Goal: Transaction & Acquisition: Purchase product/service

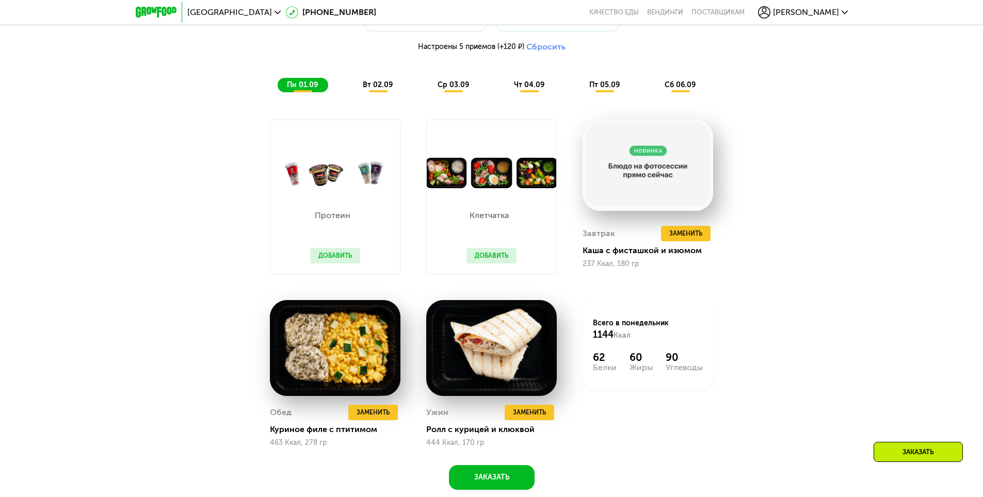
scroll to position [763, 0]
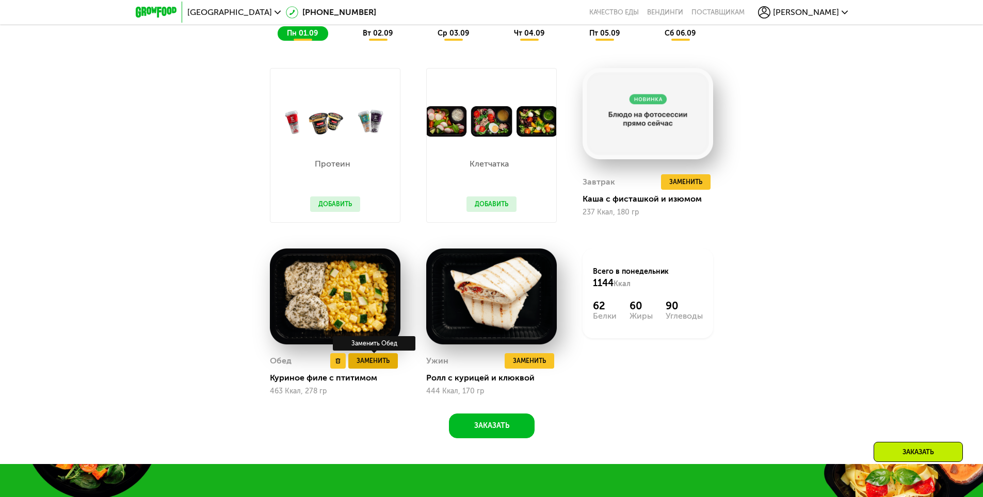
click at [370, 365] on span "Заменить" at bounding box center [372, 361] width 33 height 10
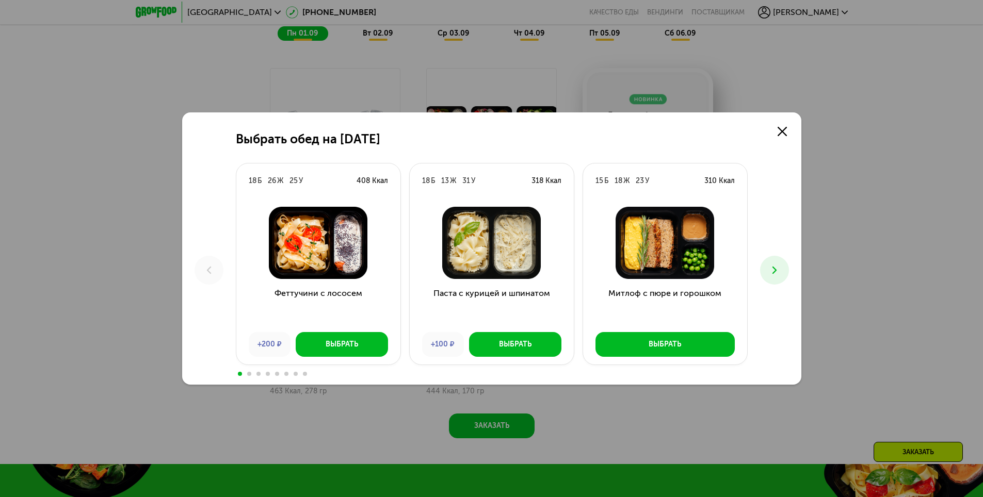
click at [771, 272] on icon at bounding box center [774, 270] width 12 height 12
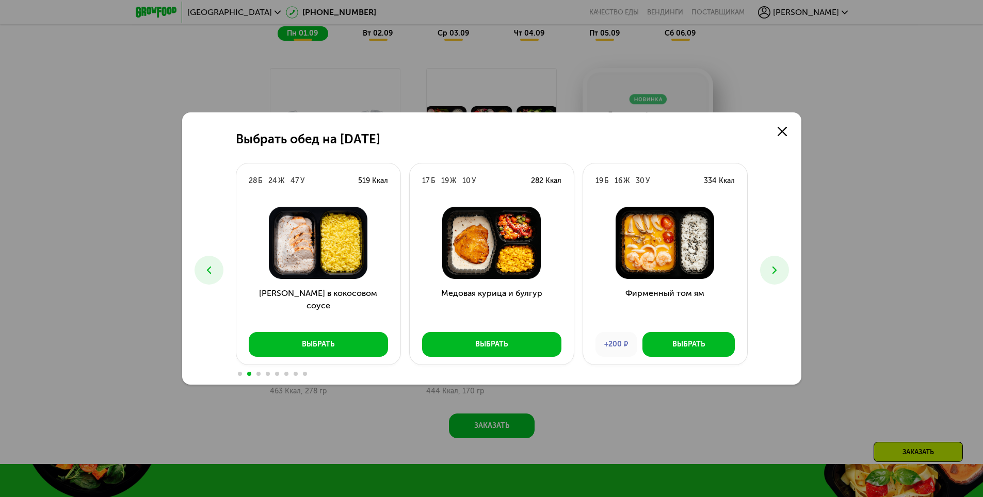
click at [786, 271] on button at bounding box center [774, 270] width 29 height 29
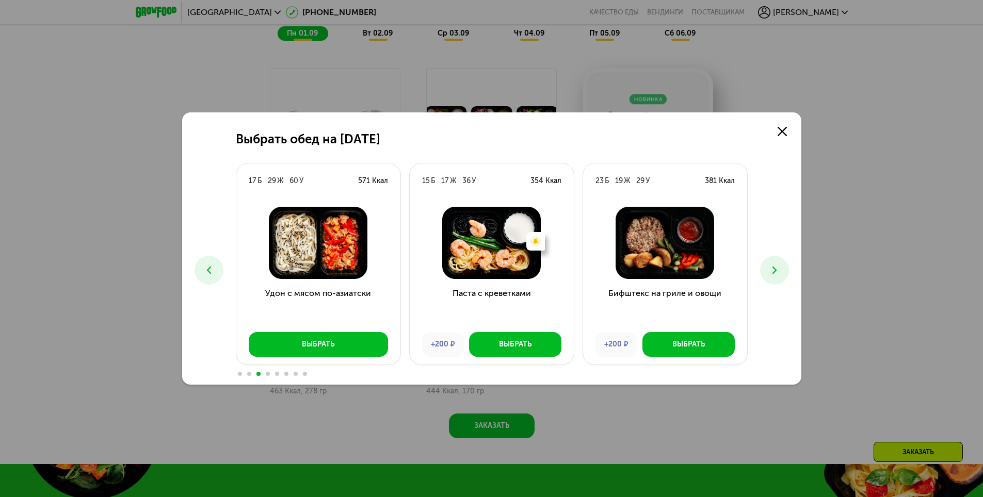
click at [788, 271] on button at bounding box center [774, 270] width 29 height 29
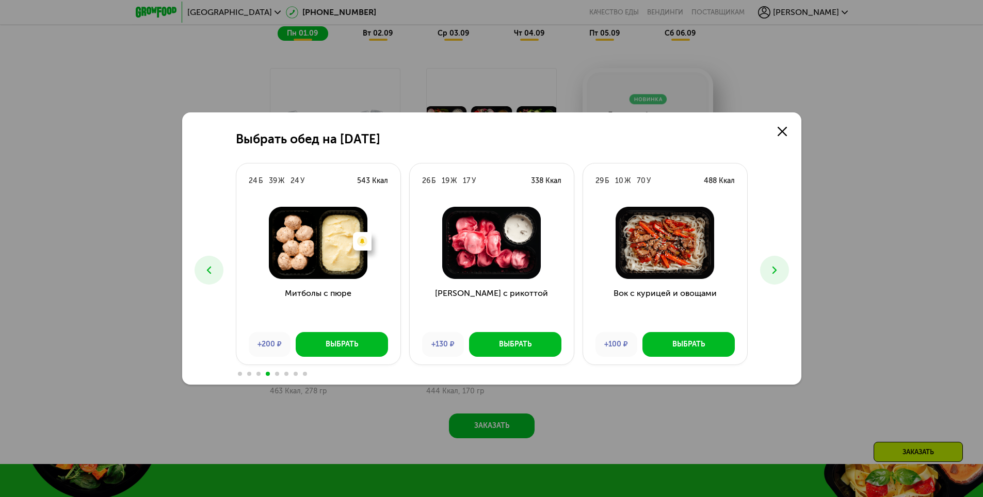
click at [777, 267] on icon at bounding box center [774, 270] width 12 height 12
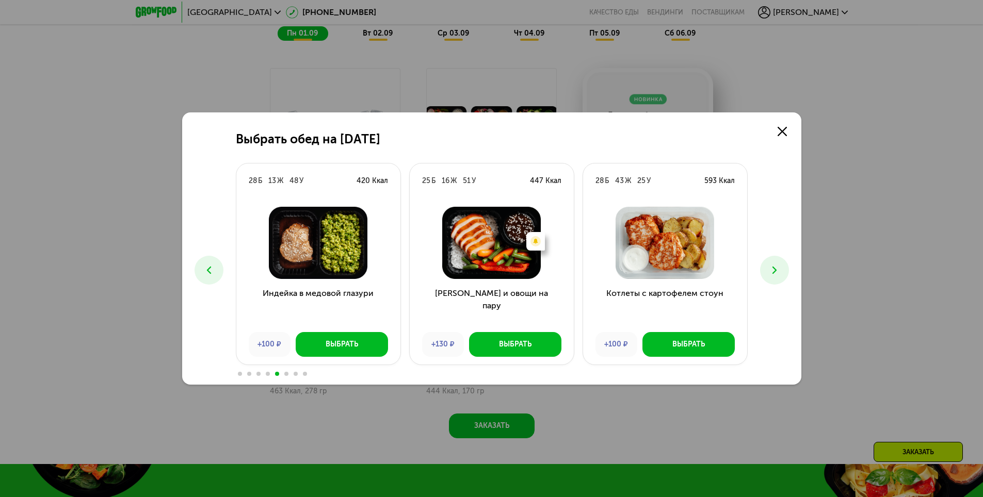
click at [774, 267] on icon at bounding box center [774, 270] width 12 height 12
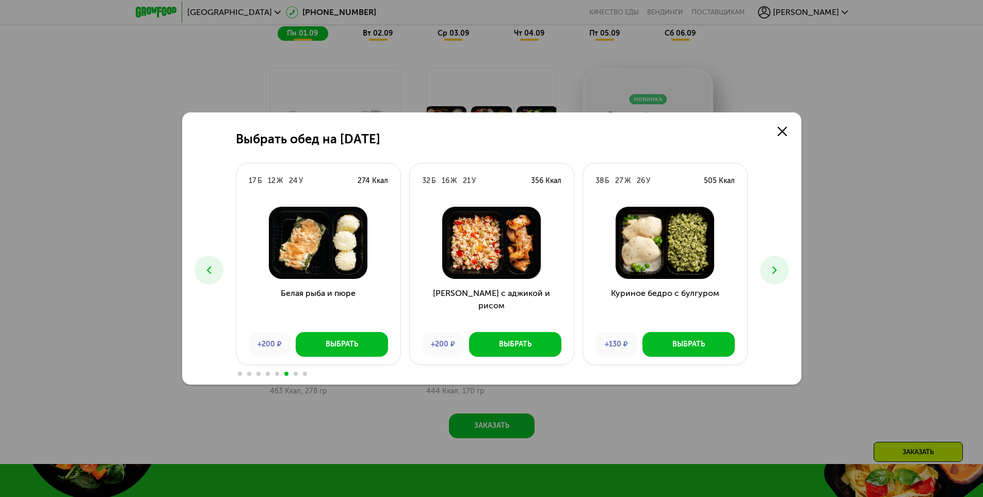
click at [774, 267] on icon at bounding box center [774, 270] width 12 height 12
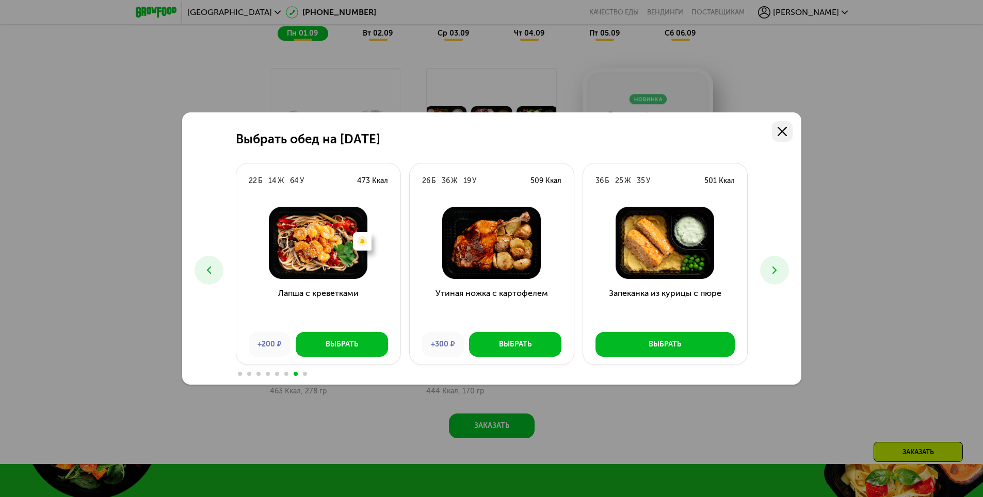
click at [783, 131] on use at bounding box center [781, 131] width 9 height 9
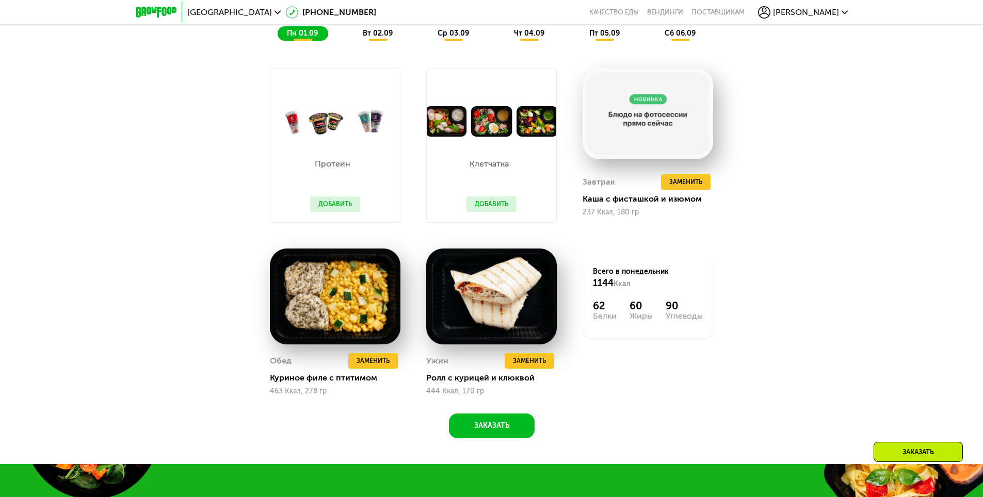
click at [380, 35] on span "вт 02.09" at bounding box center [378, 33] width 30 height 9
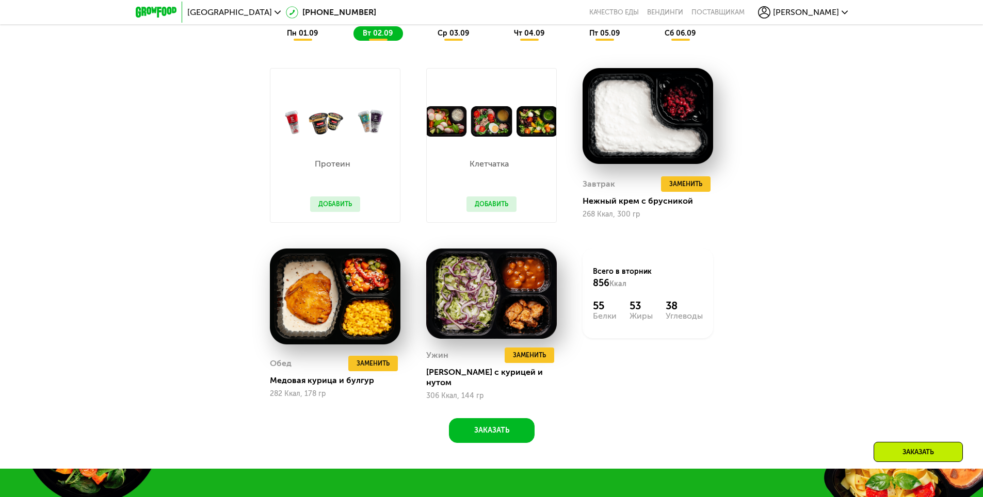
click at [451, 38] on span "ср 03.09" at bounding box center [452, 33] width 31 height 9
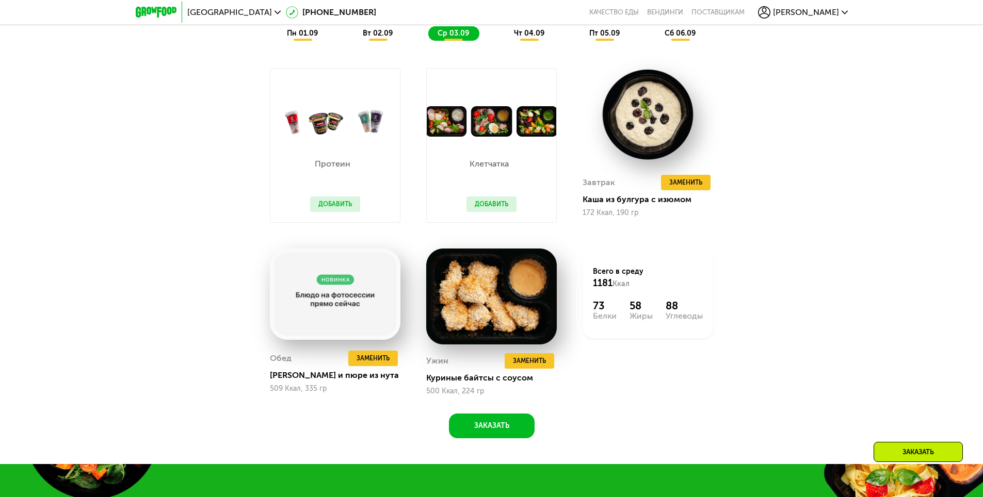
click at [527, 36] on span "чт 04.09" at bounding box center [529, 33] width 30 height 9
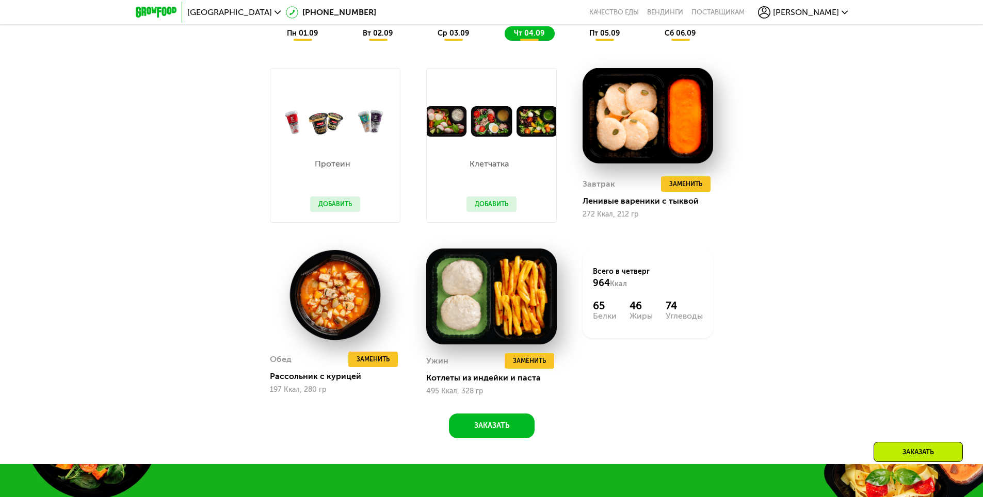
click at [605, 35] on span "пт 05.09" at bounding box center [604, 33] width 30 height 9
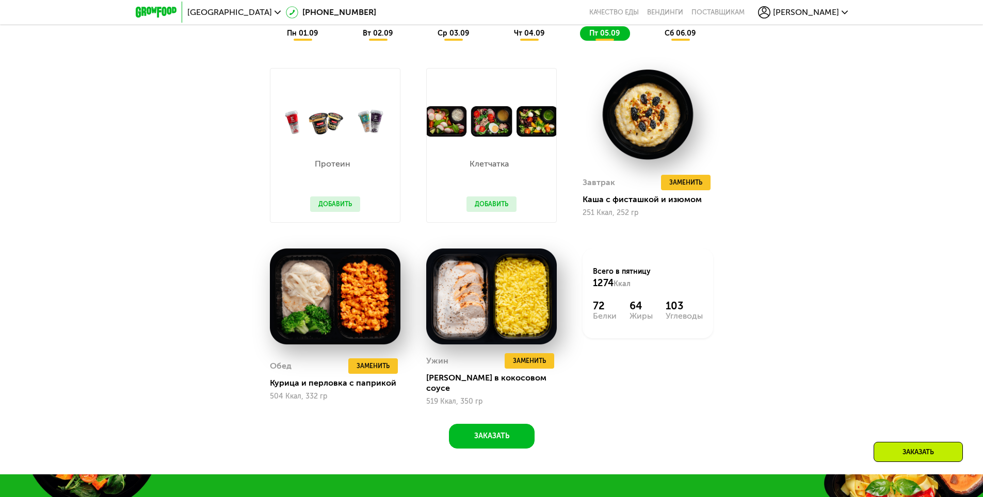
click at [675, 35] on span "сб 06.09" at bounding box center [679, 33] width 31 height 9
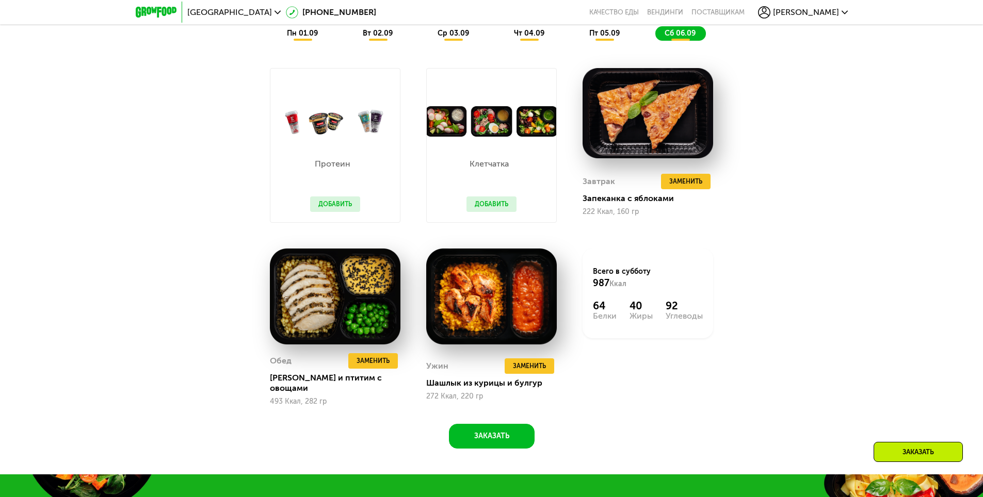
click at [303, 35] on span "пн 01.09" at bounding box center [302, 33] width 31 height 9
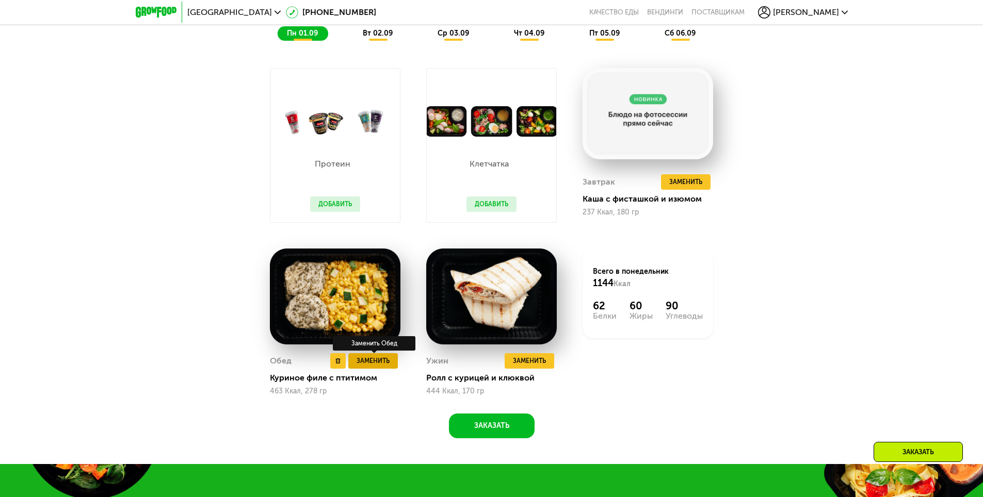
click at [365, 362] on span "Заменить" at bounding box center [372, 361] width 33 height 10
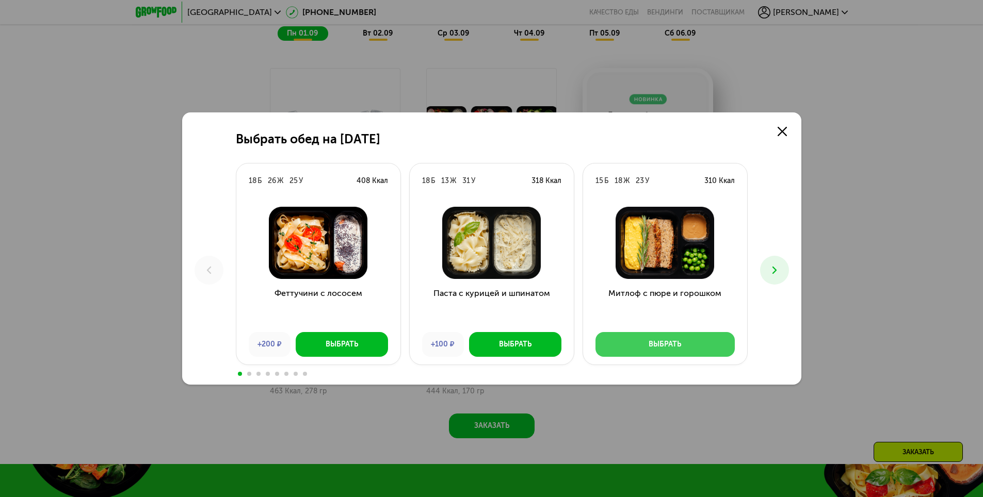
click at [682, 347] on button "Выбрать" at bounding box center [664, 344] width 139 height 25
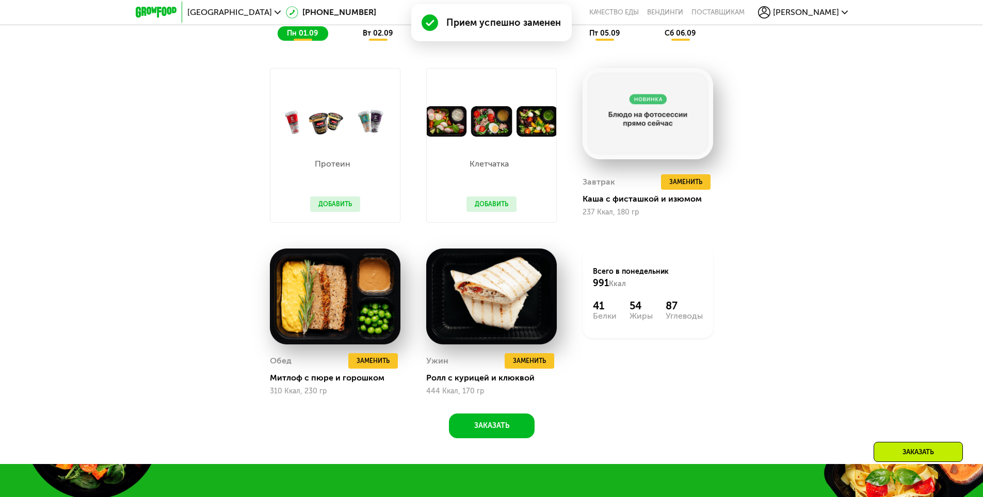
scroll to position [712, 0]
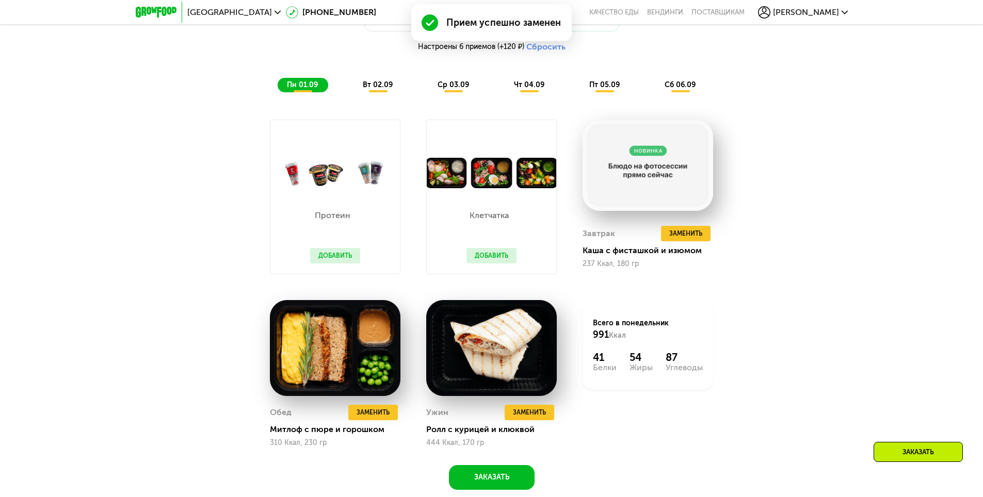
click at [375, 86] on span "вт 02.09" at bounding box center [378, 84] width 30 height 9
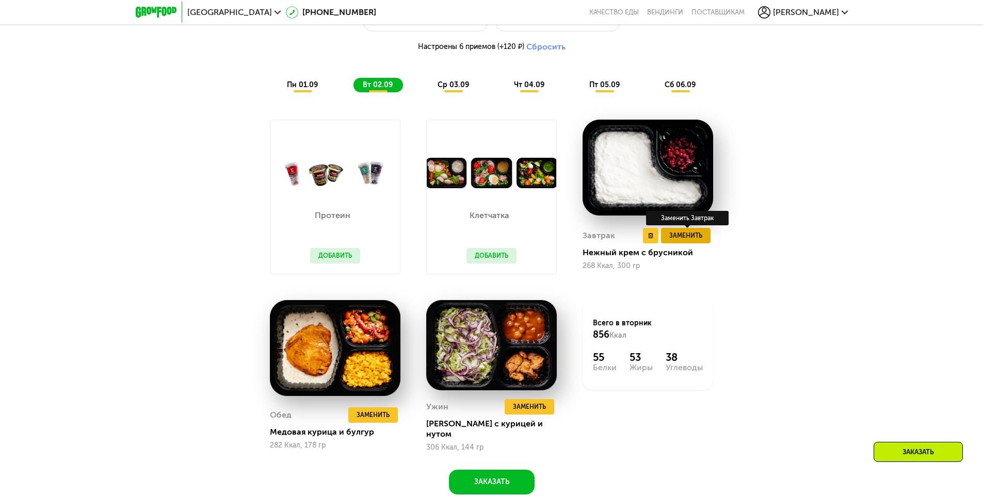
click at [688, 240] on span "Заменить" at bounding box center [685, 236] width 33 height 10
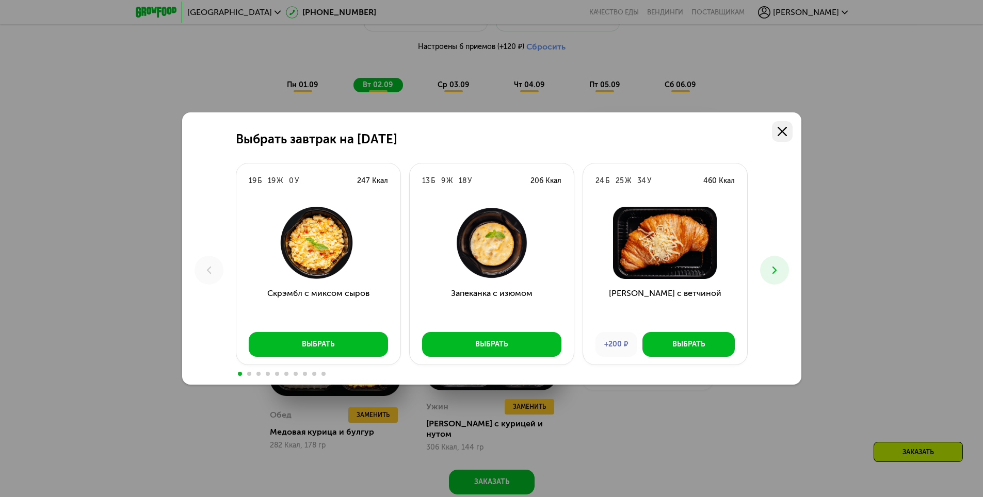
click at [783, 131] on use at bounding box center [781, 131] width 9 height 9
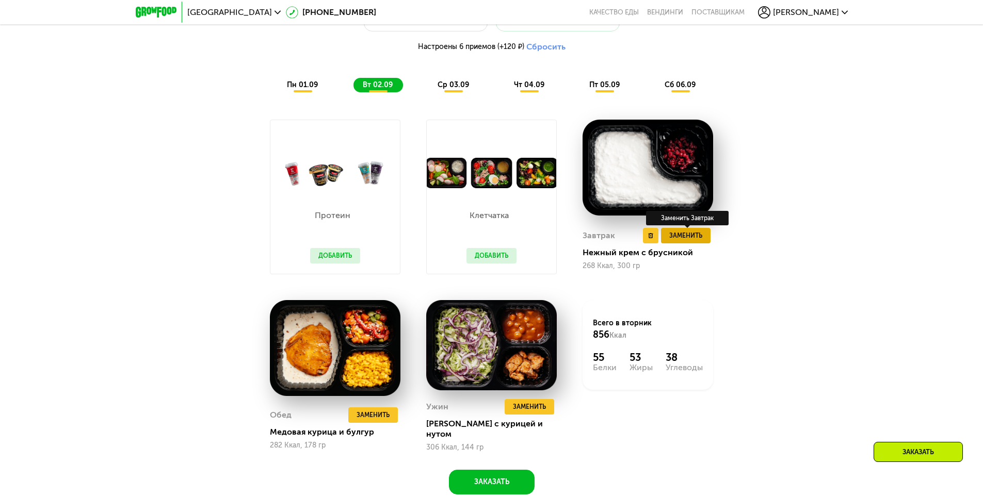
click at [688, 238] on span "Заменить" at bounding box center [685, 236] width 33 height 10
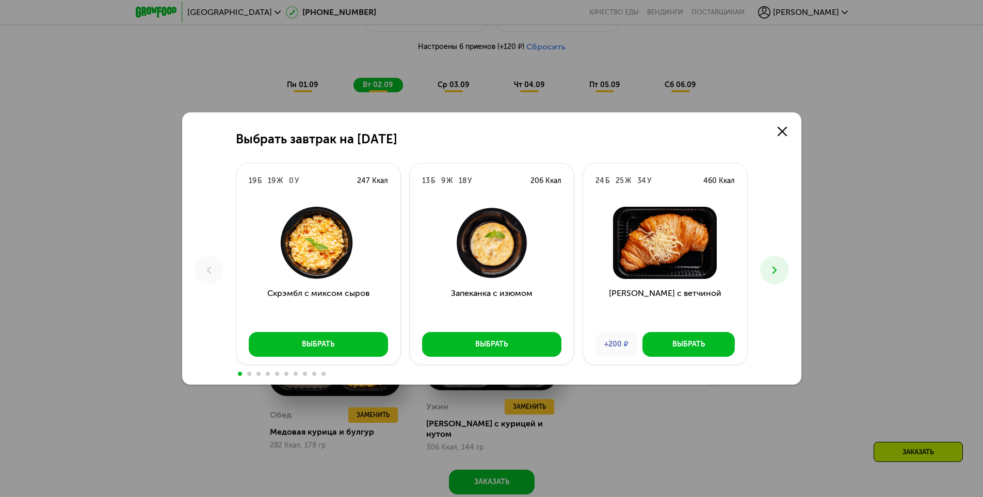
click at [782, 273] on button at bounding box center [774, 270] width 29 height 29
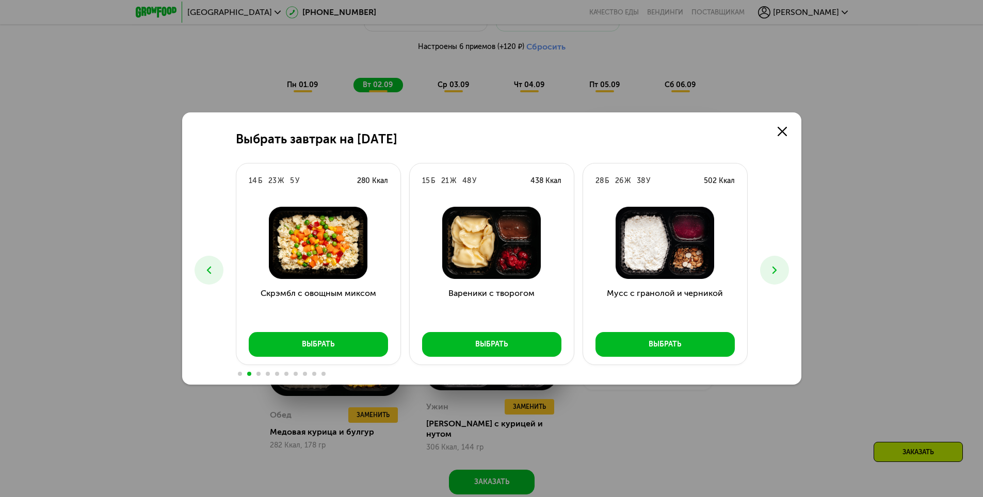
click at [782, 273] on button at bounding box center [774, 270] width 29 height 29
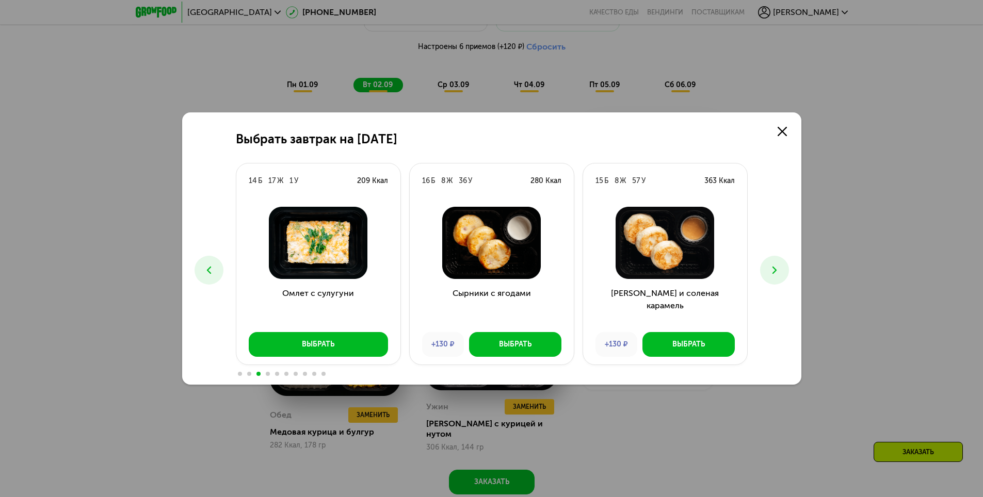
click at [782, 273] on button at bounding box center [774, 270] width 29 height 29
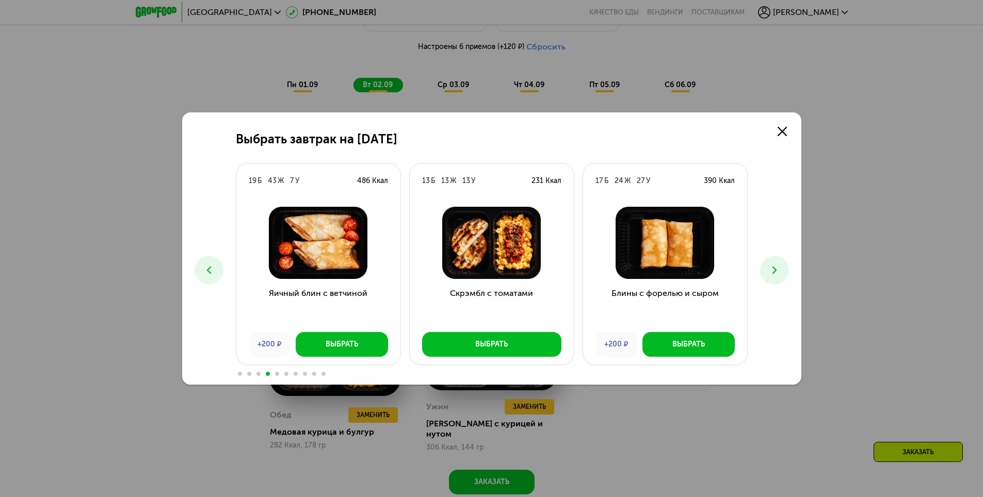
click at [782, 273] on button at bounding box center [774, 270] width 29 height 29
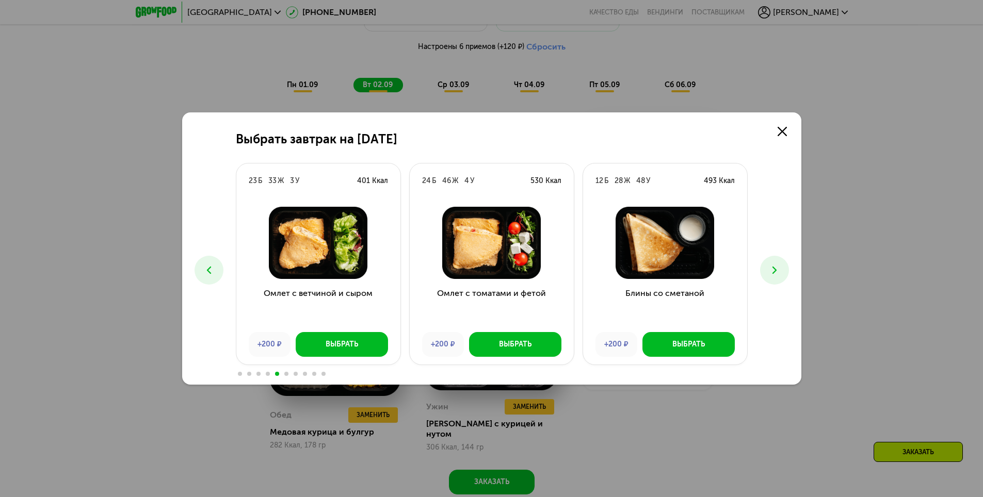
click at [782, 273] on button at bounding box center [774, 270] width 29 height 29
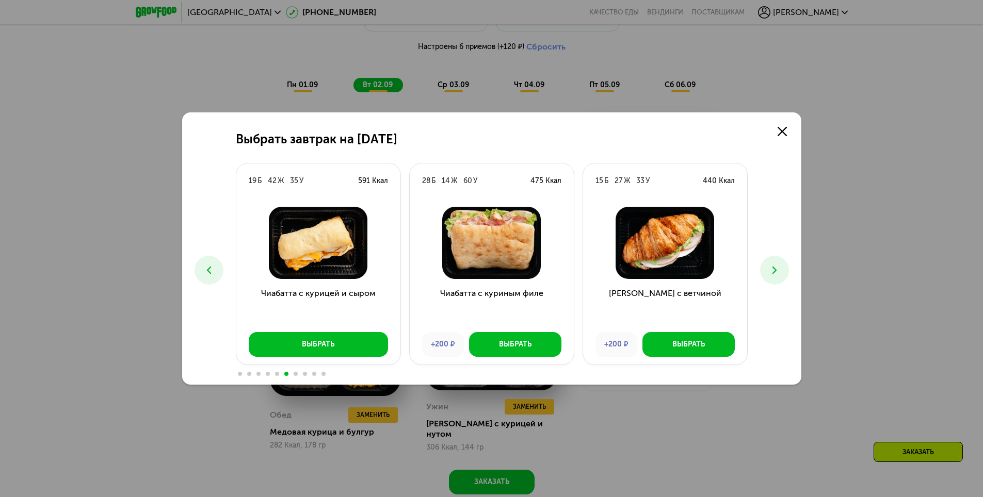
click at [776, 270] on use at bounding box center [774, 270] width 4 height 7
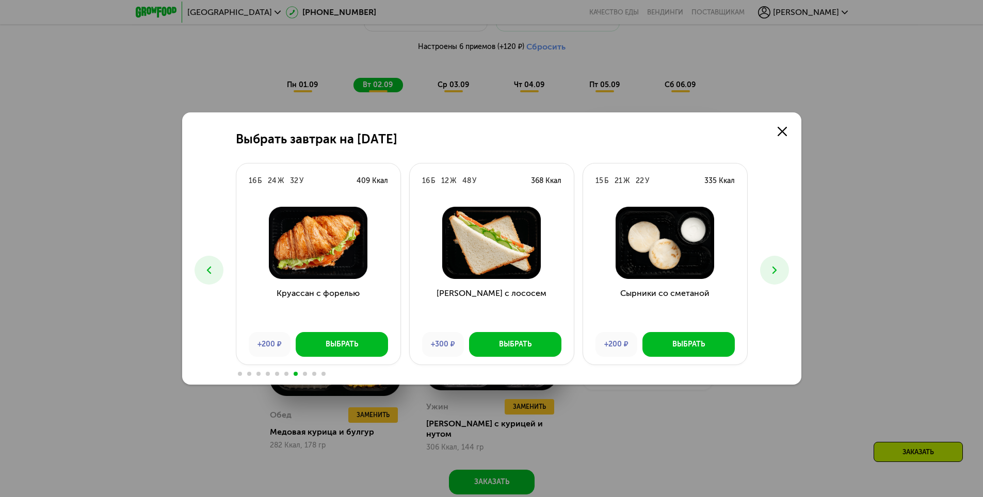
click at [776, 270] on use at bounding box center [774, 270] width 4 height 7
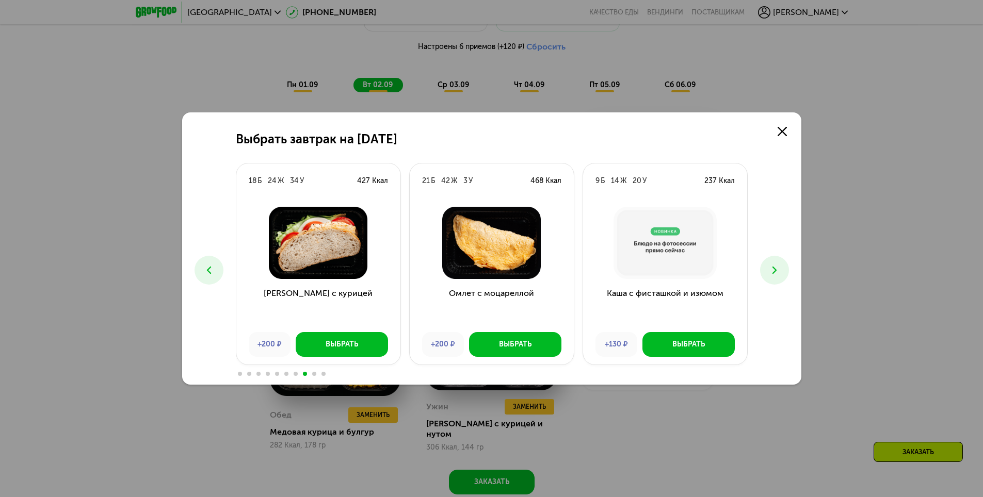
click at [776, 270] on use at bounding box center [774, 270] width 4 height 7
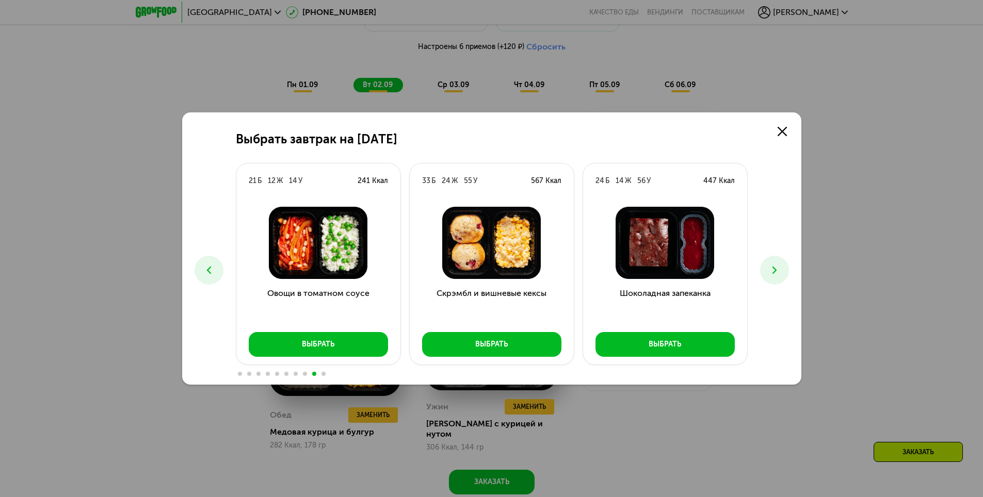
click at [771, 270] on icon at bounding box center [774, 270] width 12 height 12
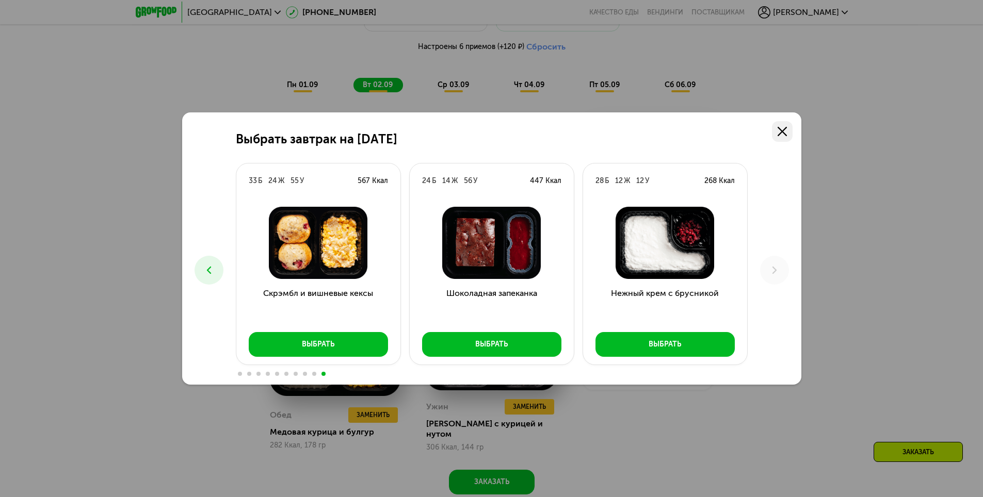
click at [782, 130] on icon at bounding box center [781, 131] width 9 height 9
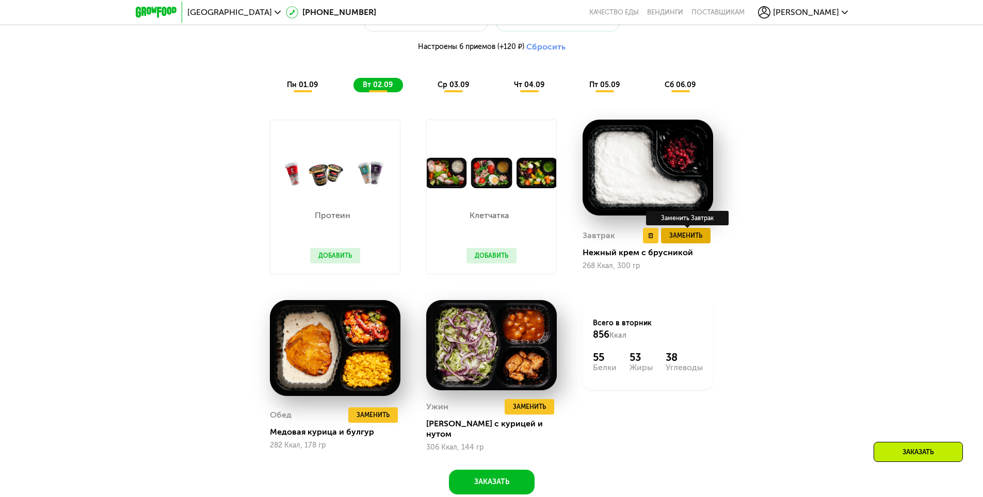
click at [694, 239] on span "Заменить" at bounding box center [685, 236] width 33 height 10
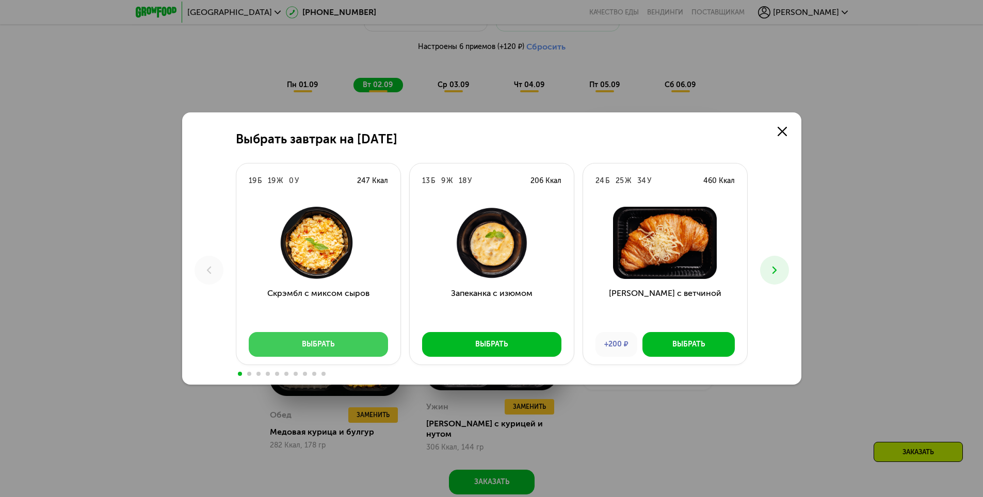
click at [317, 345] on div "Выбрать" at bounding box center [318, 344] width 32 height 10
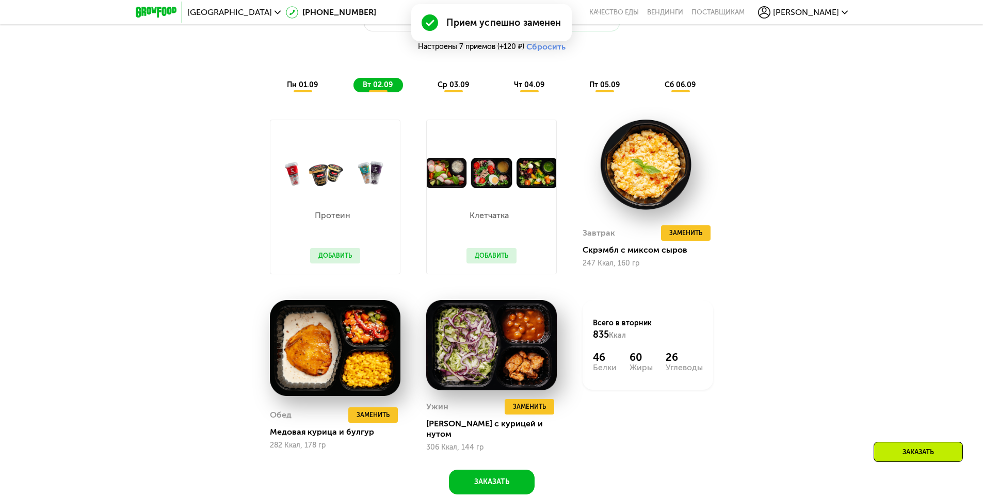
scroll to position [763, 0]
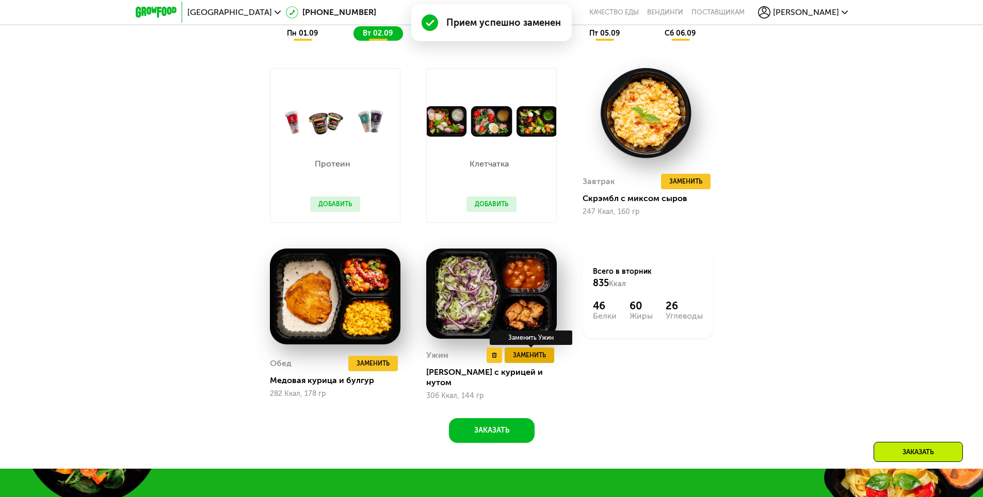
click at [535, 361] on span "Заменить" at bounding box center [529, 355] width 33 height 10
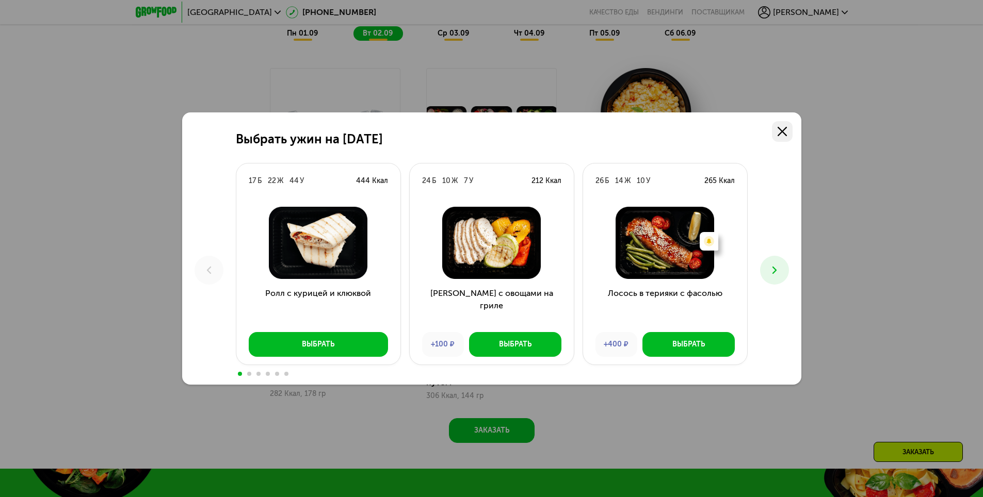
click at [781, 133] on use at bounding box center [781, 131] width 9 height 9
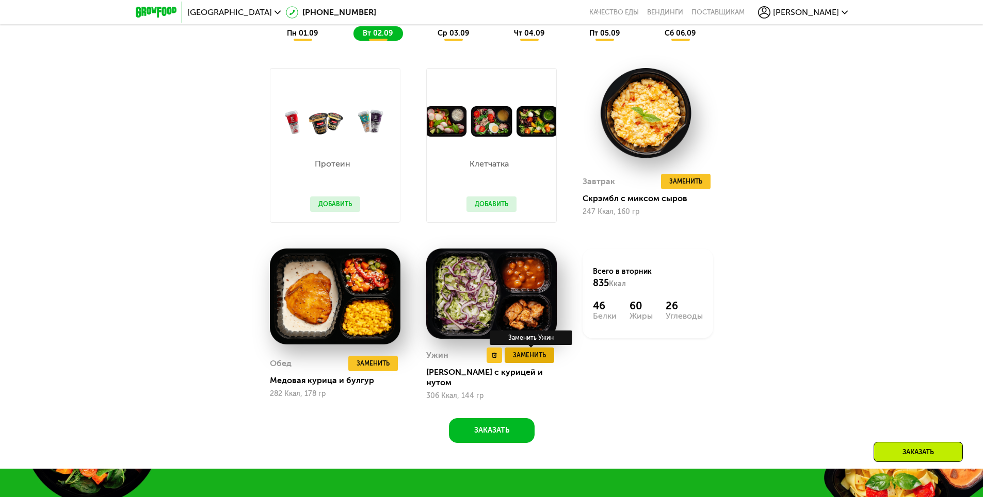
click at [533, 360] on span "Заменить" at bounding box center [529, 355] width 33 height 10
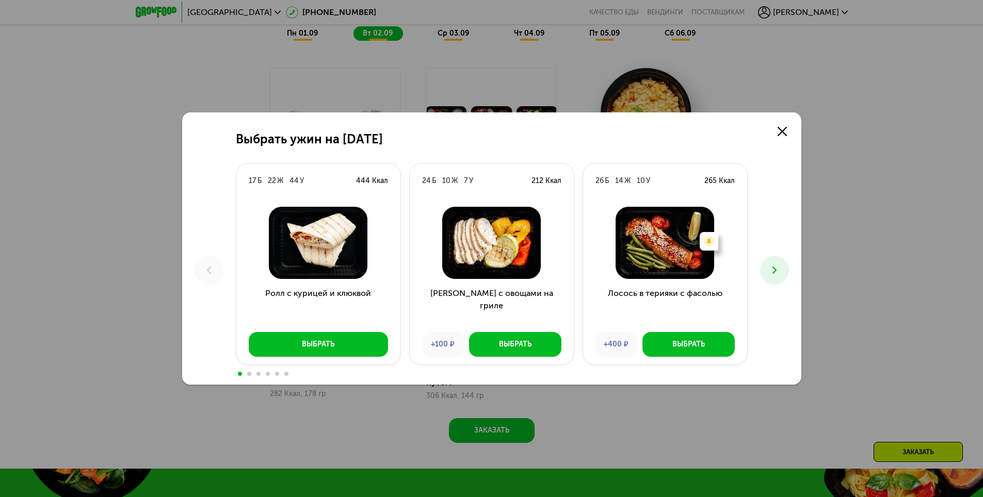
click at [777, 274] on icon at bounding box center [774, 270] width 12 height 12
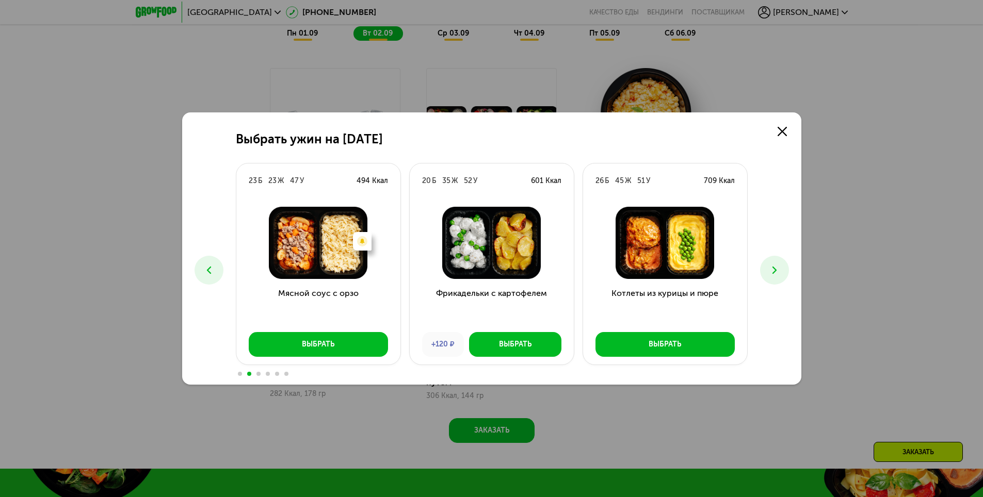
click at [777, 274] on icon at bounding box center [774, 270] width 12 height 12
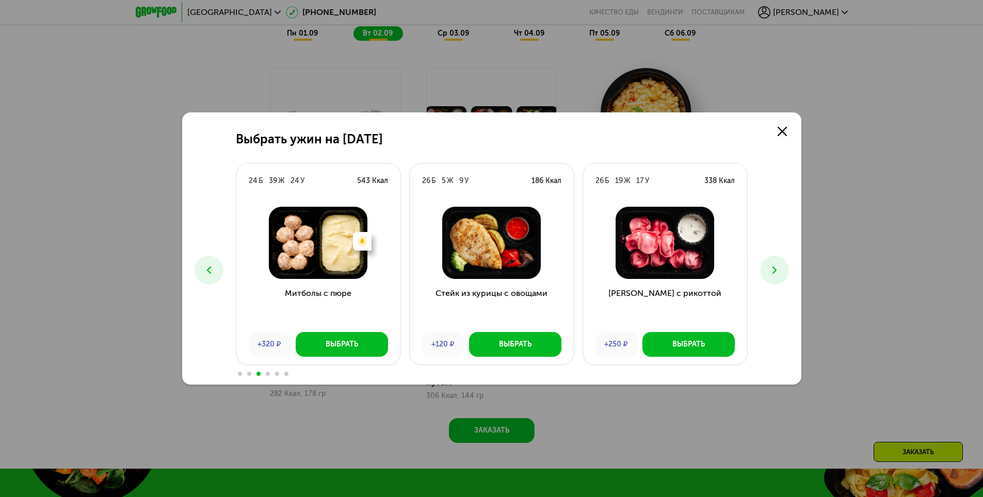
click at [777, 274] on icon at bounding box center [774, 270] width 12 height 12
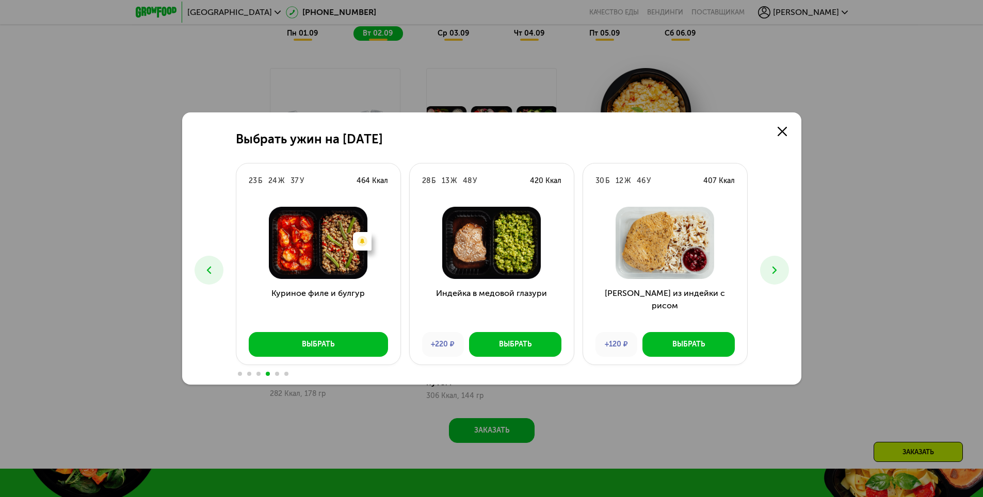
click at [775, 271] on use at bounding box center [774, 270] width 4 height 7
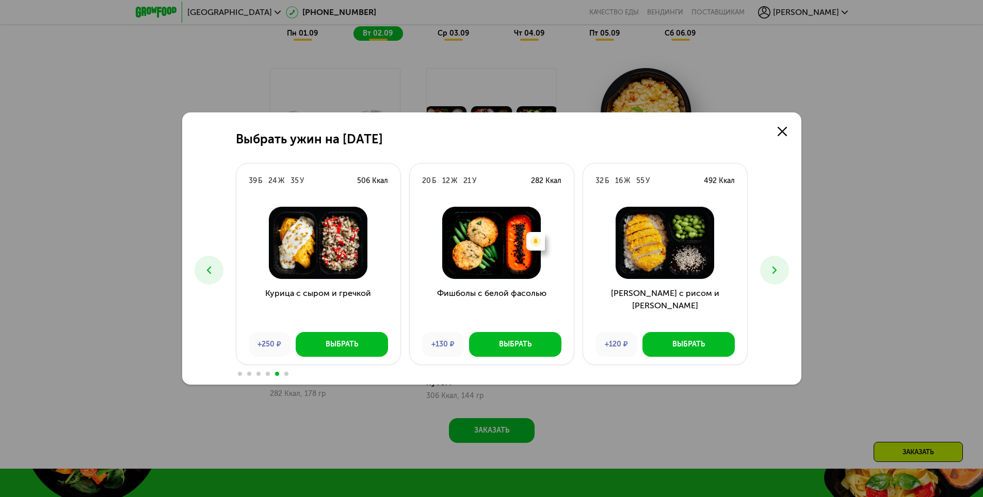
click at [775, 271] on use at bounding box center [774, 270] width 4 height 7
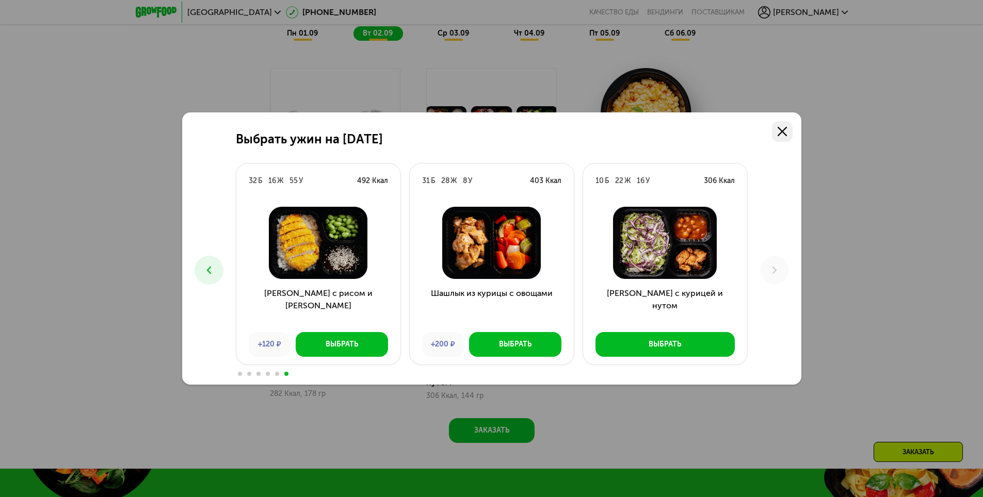
click at [782, 131] on use at bounding box center [781, 131] width 9 height 9
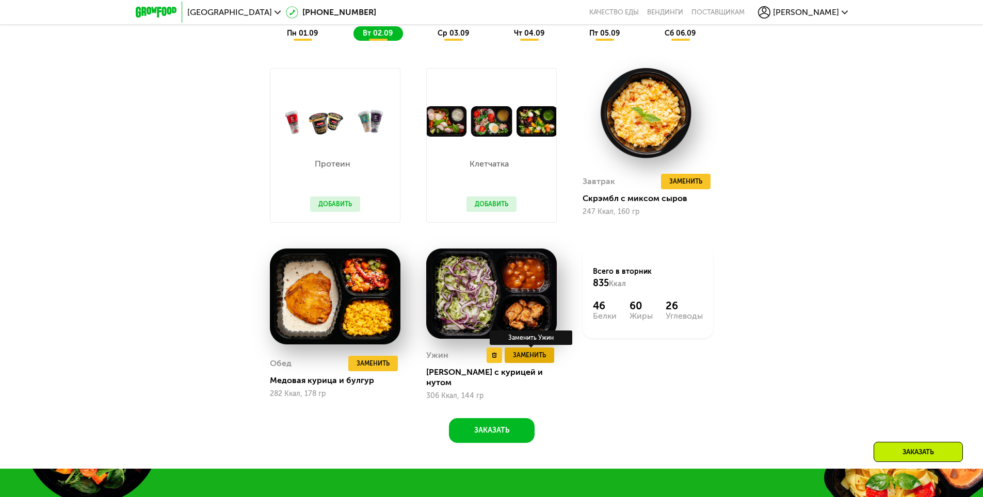
click at [532, 361] on span "Заменить" at bounding box center [529, 355] width 33 height 10
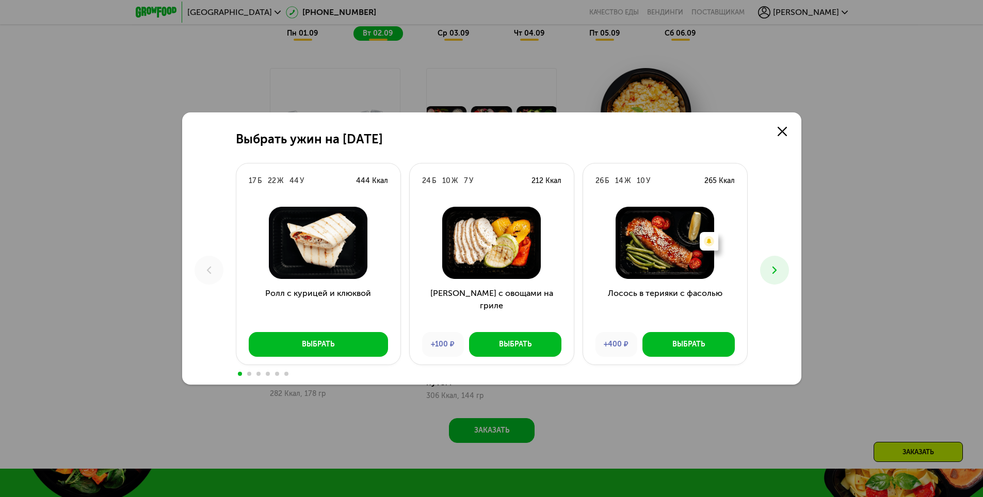
click at [777, 275] on icon at bounding box center [774, 270] width 12 height 12
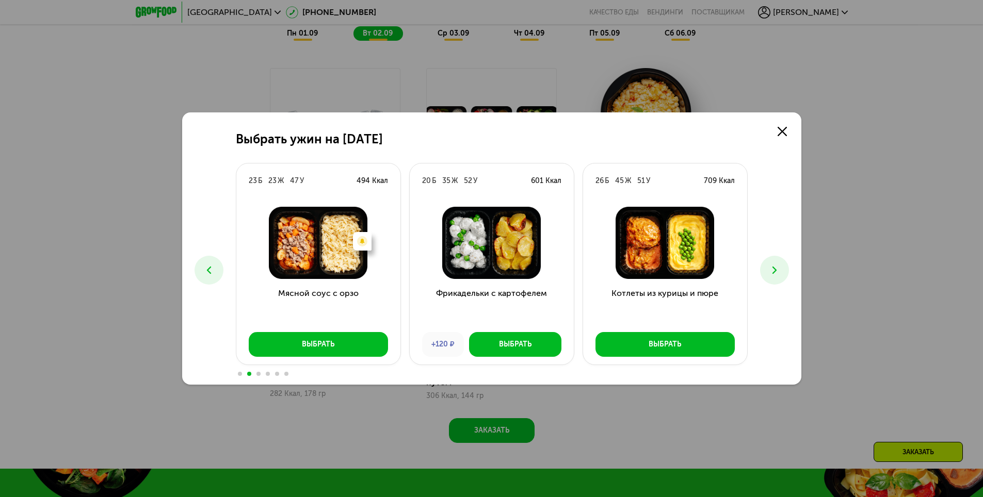
click at [777, 275] on icon at bounding box center [774, 270] width 12 height 12
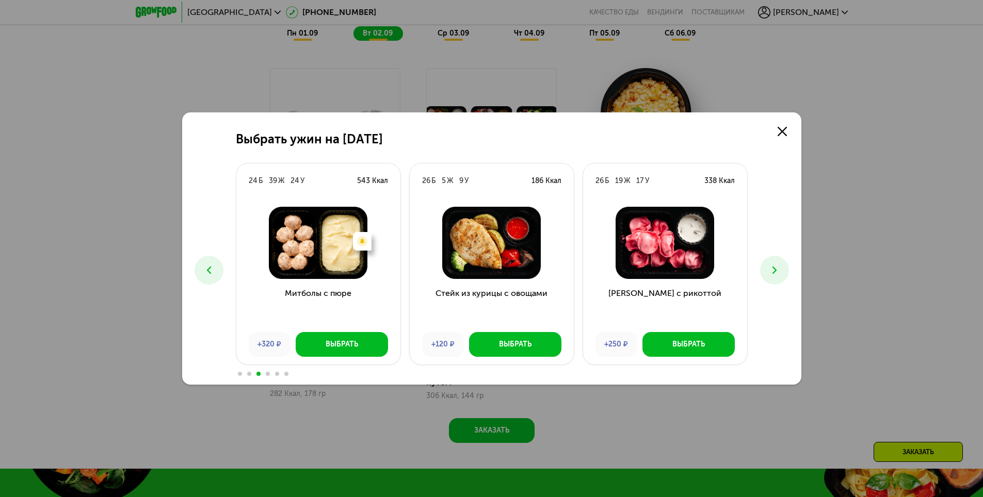
click at [771, 270] on icon at bounding box center [774, 270] width 12 height 12
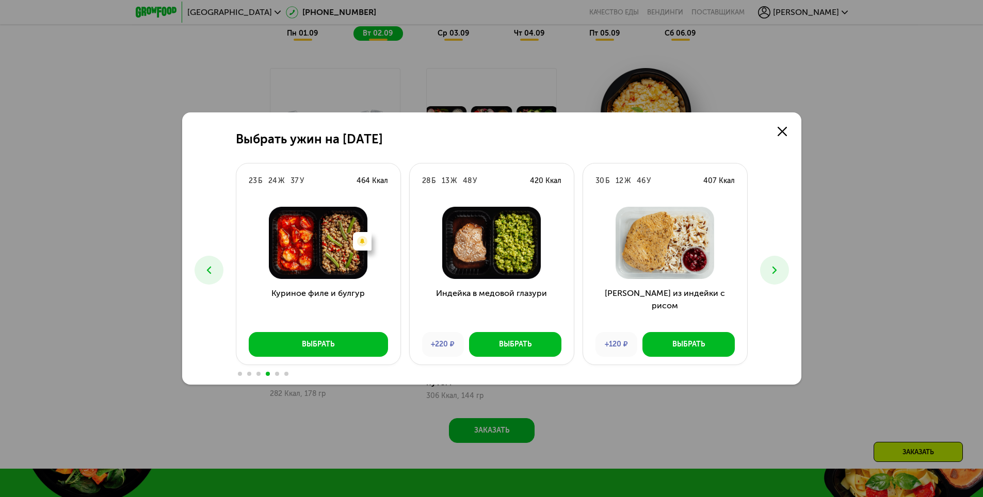
click at [779, 269] on icon at bounding box center [774, 270] width 12 height 12
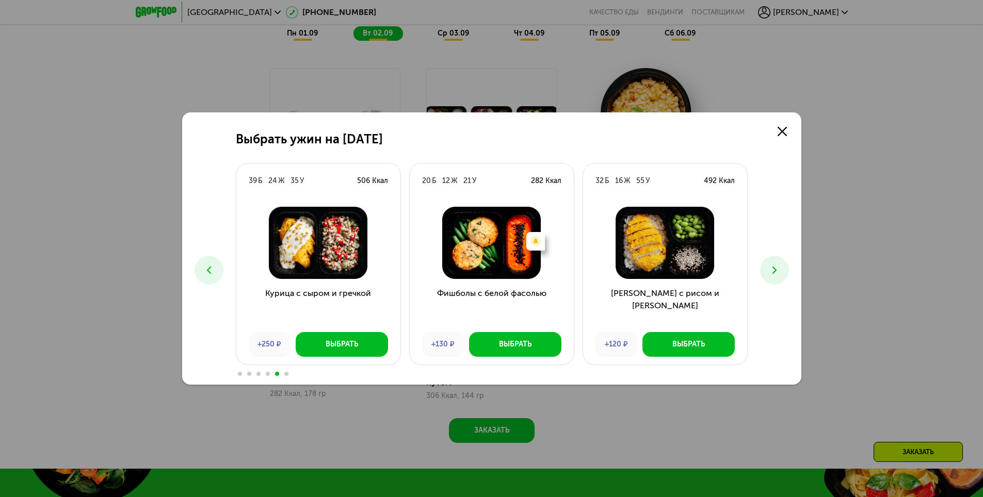
click at [779, 269] on icon at bounding box center [774, 270] width 12 height 12
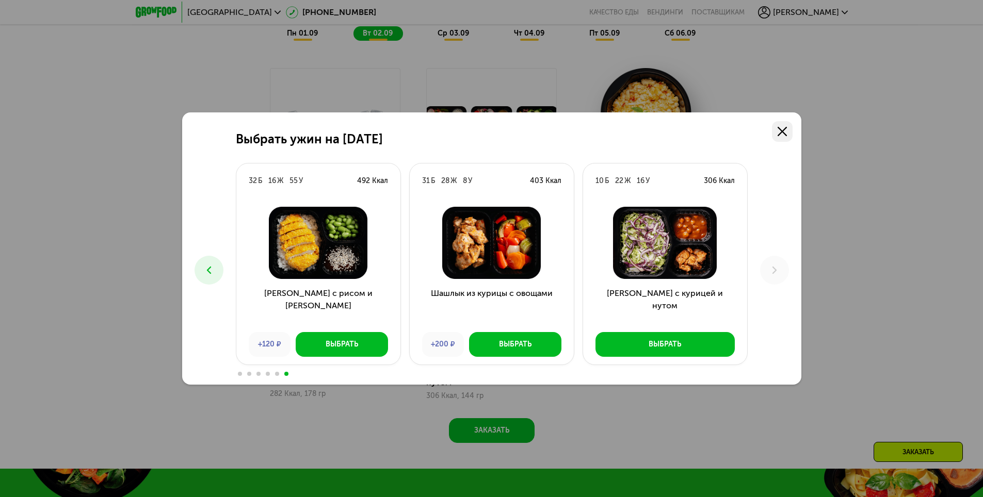
click at [783, 127] on icon at bounding box center [781, 131] width 9 height 9
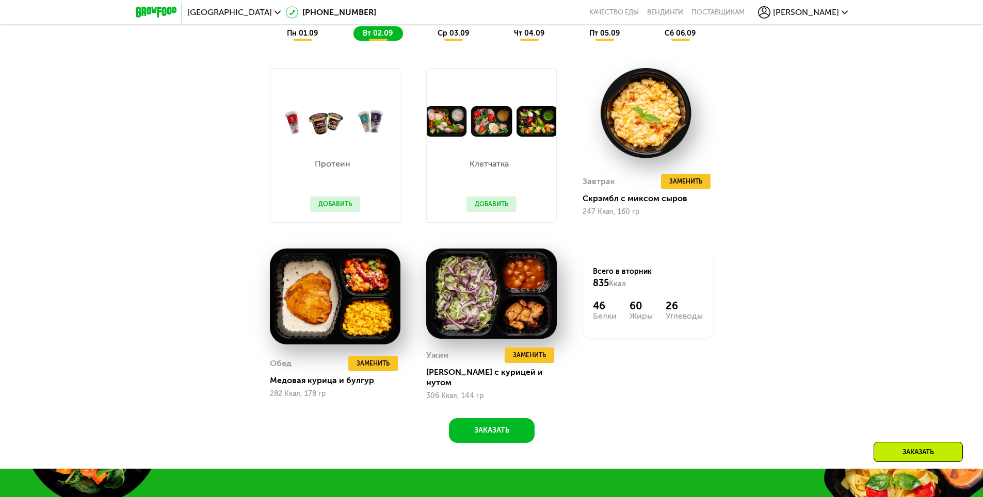
click at [489, 208] on button "Добавить" at bounding box center [491, 204] width 50 height 15
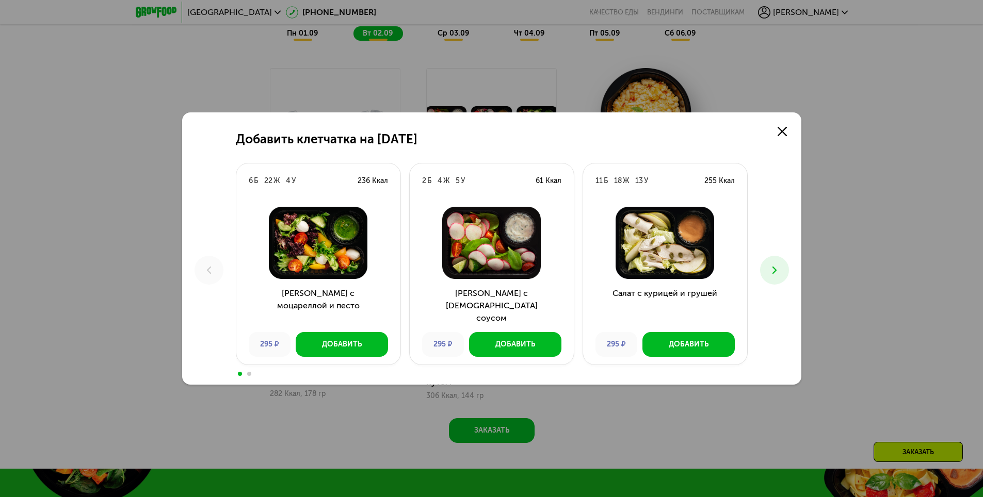
click at [772, 266] on icon at bounding box center [774, 270] width 12 height 12
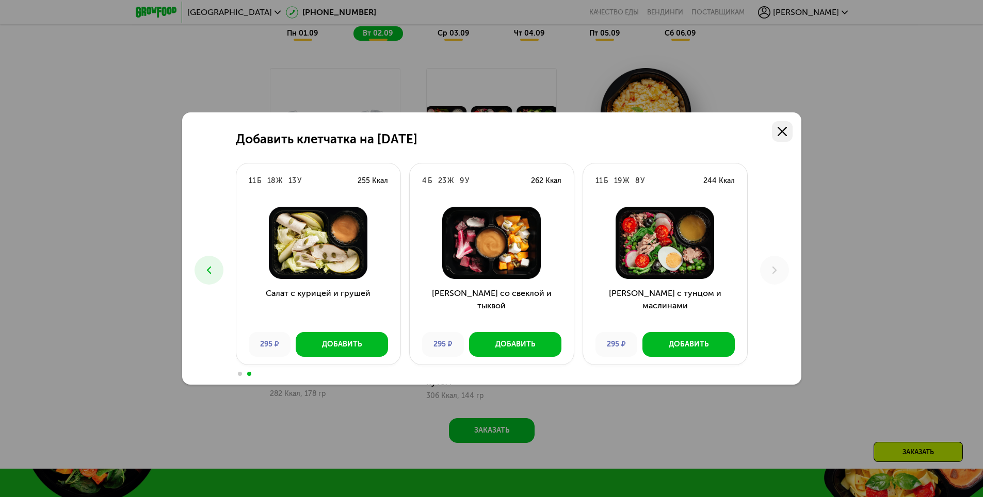
click at [782, 129] on icon at bounding box center [781, 131] width 9 height 9
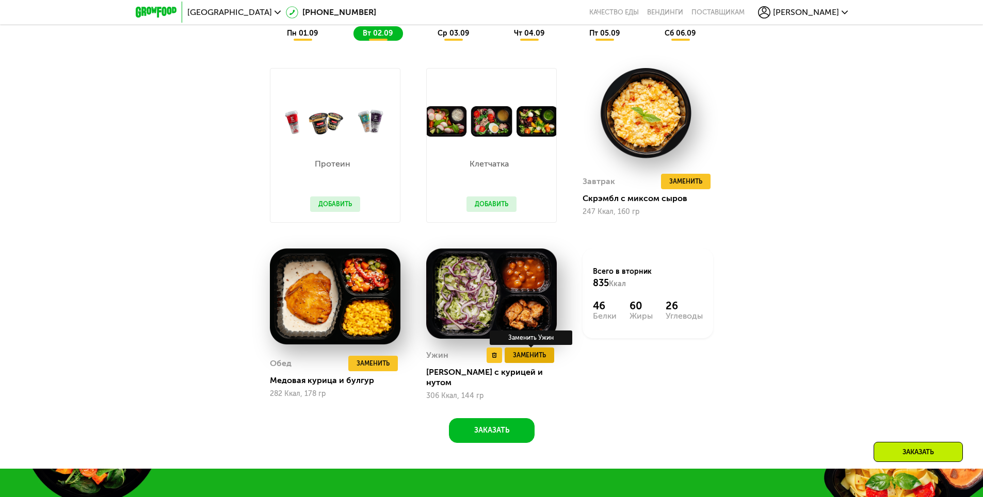
click at [525, 361] on span "Заменить" at bounding box center [529, 355] width 33 height 10
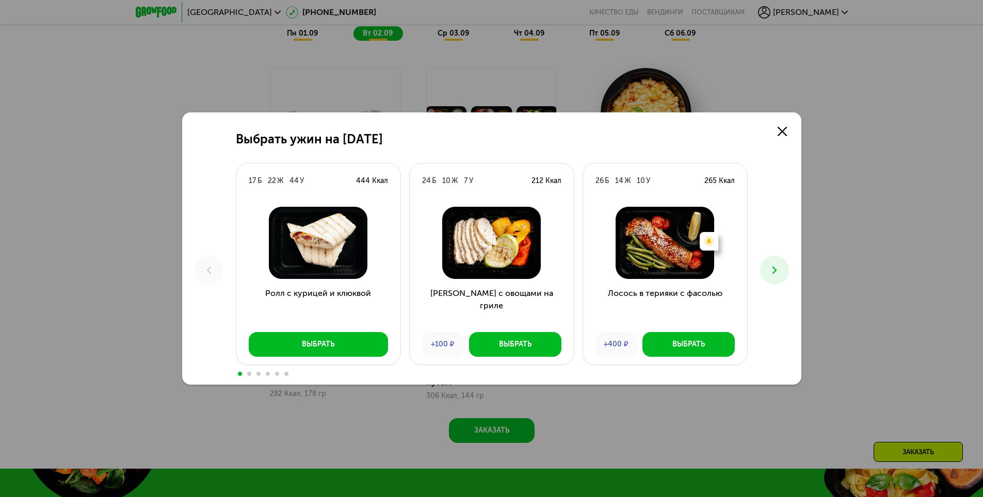
click at [774, 270] on icon at bounding box center [774, 270] width 12 height 12
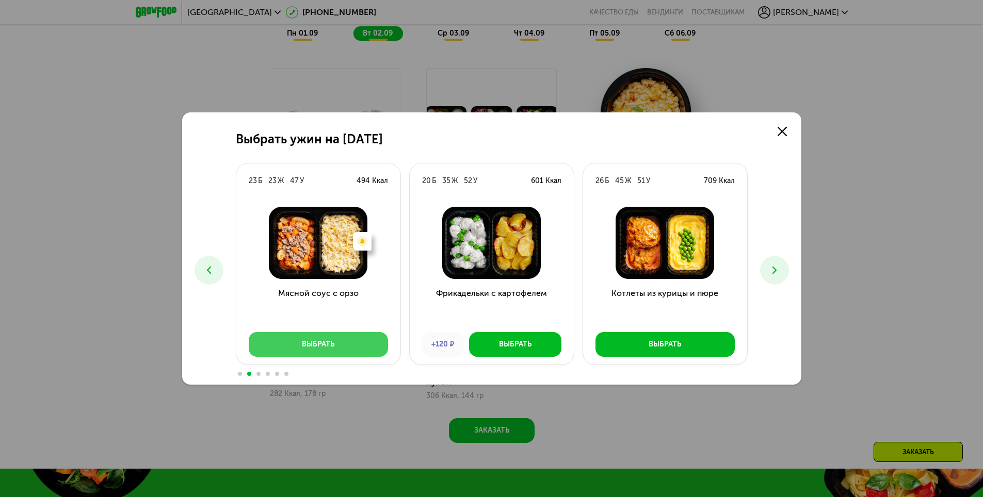
click at [316, 347] on div "Выбрать" at bounding box center [318, 344] width 32 height 10
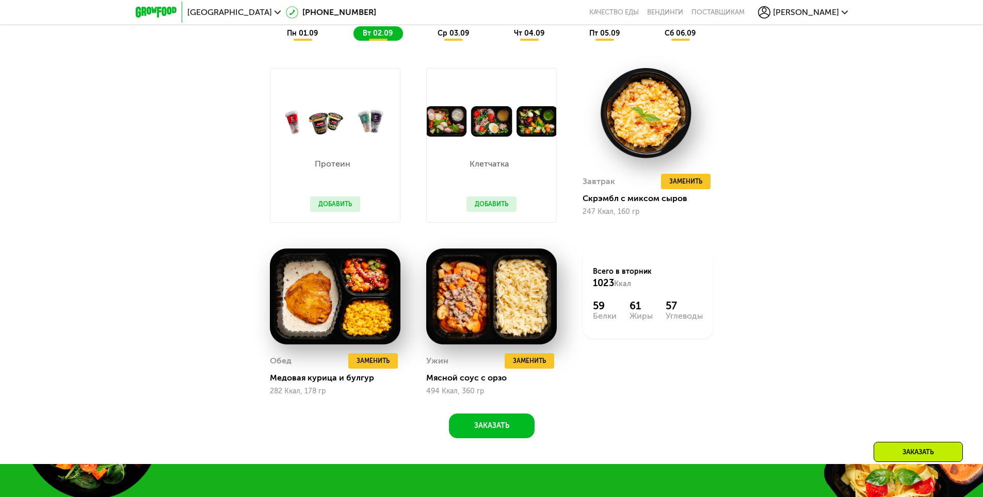
click at [450, 35] on span "ср 03.09" at bounding box center [452, 33] width 31 height 9
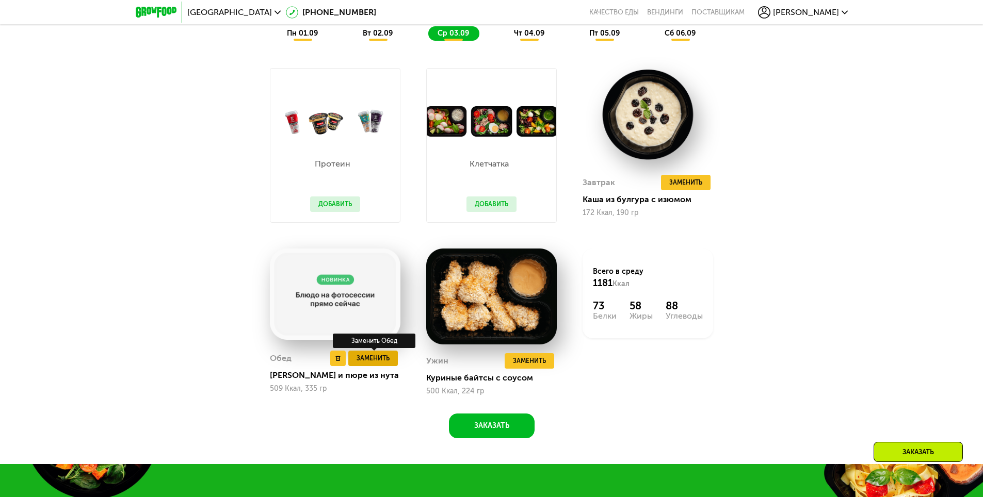
click at [371, 363] on span "Заменить" at bounding box center [372, 358] width 33 height 10
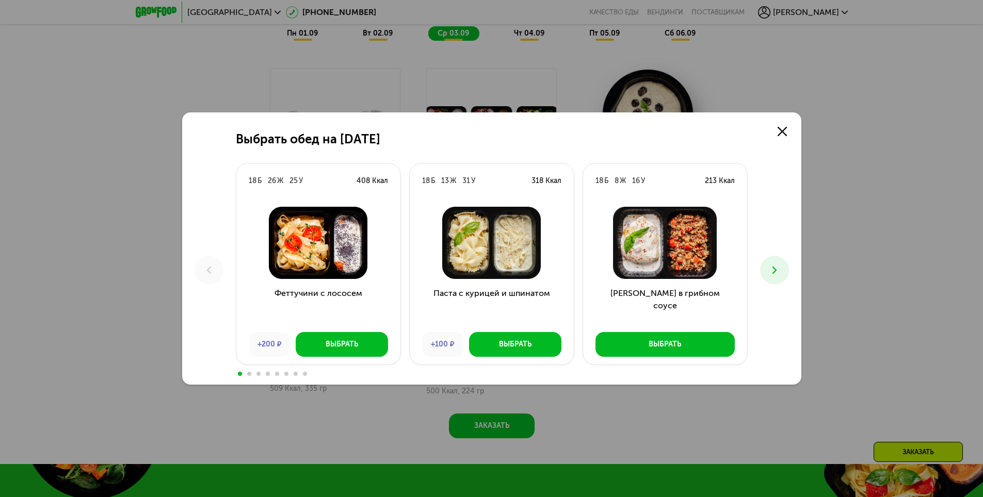
click at [773, 271] on icon at bounding box center [774, 270] width 12 height 12
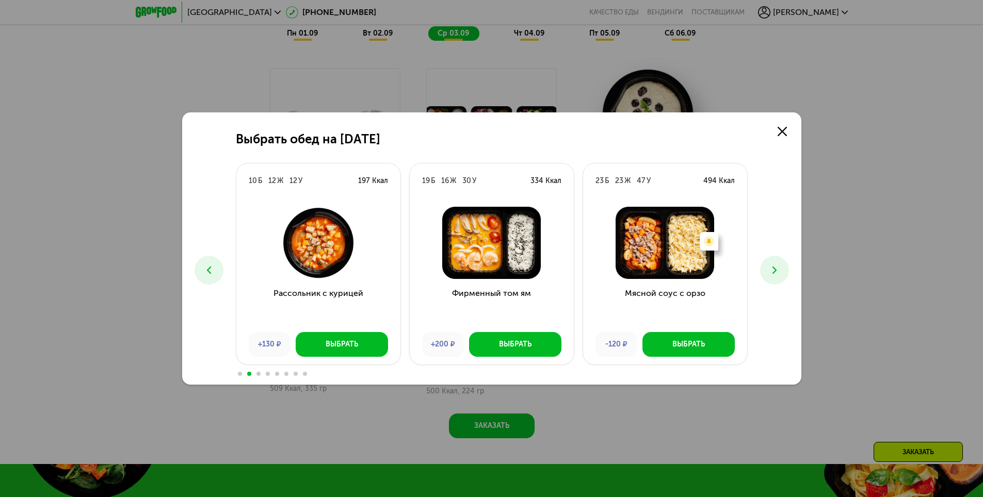
click at [773, 271] on icon at bounding box center [774, 270] width 12 height 12
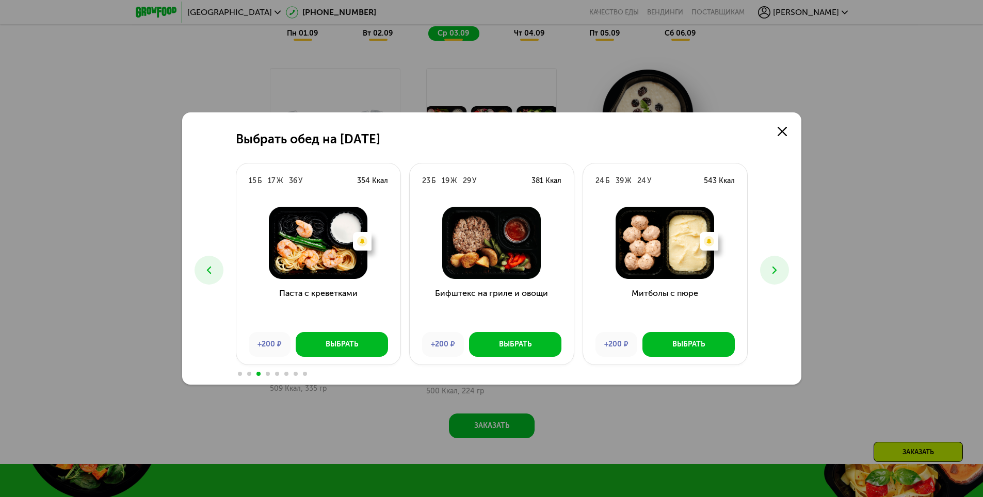
click at [773, 271] on icon at bounding box center [774, 270] width 12 height 12
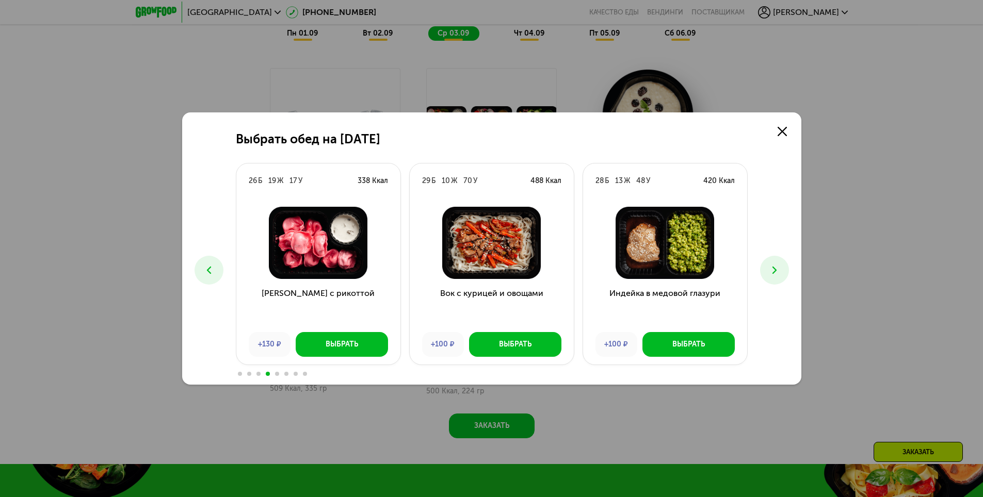
click at [774, 273] on icon at bounding box center [774, 270] width 12 height 12
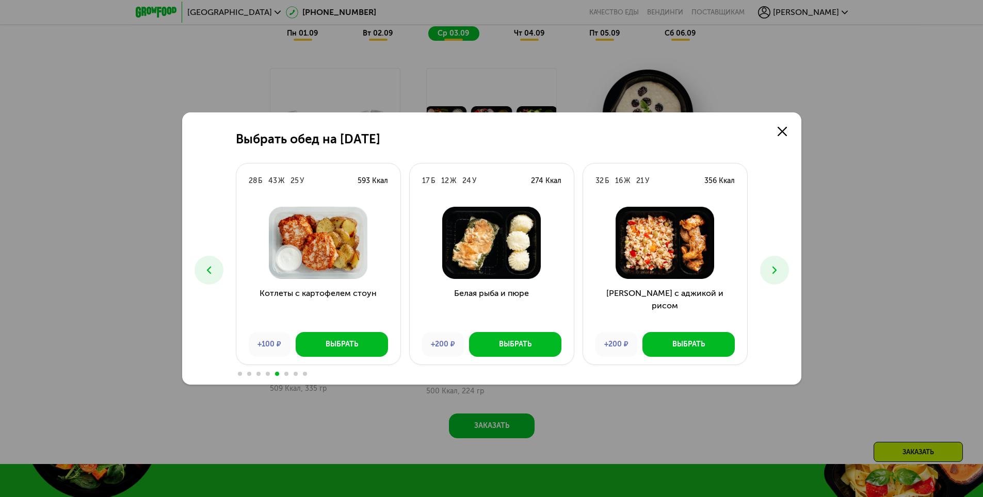
click at [774, 273] on icon at bounding box center [774, 270] width 12 height 12
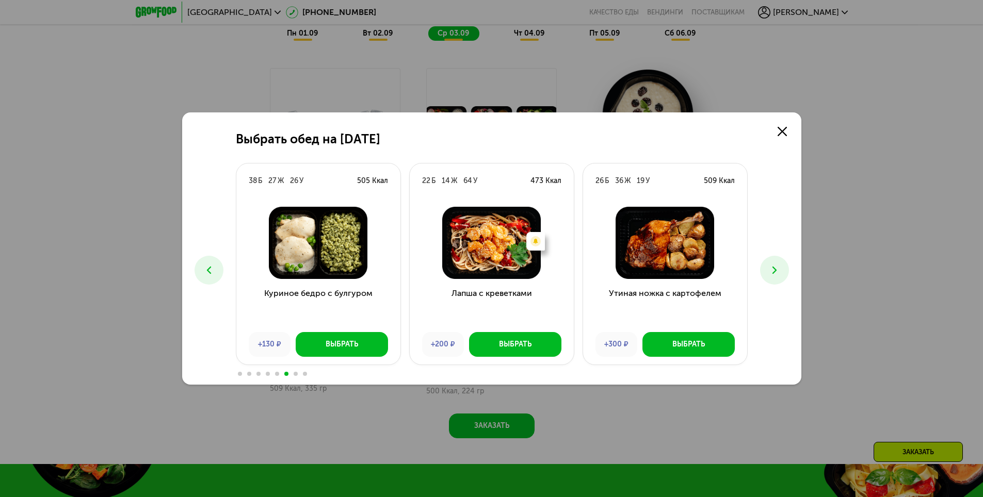
click at [774, 273] on icon at bounding box center [774, 270] width 12 height 12
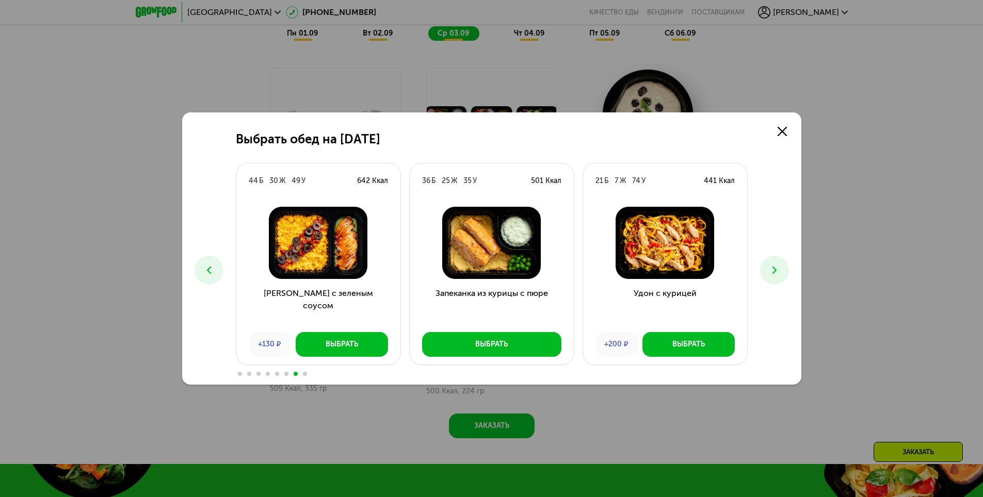
click at [779, 269] on icon at bounding box center [774, 270] width 12 height 12
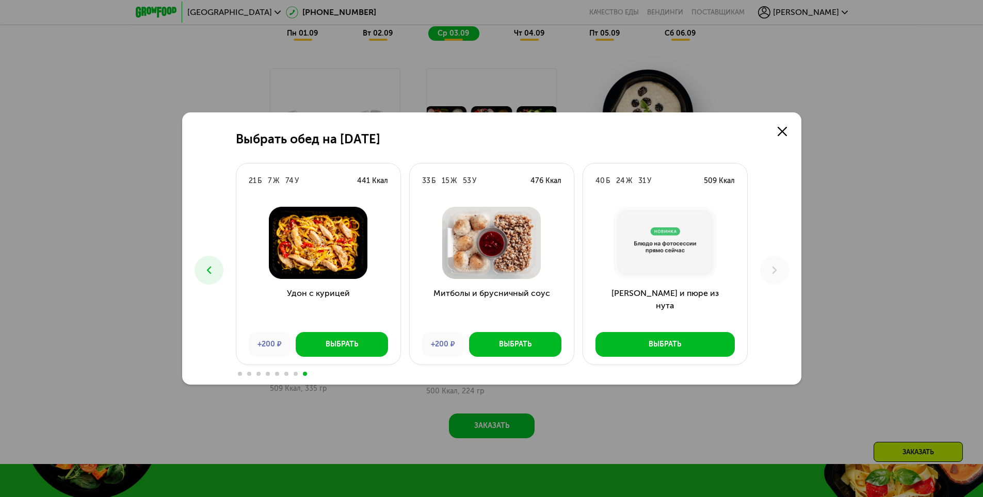
click at [210, 270] on icon at bounding box center [209, 270] width 12 height 12
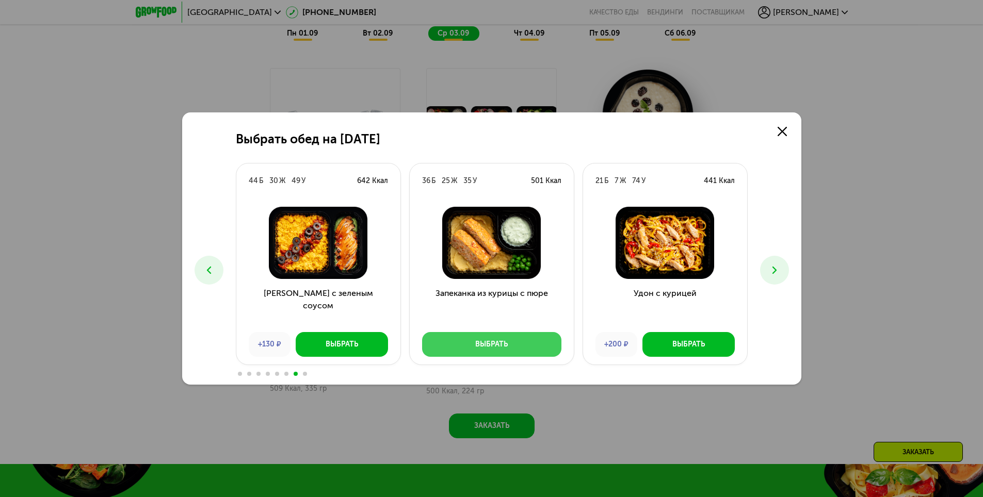
click at [491, 346] on div "Выбрать" at bounding box center [491, 344] width 32 height 10
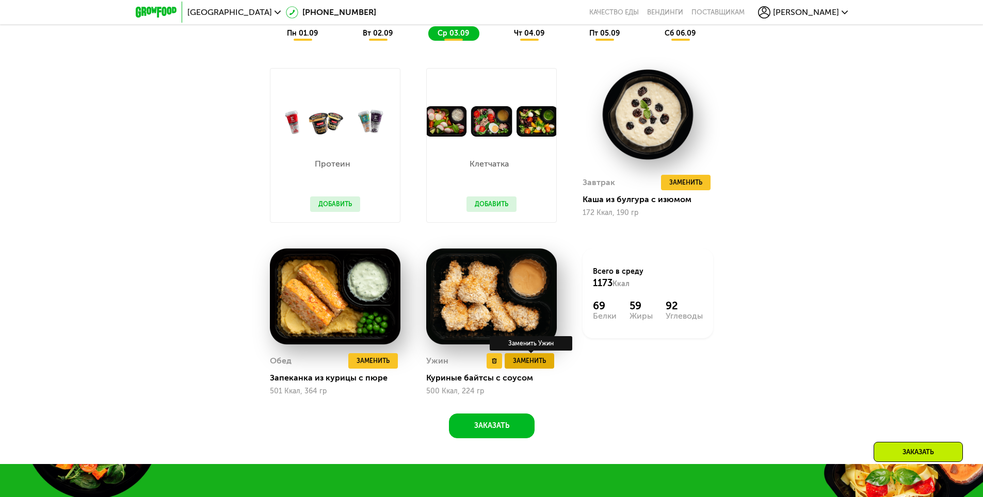
click at [539, 363] on span "Заменить" at bounding box center [529, 361] width 33 height 10
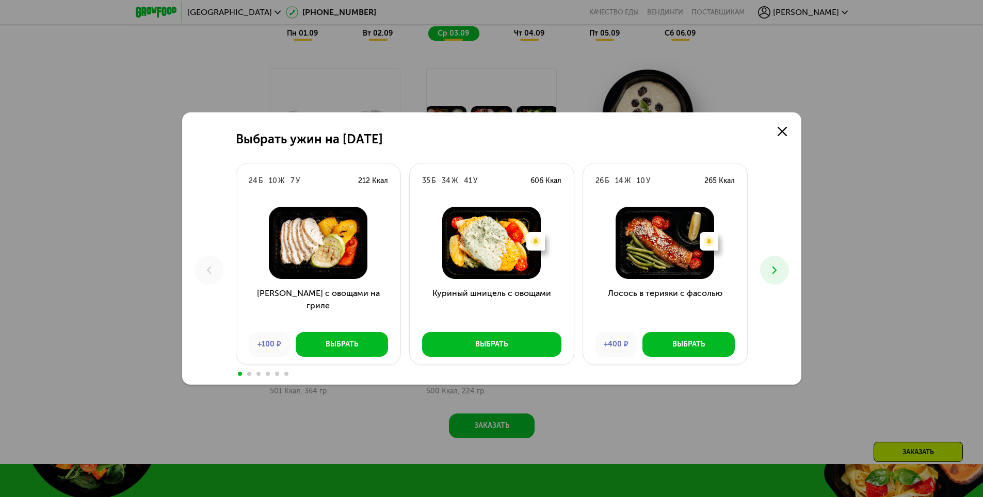
click at [775, 273] on icon at bounding box center [774, 270] width 12 height 12
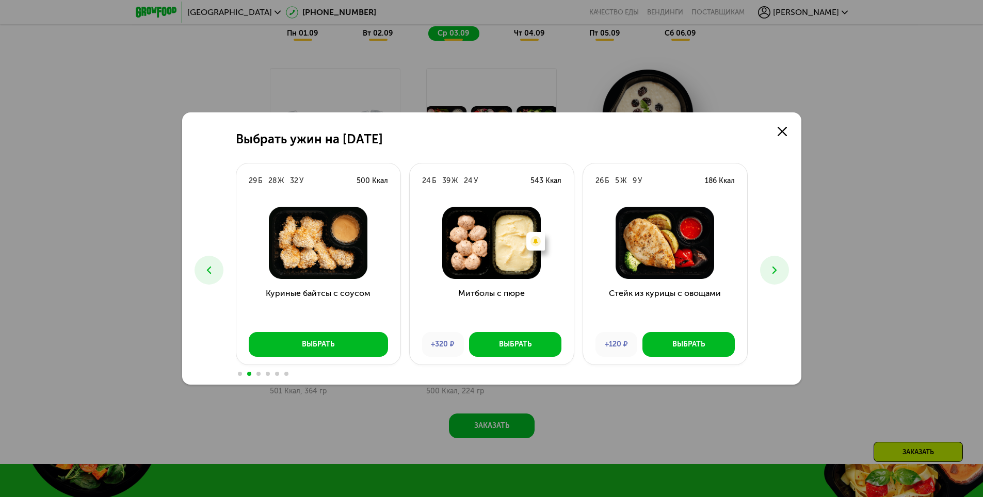
click at [776, 273] on icon at bounding box center [774, 270] width 12 height 12
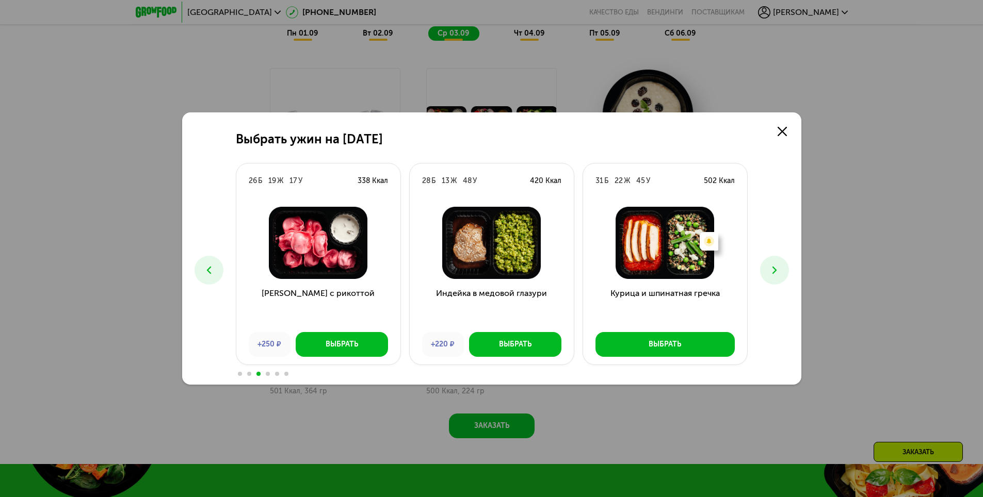
click at [772, 270] on icon at bounding box center [774, 270] width 12 height 12
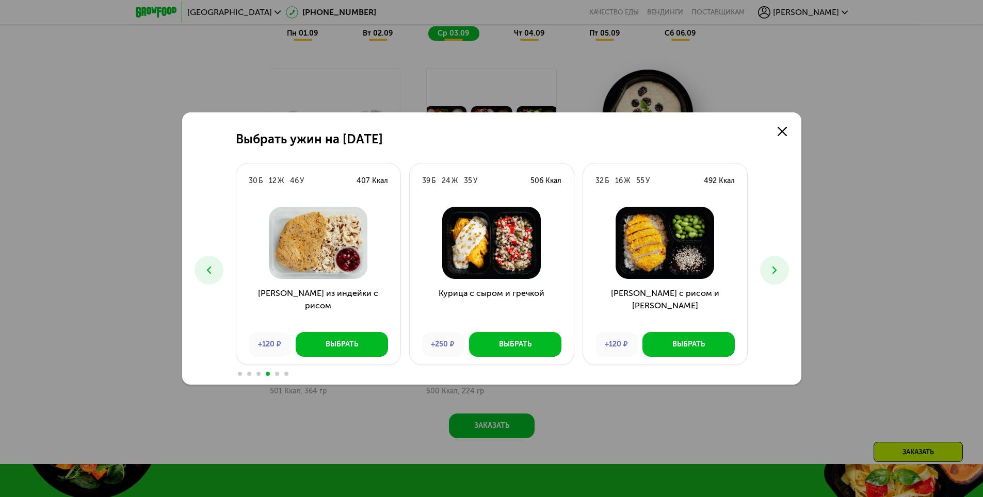
click at [772, 273] on use at bounding box center [774, 270] width 4 height 7
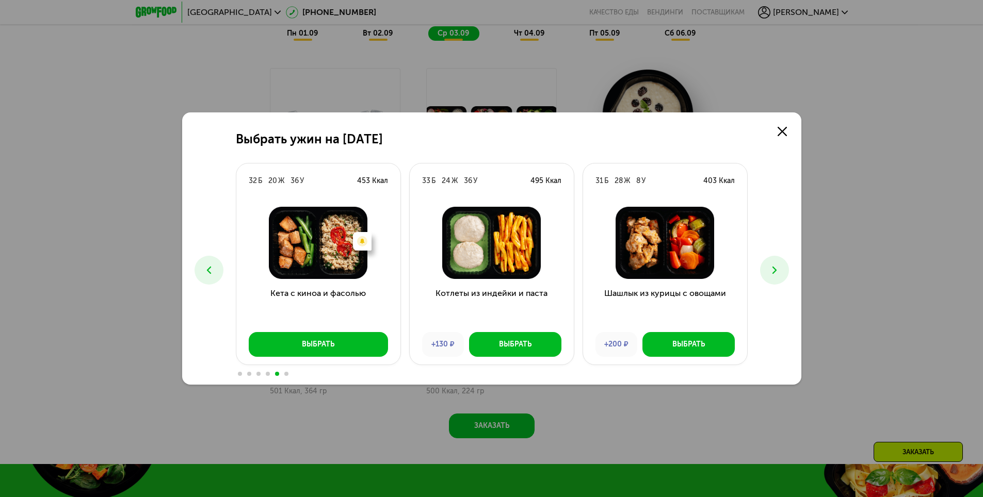
drag, startPoint x: 769, startPoint y: 270, endPoint x: 775, endPoint y: 270, distance: 6.2
click at [775, 270] on icon at bounding box center [774, 270] width 12 height 12
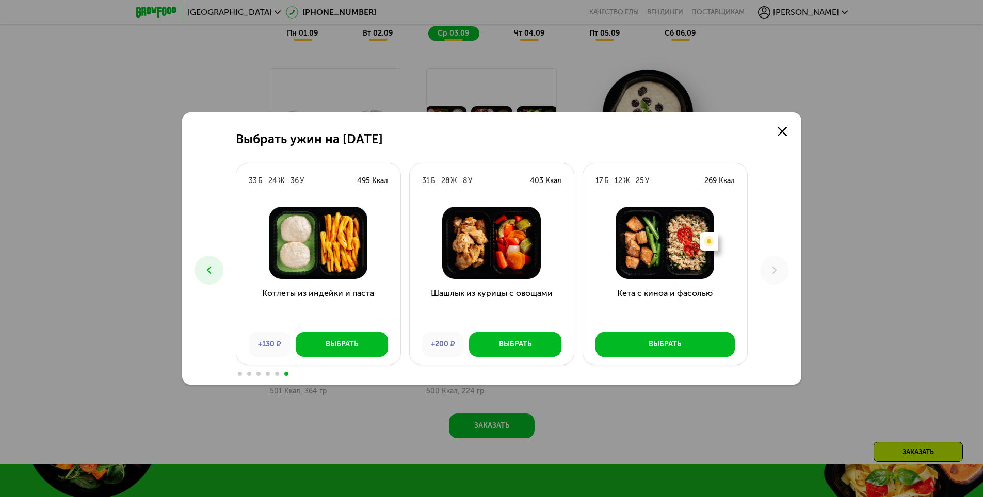
click at [204, 271] on icon at bounding box center [209, 270] width 12 height 12
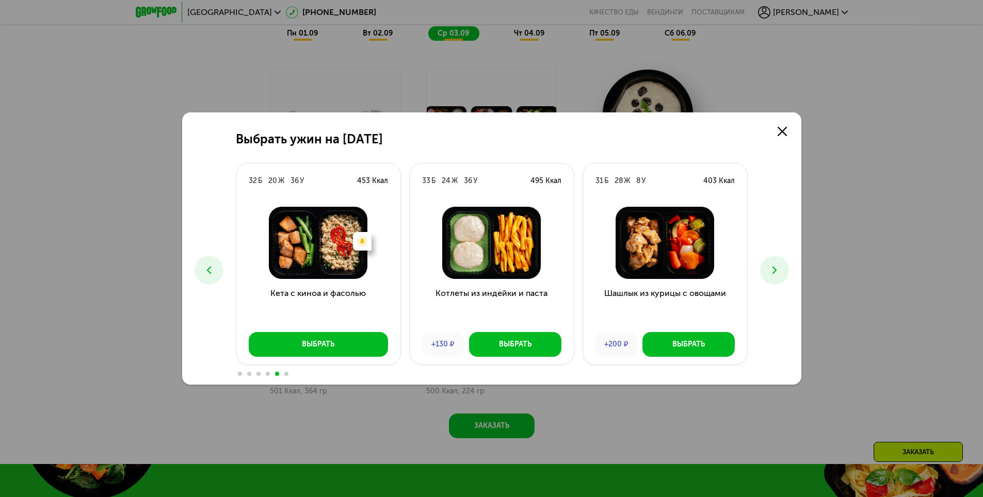
click at [204, 271] on icon at bounding box center [209, 270] width 12 height 12
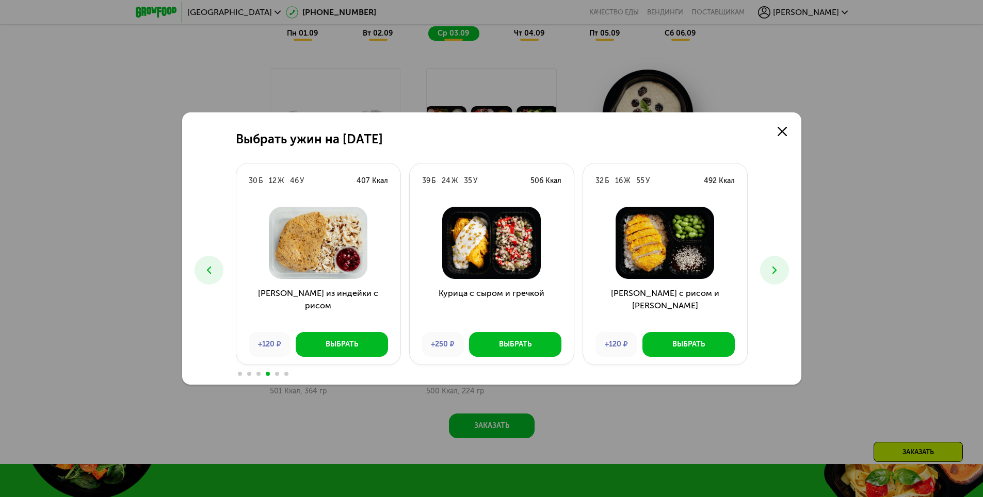
click at [205, 271] on icon at bounding box center [209, 270] width 12 height 12
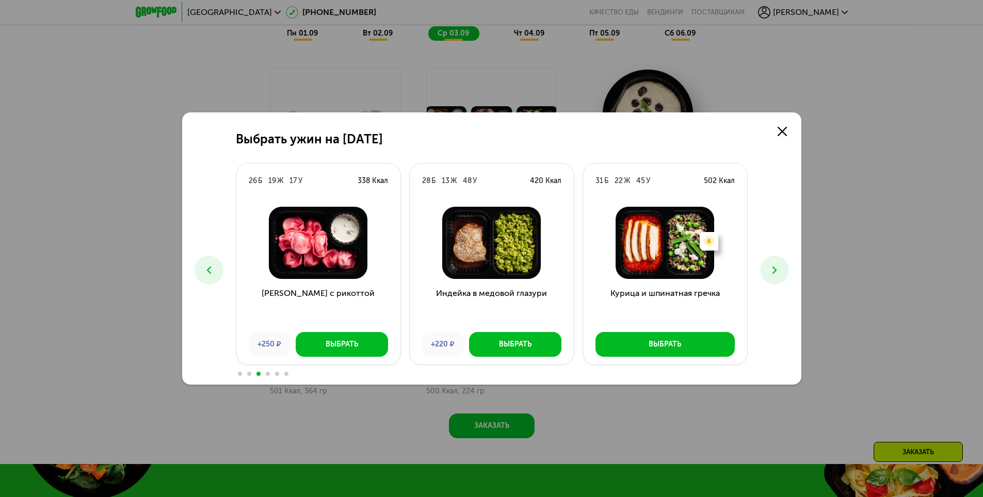
click at [211, 272] on icon at bounding box center [209, 270] width 12 height 12
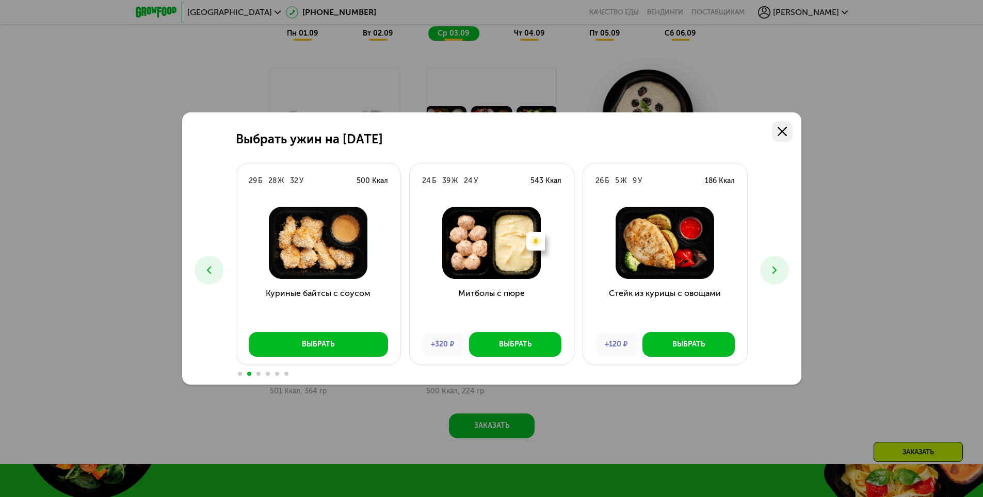
click at [782, 130] on icon at bounding box center [781, 131] width 9 height 9
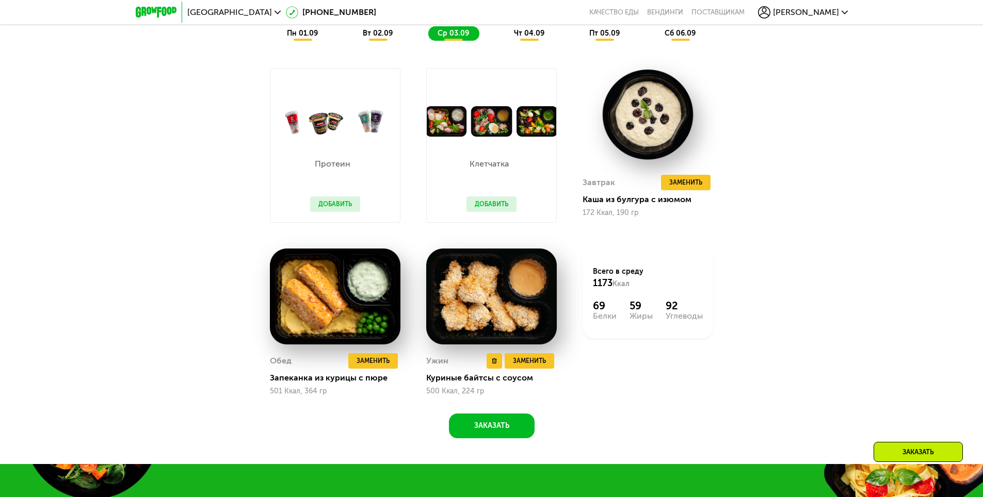
click at [519, 306] on img at bounding box center [491, 297] width 131 height 96
click at [480, 304] on img at bounding box center [491, 297] width 131 height 96
click at [499, 279] on img at bounding box center [491, 297] width 131 height 96
click at [530, 364] on span "Заменить" at bounding box center [529, 361] width 33 height 10
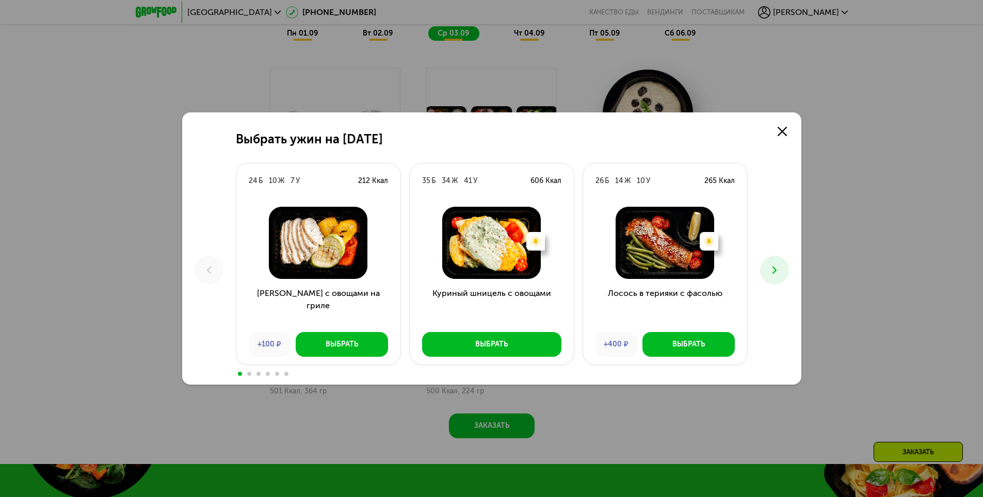
click at [778, 270] on icon at bounding box center [774, 270] width 12 height 12
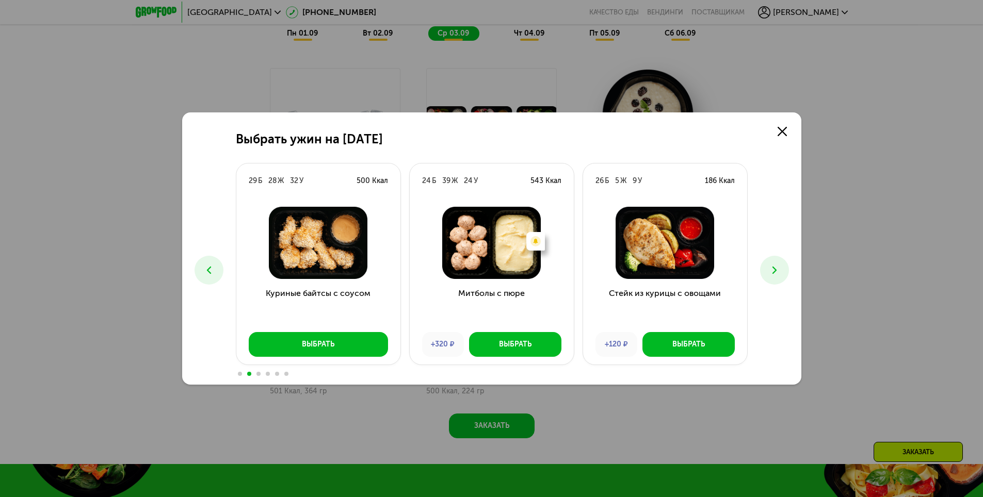
click at [768, 270] on icon at bounding box center [774, 270] width 12 height 12
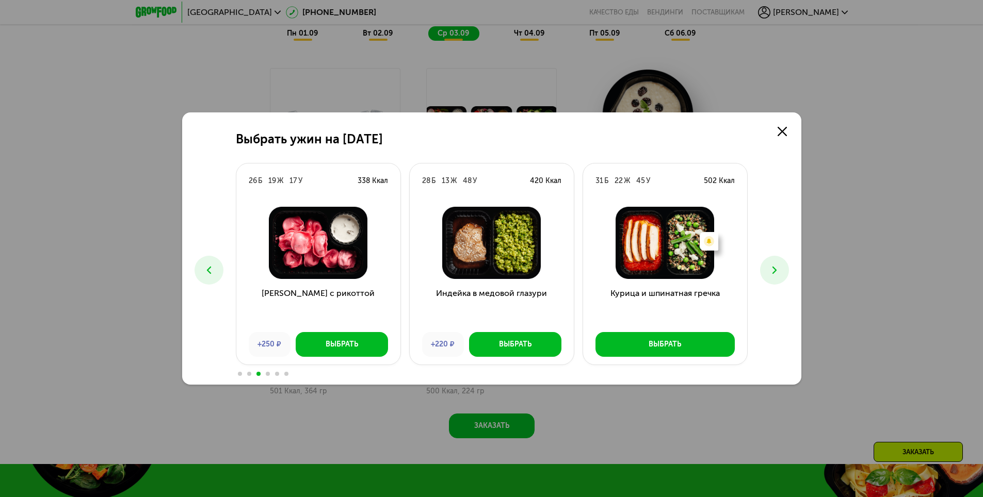
click at [775, 269] on icon at bounding box center [774, 270] width 12 height 12
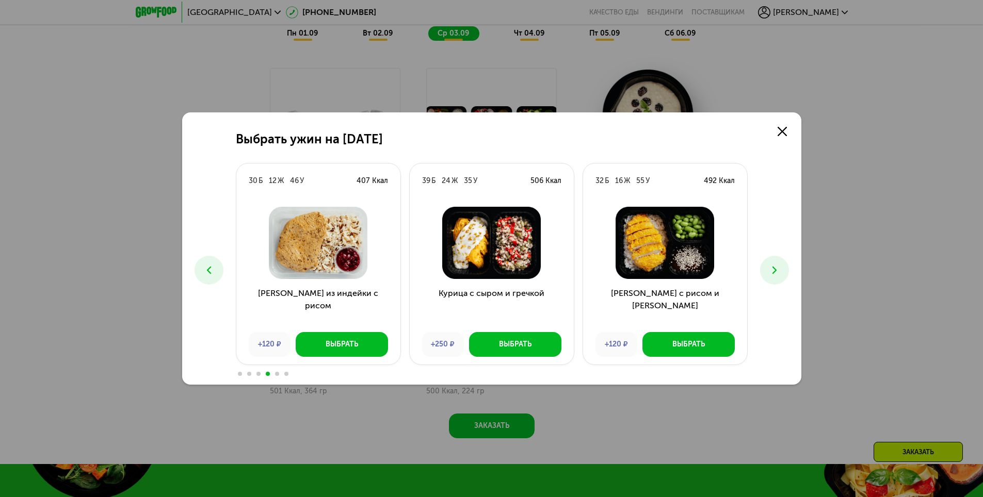
click at [775, 268] on icon at bounding box center [774, 270] width 12 height 12
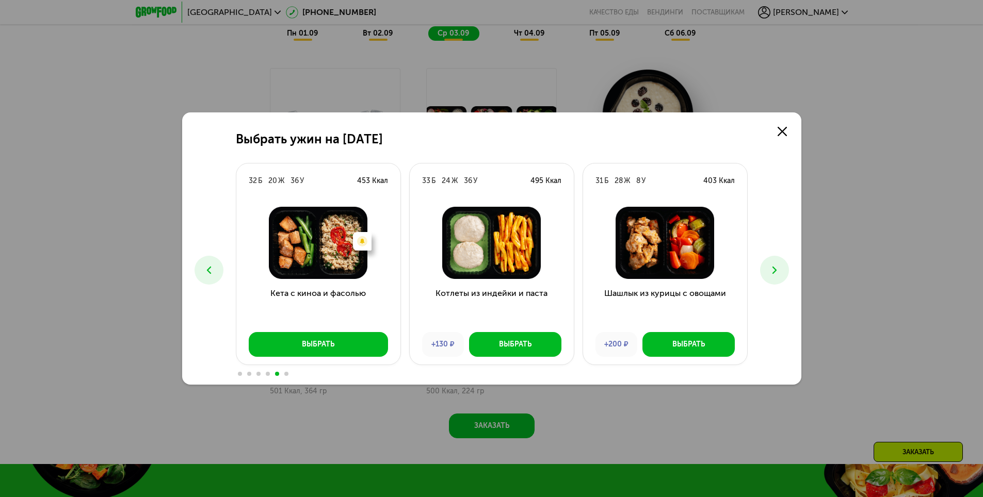
click at [773, 270] on icon at bounding box center [774, 270] width 12 height 12
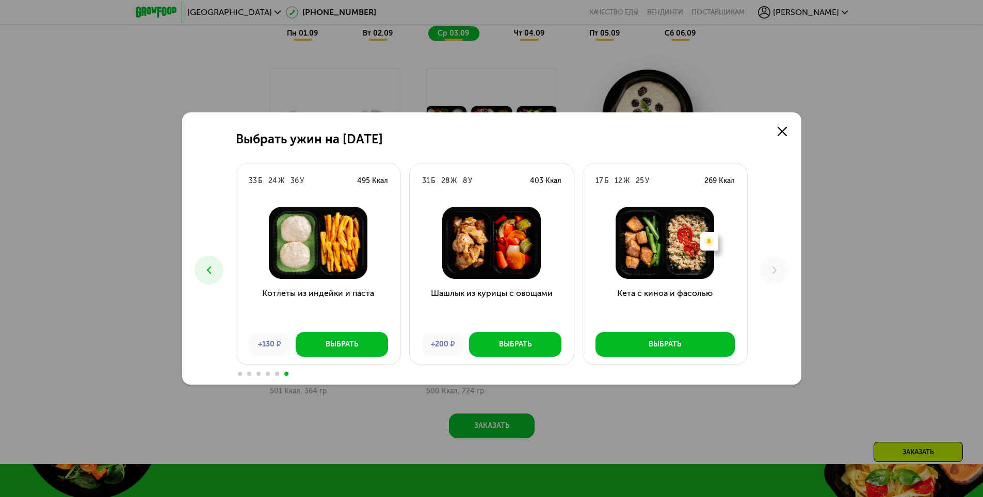
click at [210, 274] on use at bounding box center [208, 270] width 4 height 7
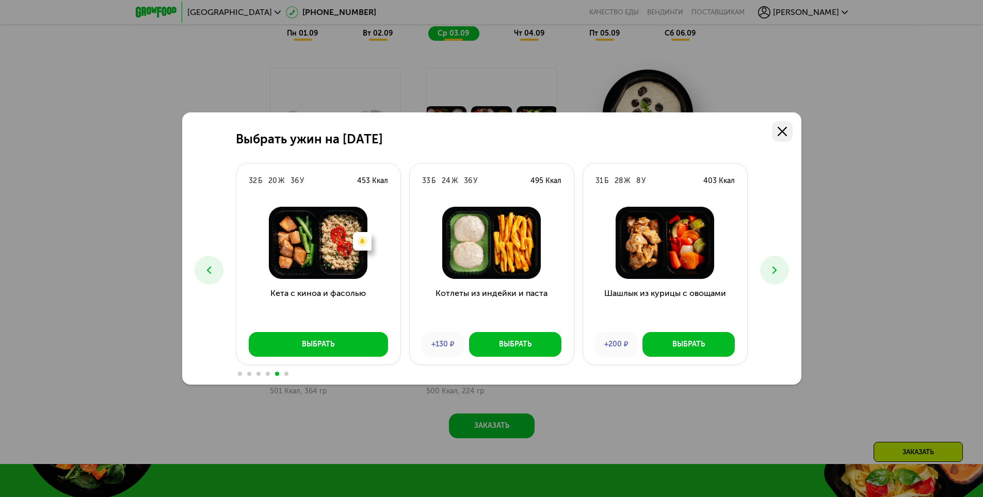
click at [784, 127] on icon at bounding box center [781, 131] width 9 height 9
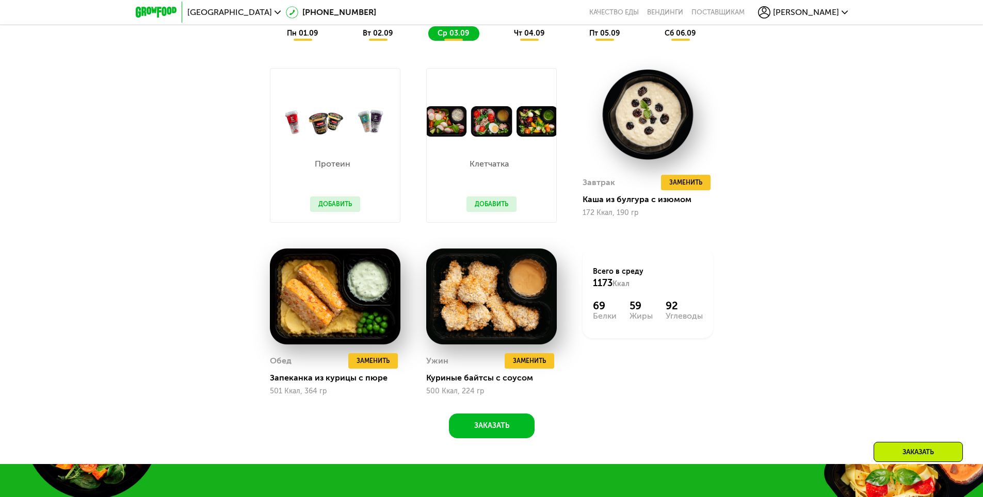
click at [527, 36] on span "чт 04.09" at bounding box center [529, 33] width 30 height 9
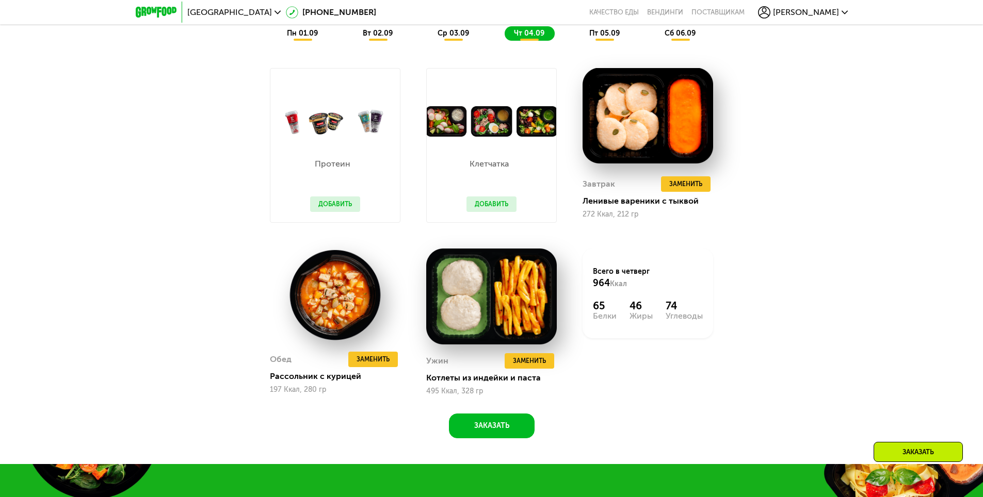
click at [603, 36] on span "пт 05.09" at bounding box center [604, 33] width 30 height 9
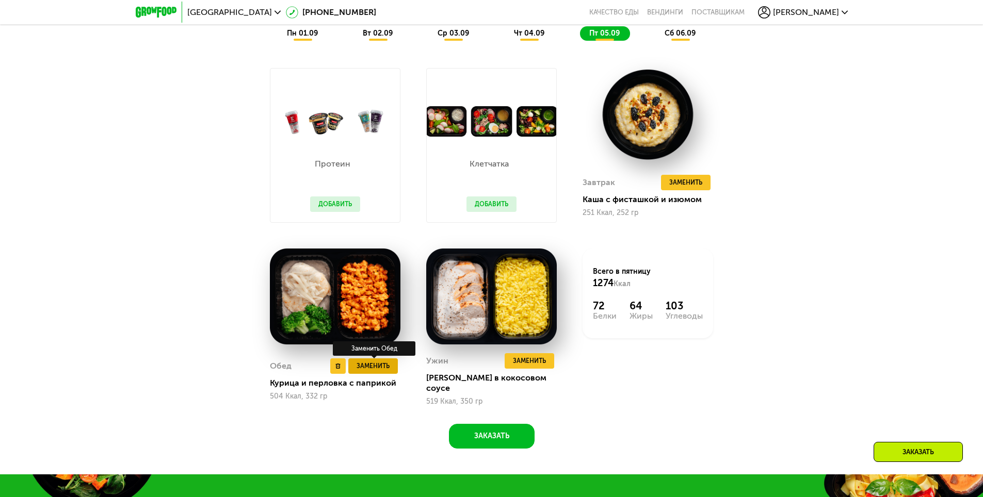
click at [382, 361] on span "Заменить" at bounding box center [372, 366] width 33 height 10
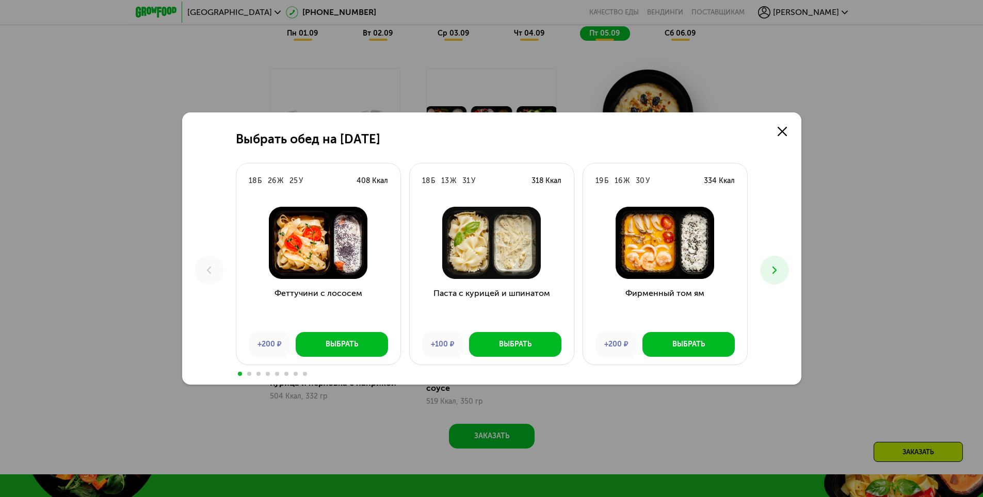
click at [773, 270] on icon at bounding box center [774, 270] width 12 height 12
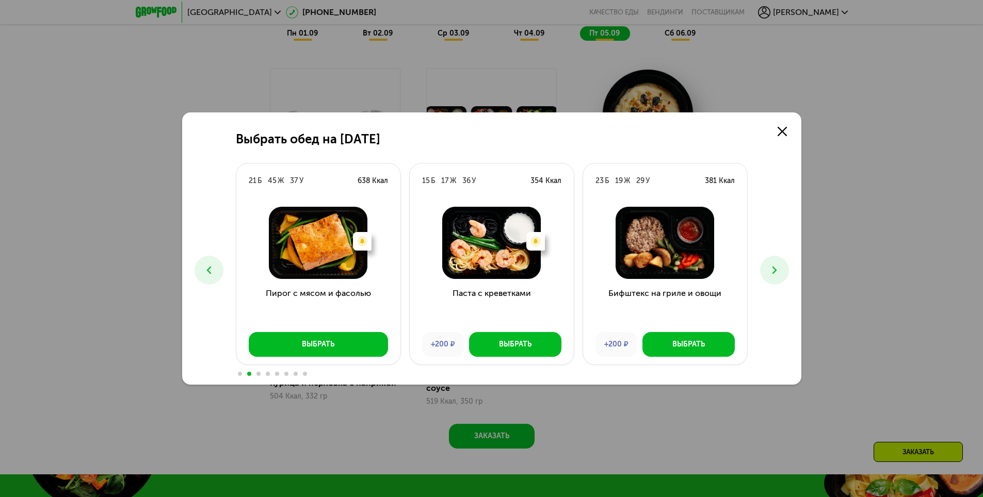
click at [769, 267] on icon at bounding box center [774, 270] width 12 height 12
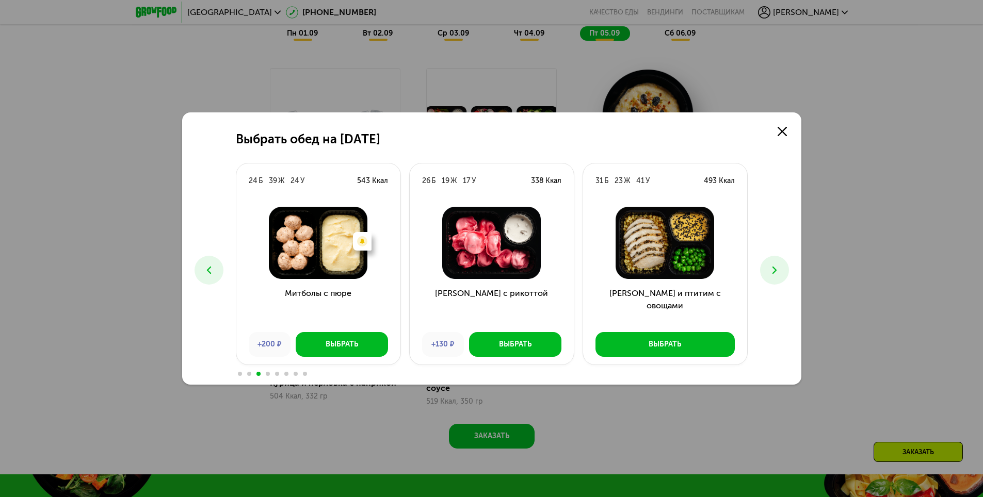
click at [776, 270] on icon at bounding box center [774, 270] width 12 height 12
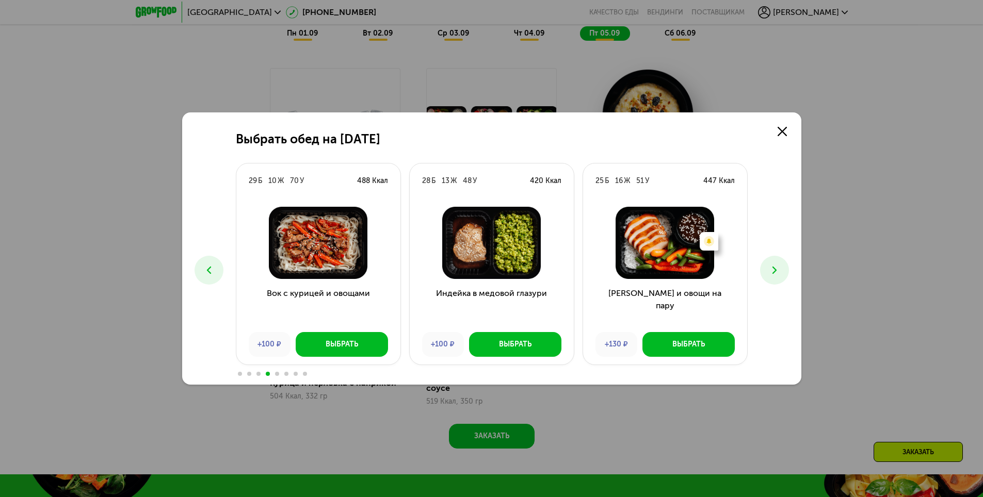
click at [776, 270] on icon at bounding box center [774, 270] width 12 height 12
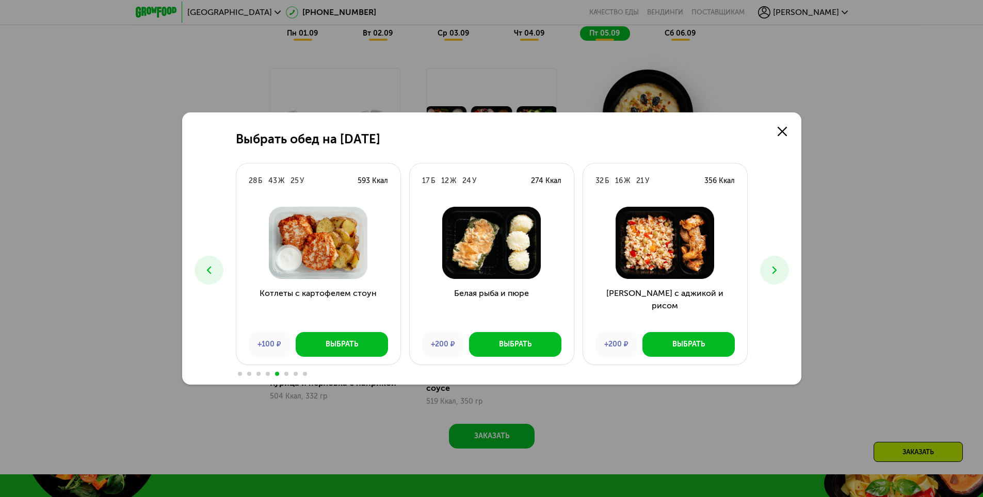
click at [776, 270] on icon at bounding box center [774, 270] width 12 height 12
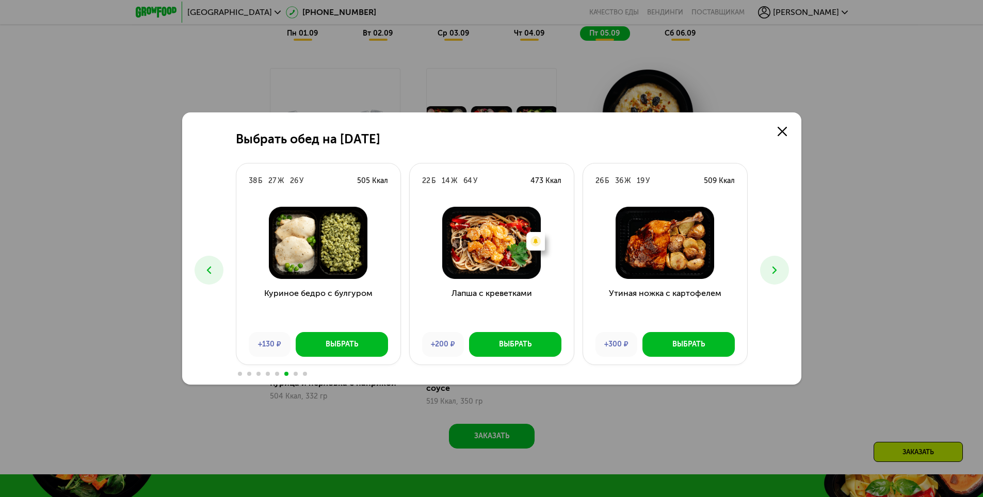
click at [776, 270] on icon at bounding box center [774, 270] width 12 height 12
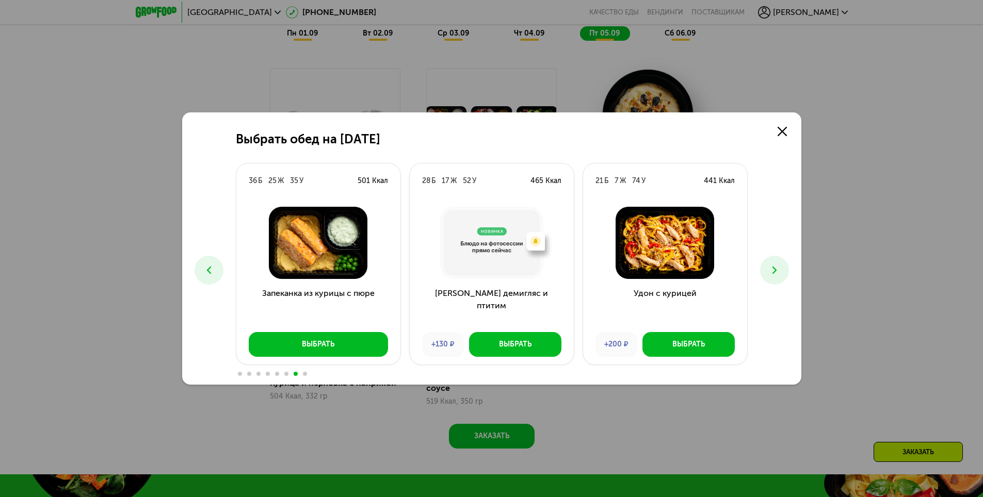
click at [776, 270] on icon at bounding box center [774, 270] width 12 height 12
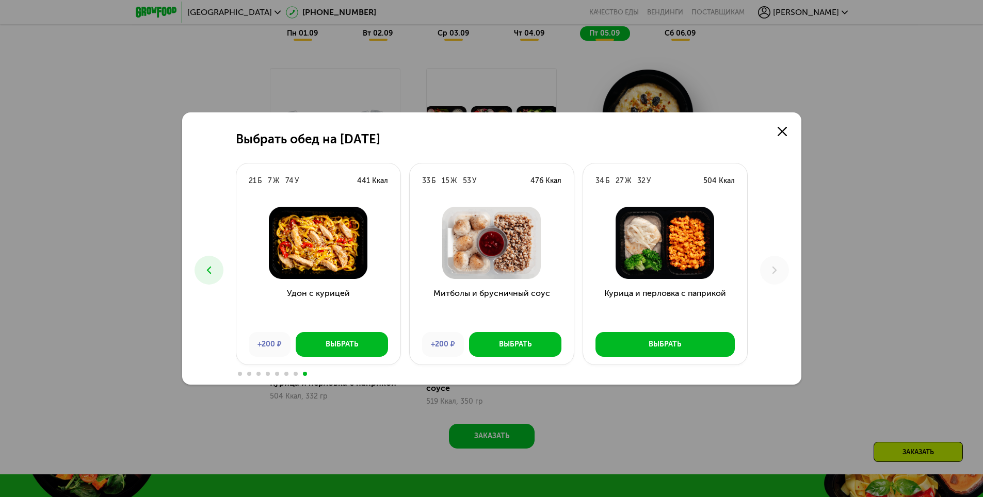
click at [213, 277] on button at bounding box center [208, 270] width 29 height 29
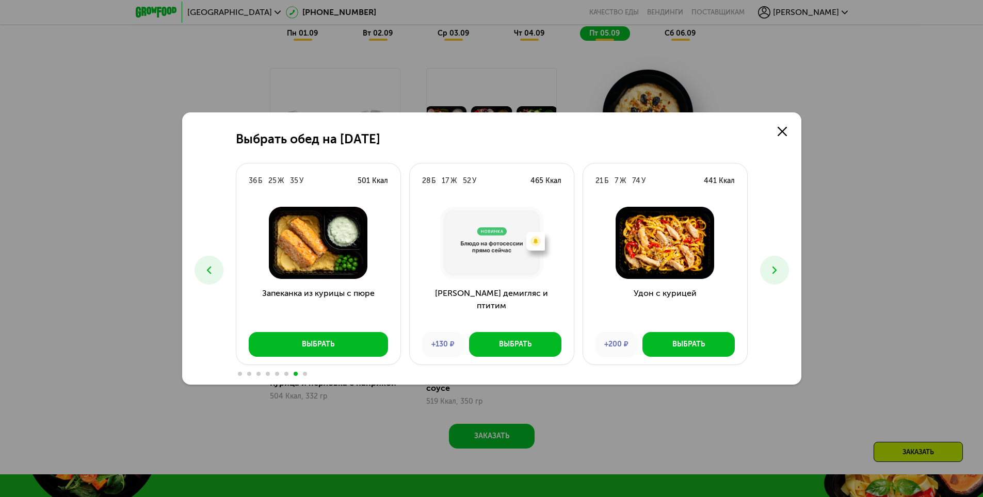
click at [210, 274] on use at bounding box center [208, 270] width 4 height 7
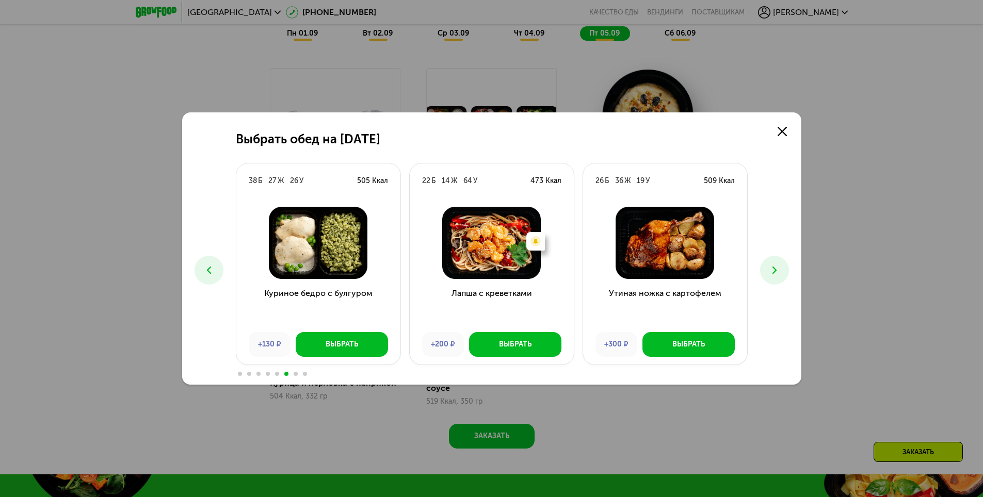
click at [210, 274] on use at bounding box center [208, 270] width 4 height 7
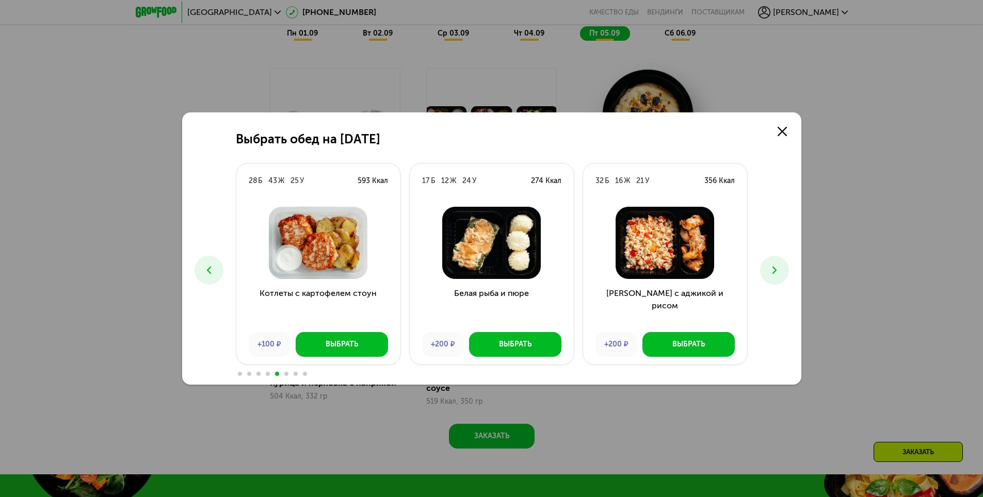
click at [210, 274] on use at bounding box center [208, 270] width 4 height 7
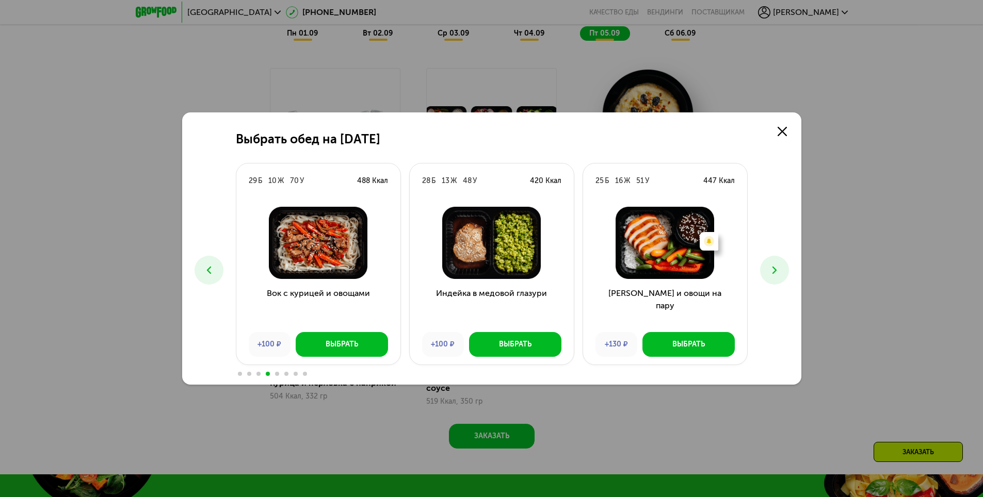
click at [210, 274] on use at bounding box center [208, 270] width 4 height 7
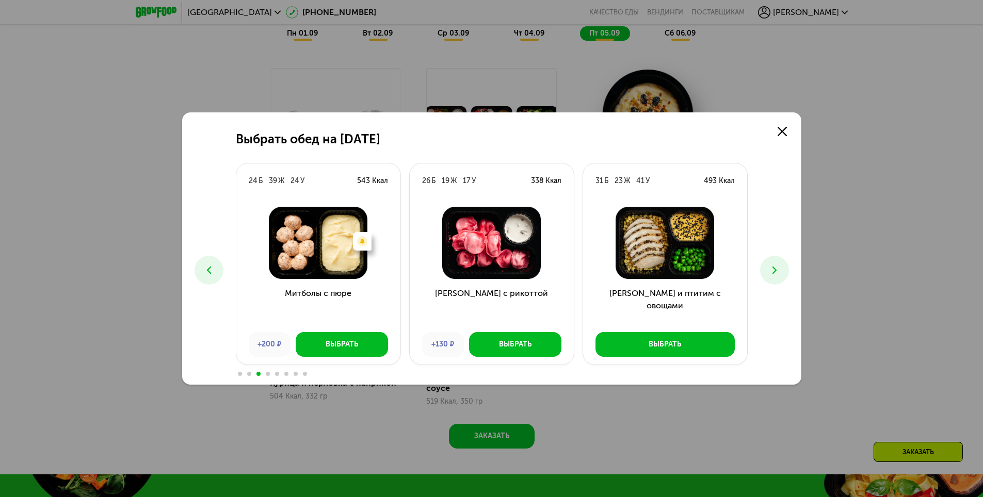
click at [210, 274] on use at bounding box center [208, 270] width 4 height 7
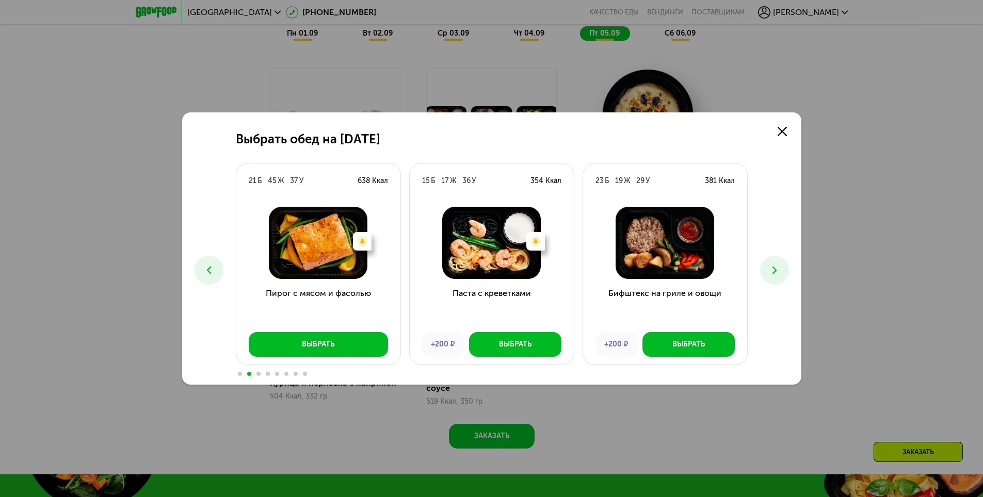
click at [777, 268] on icon at bounding box center [774, 270] width 12 height 12
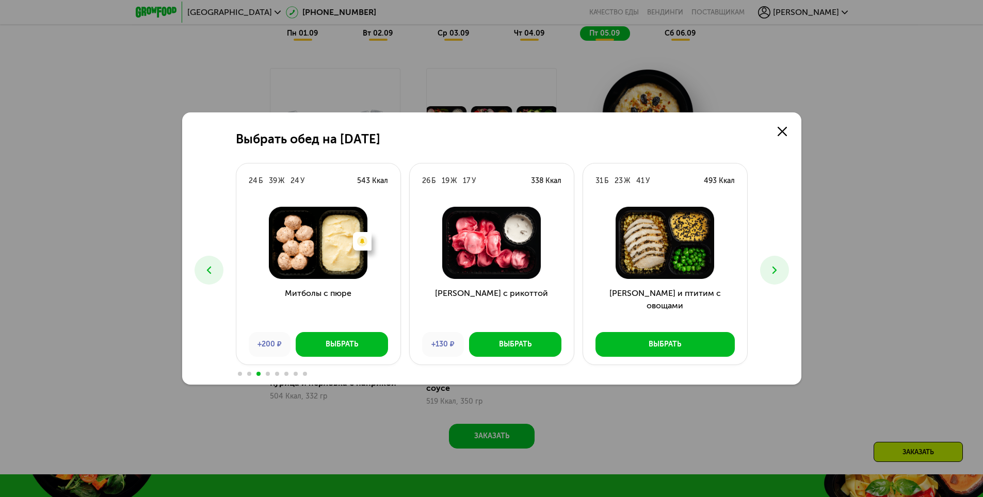
click at [484, 248] on img at bounding box center [492, 243] width 148 height 72
click at [511, 345] on div "Выбрать" at bounding box center [515, 344] width 32 height 10
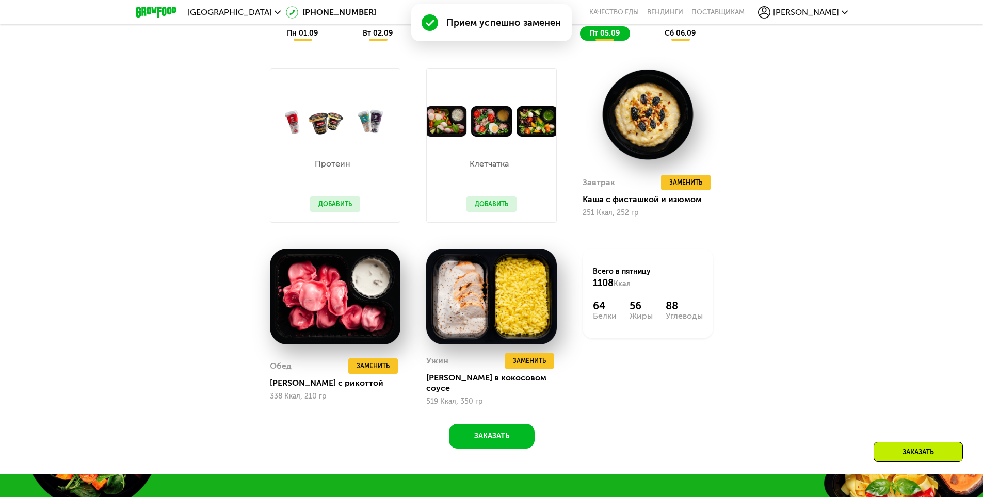
scroll to position [712, 0]
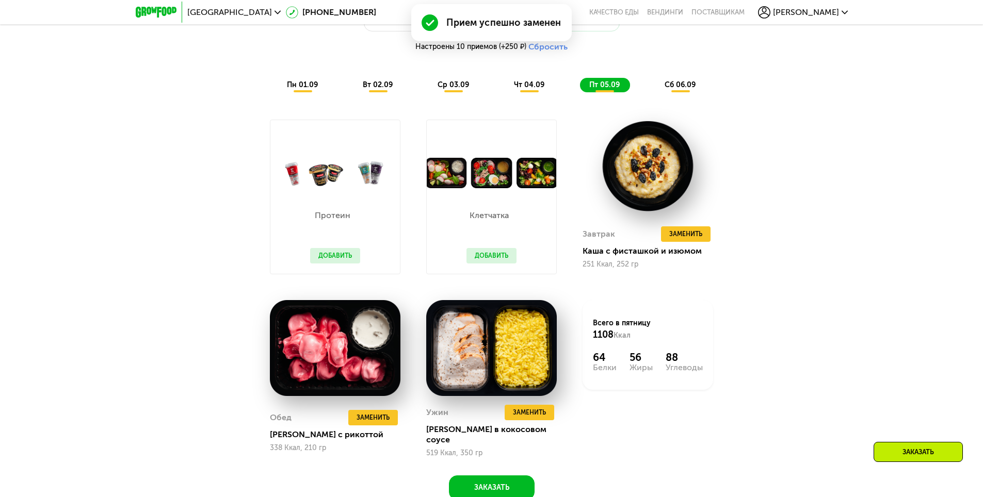
click at [679, 89] on span "сб 06.09" at bounding box center [679, 84] width 31 height 9
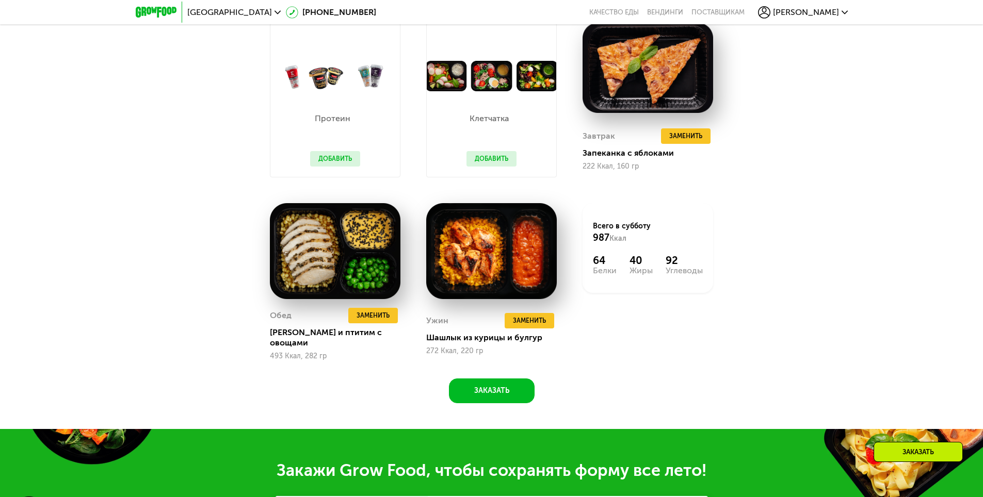
scroll to position [757, 0]
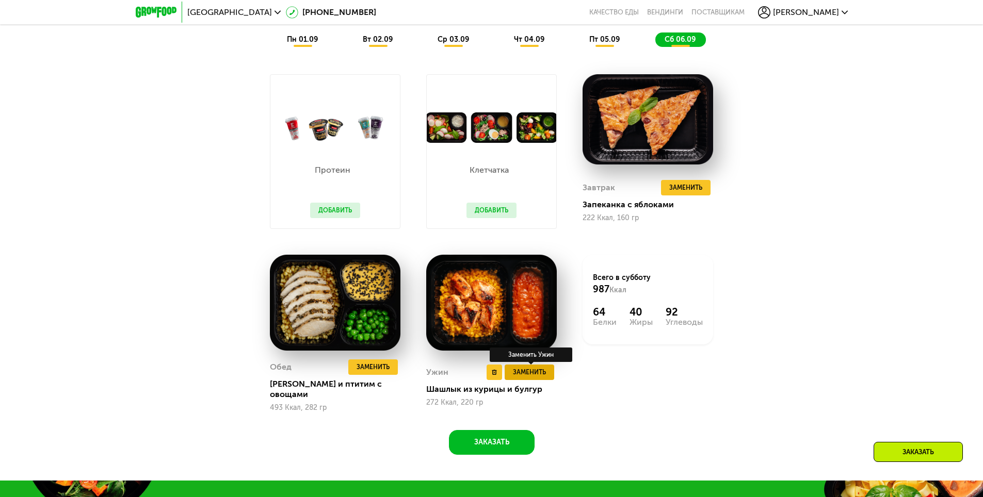
click at [538, 370] on span "Заменить" at bounding box center [529, 372] width 33 height 10
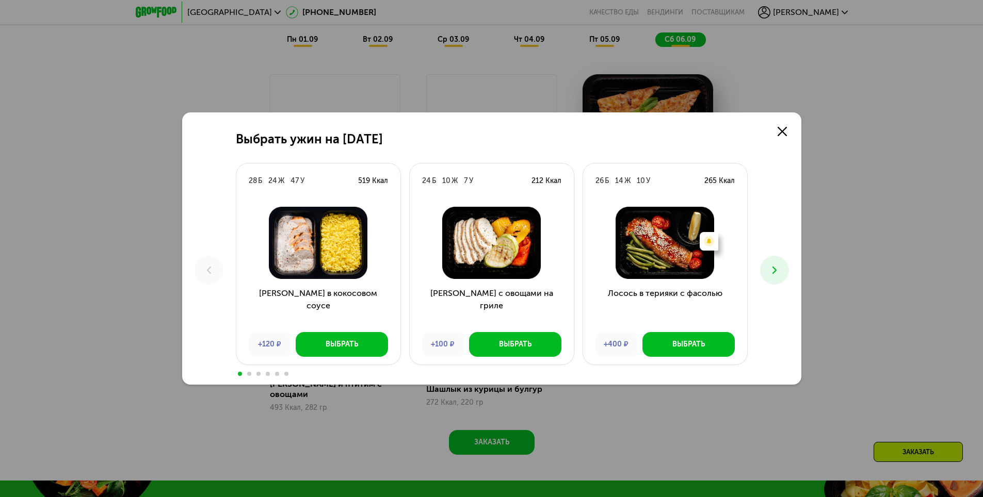
click at [772, 268] on use at bounding box center [774, 270] width 4 height 7
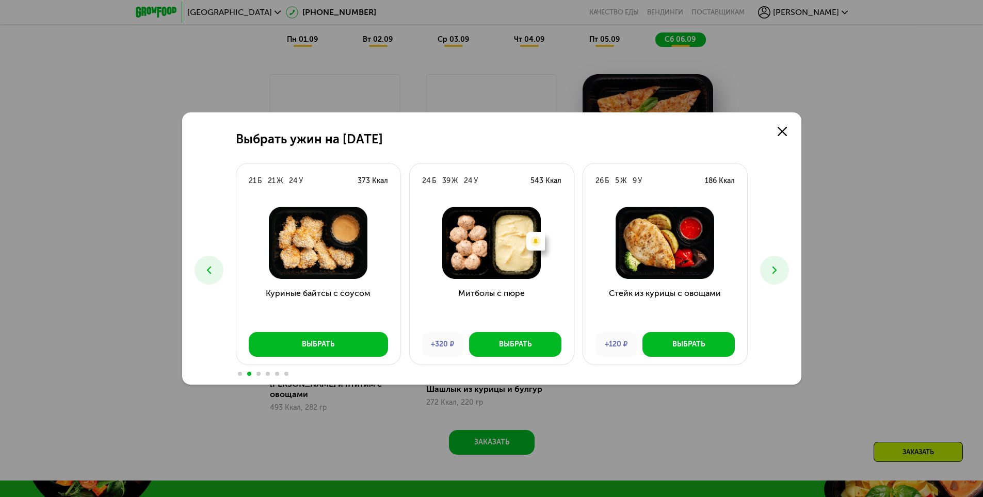
click at [772, 268] on use at bounding box center [774, 270] width 4 height 7
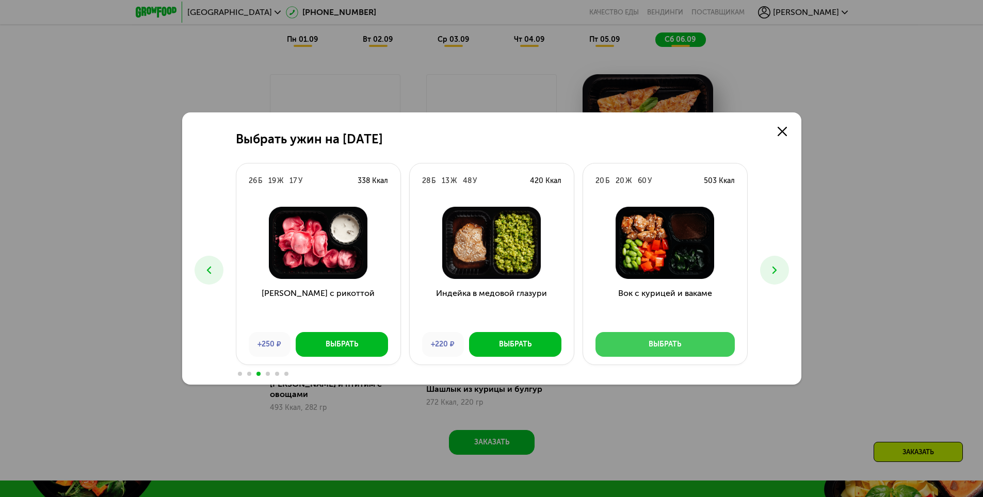
click at [663, 351] on button "Выбрать" at bounding box center [664, 344] width 139 height 25
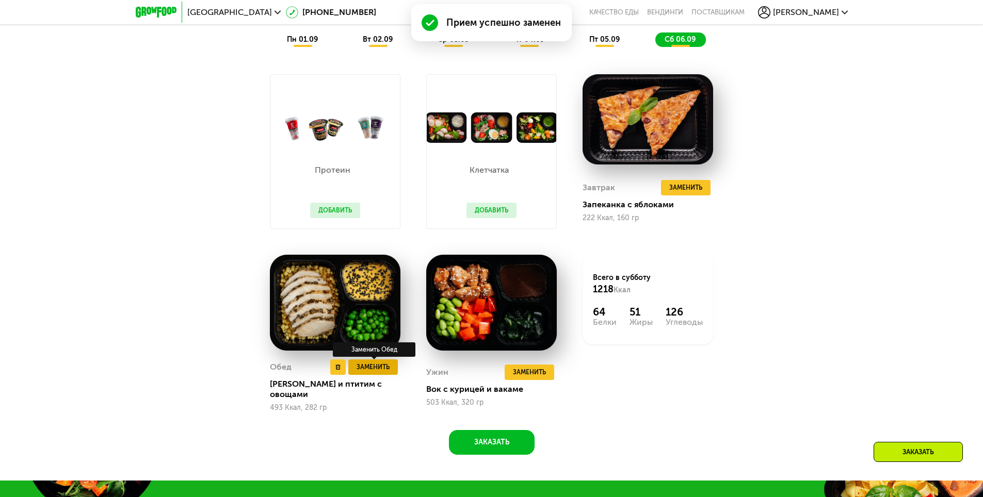
click at [368, 371] on span "Заменить" at bounding box center [372, 367] width 33 height 10
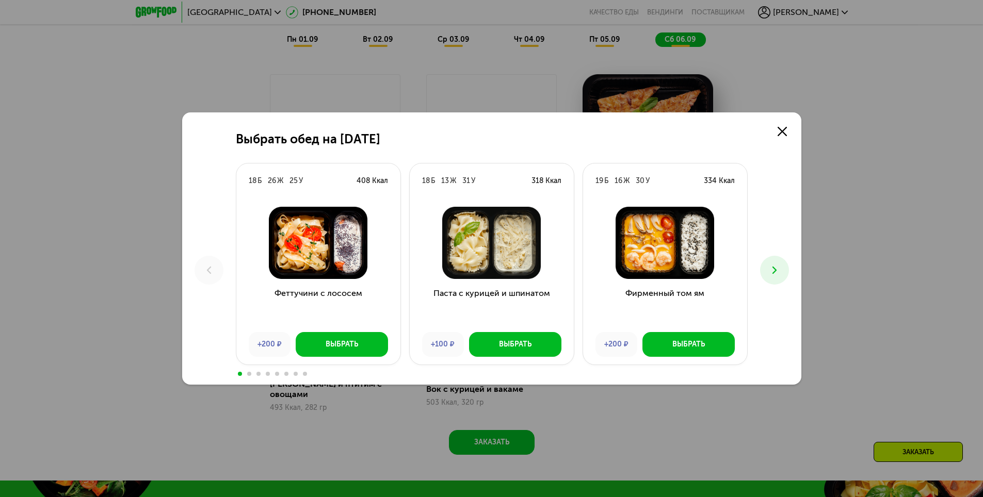
click at [772, 275] on icon at bounding box center [774, 270] width 12 height 12
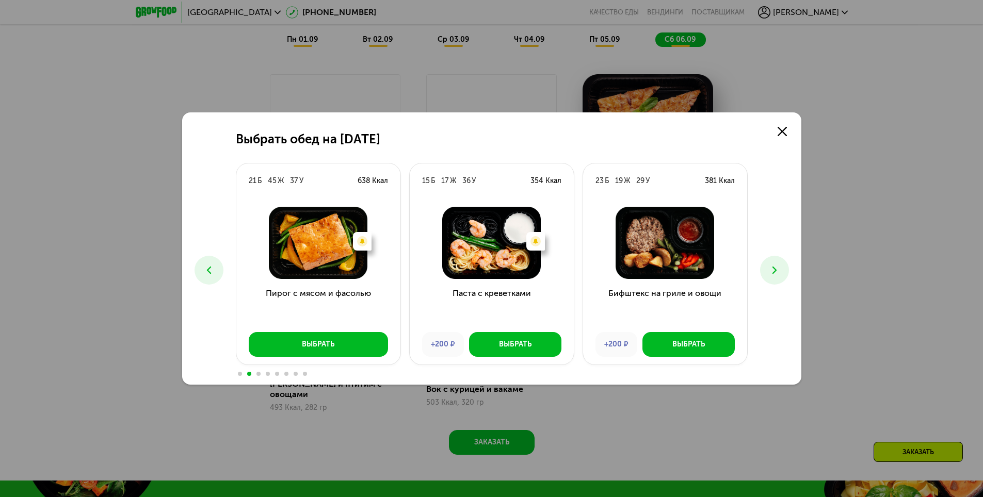
click at [778, 268] on icon at bounding box center [774, 270] width 12 height 12
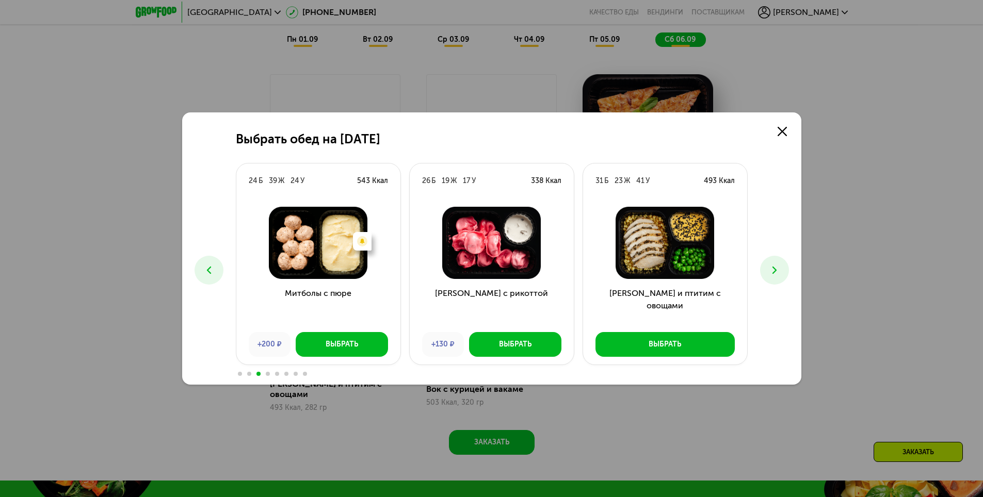
click at [778, 268] on icon at bounding box center [774, 270] width 12 height 12
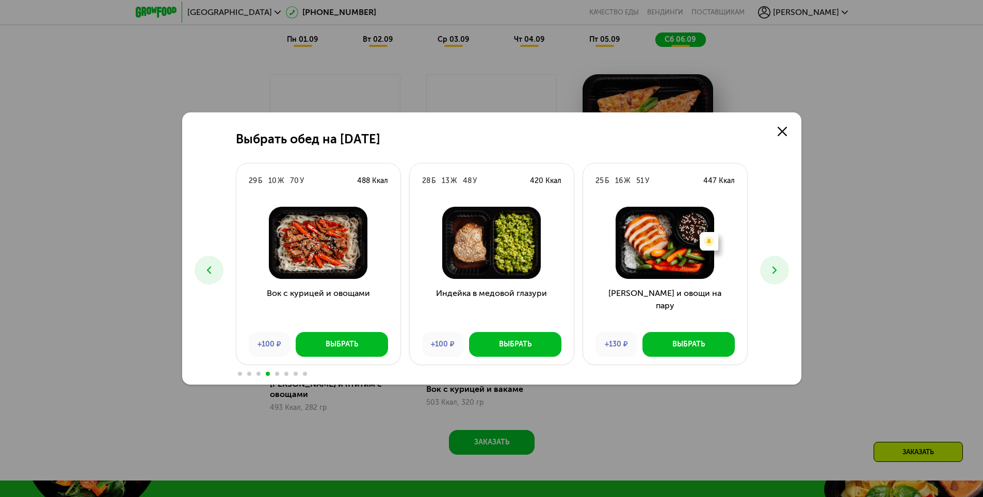
click at [778, 268] on icon at bounding box center [774, 270] width 12 height 12
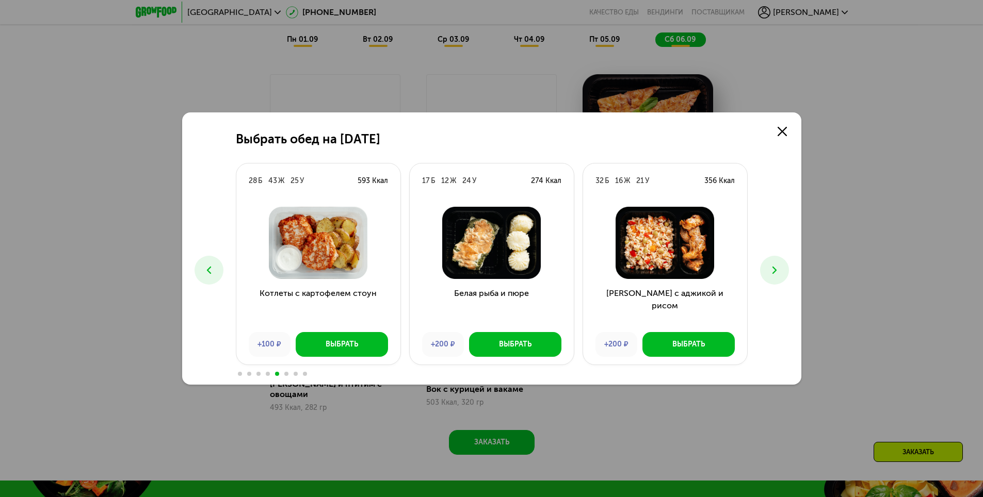
click at [778, 268] on icon at bounding box center [774, 270] width 12 height 12
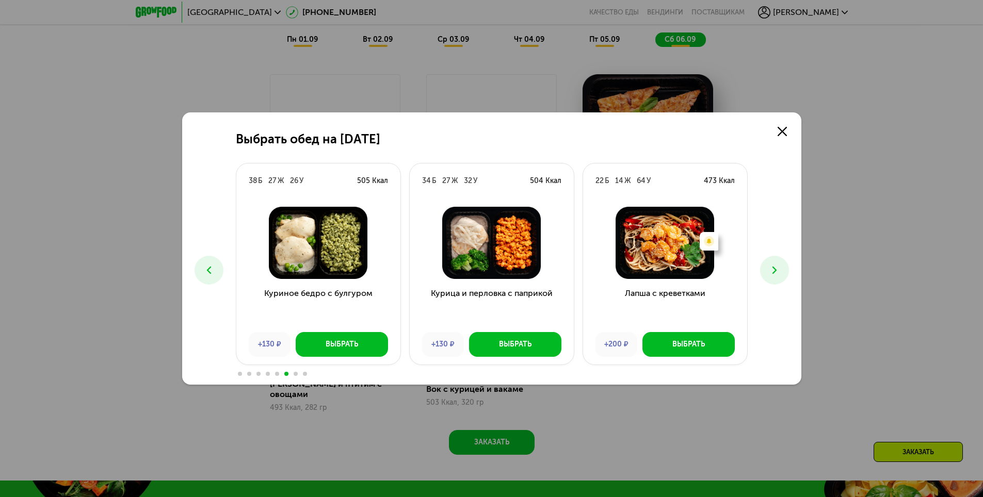
click at [206, 275] on icon at bounding box center [209, 270] width 12 height 12
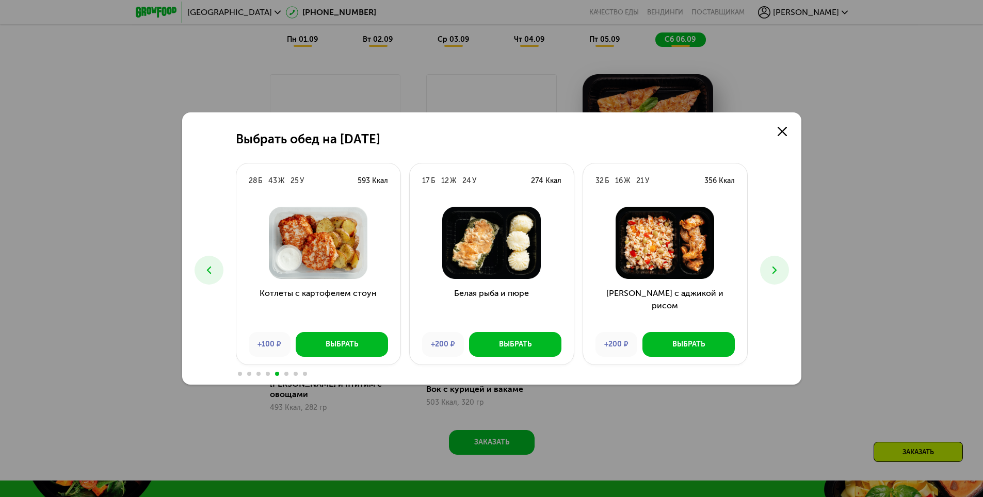
click at [776, 269] on icon at bounding box center [774, 270] width 12 height 12
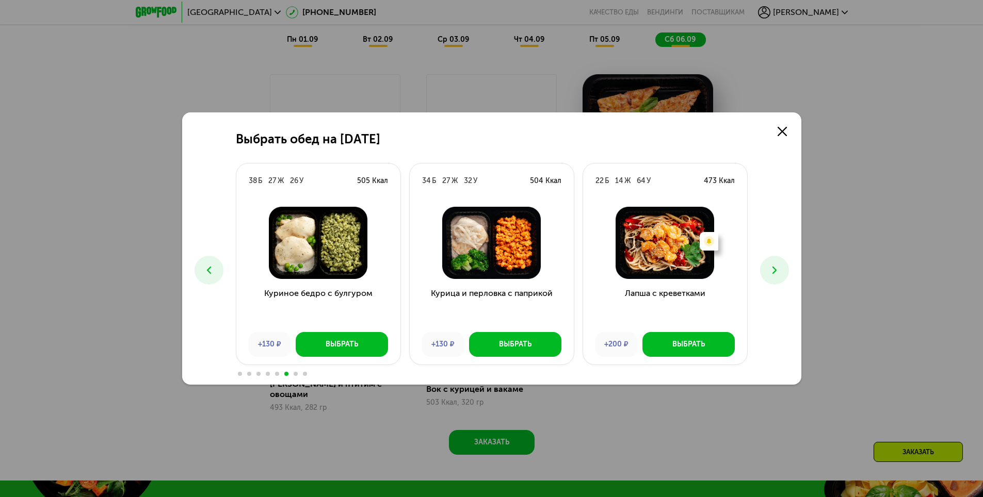
click at [779, 272] on icon at bounding box center [774, 270] width 12 height 12
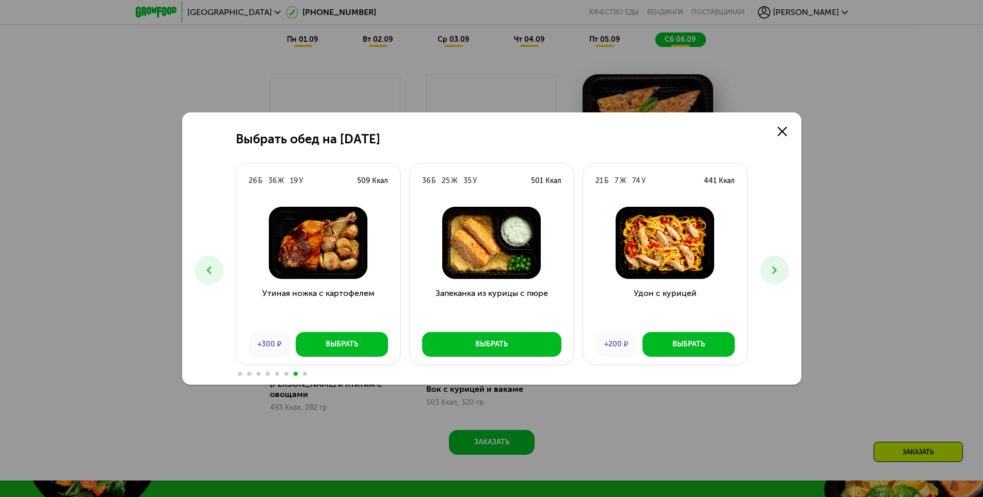
click at [772, 273] on icon at bounding box center [774, 270] width 12 height 12
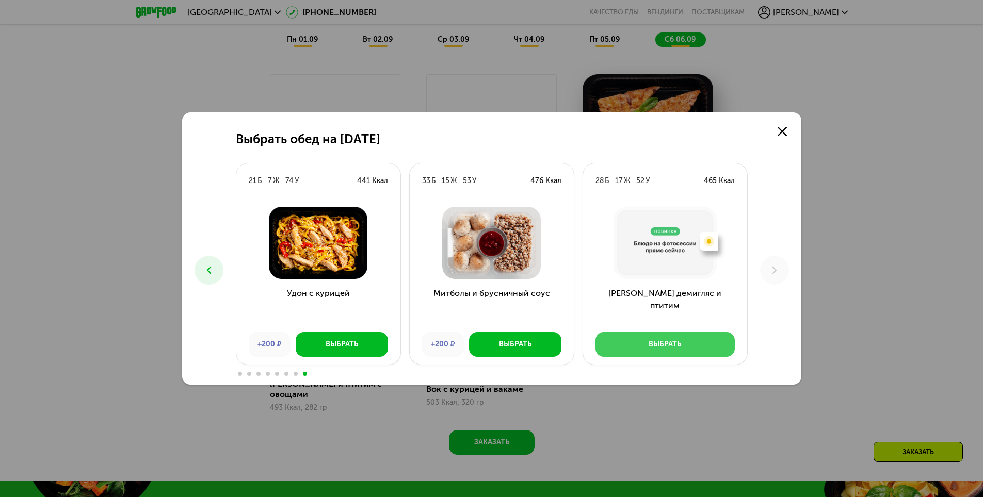
click at [663, 344] on div "Выбрать" at bounding box center [664, 344] width 32 height 10
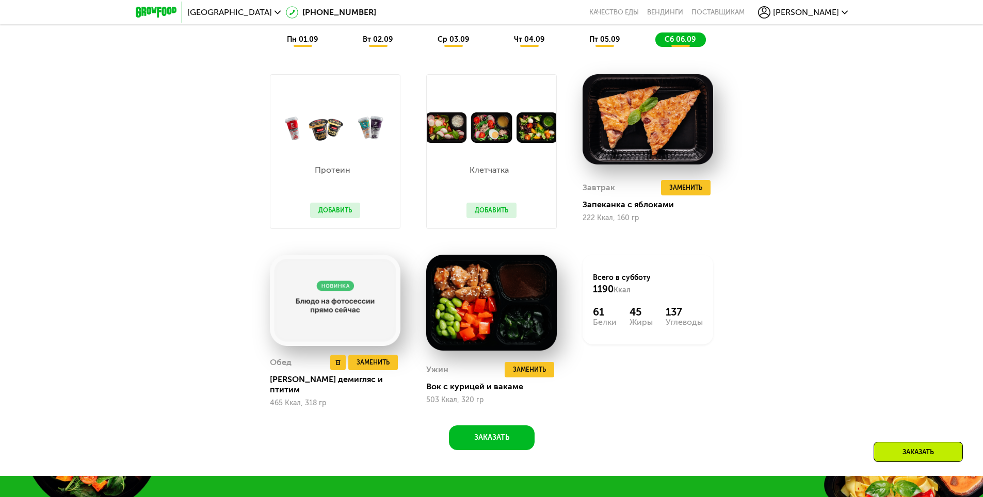
click at [337, 296] on img at bounding box center [335, 300] width 131 height 91
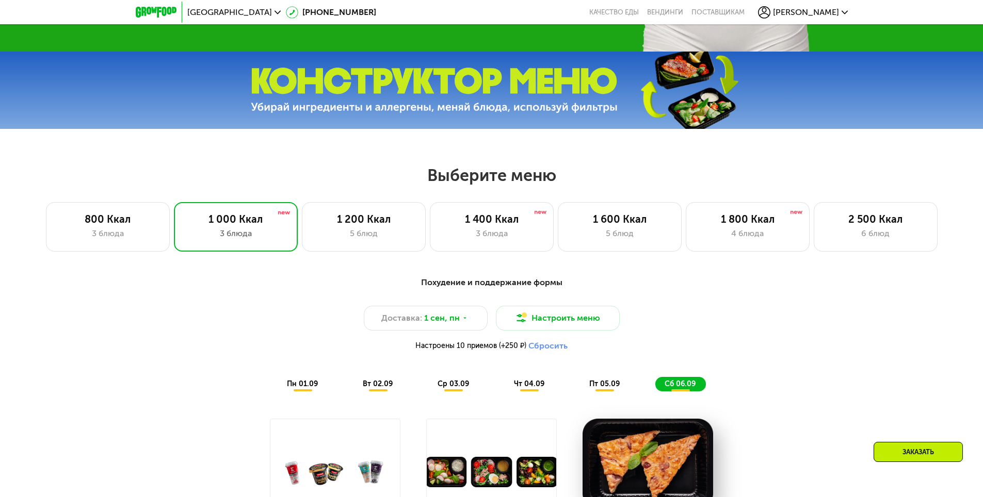
scroll to position [464, 0]
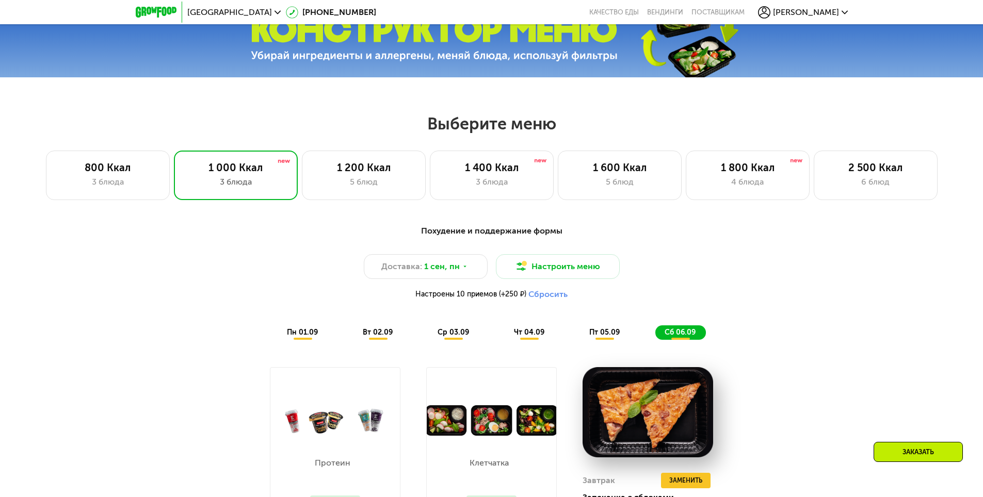
click at [294, 337] on span "пн 01.09" at bounding box center [302, 332] width 31 height 9
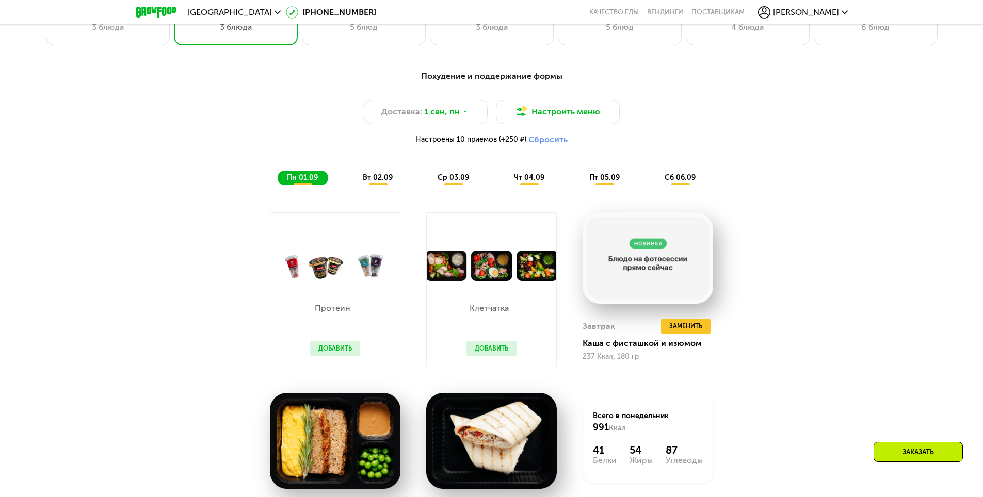
scroll to position [671, 0]
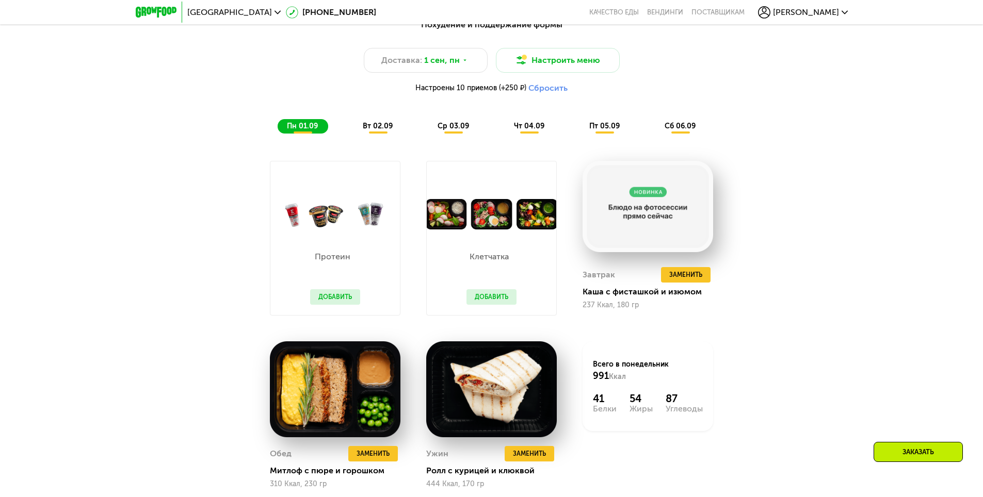
click at [379, 129] on span "вт 02.09" at bounding box center [378, 126] width 30 height 9
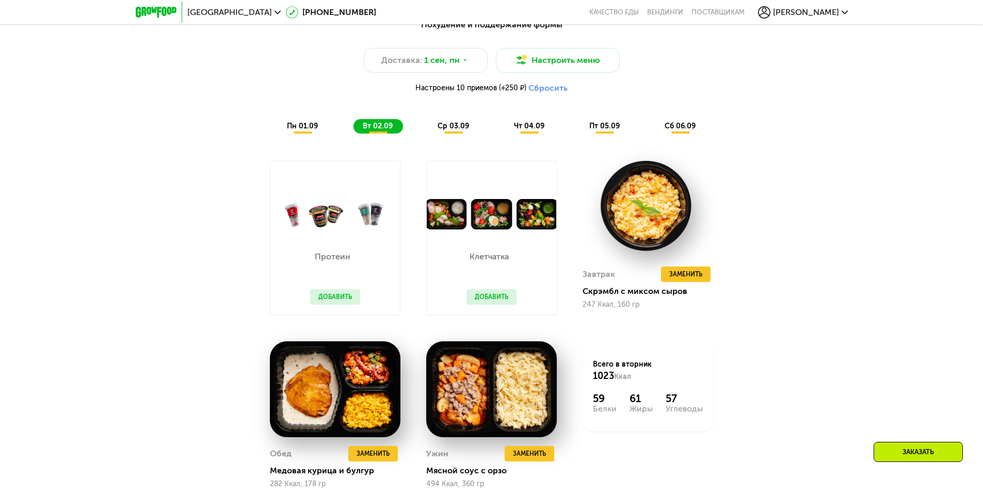
click at [458, 131] on span "ср 03.09" at bounding box center [452, 126] width 31 height 9
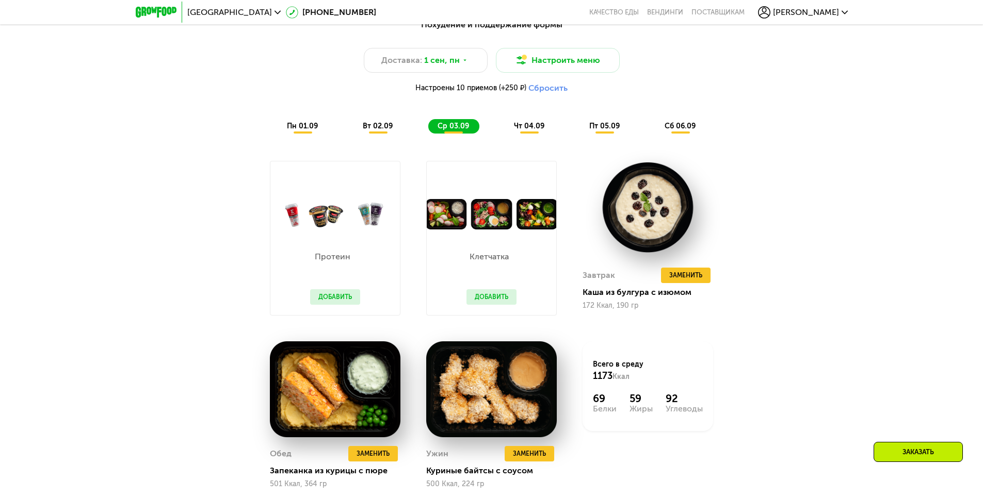
scroll to position [774, 0]
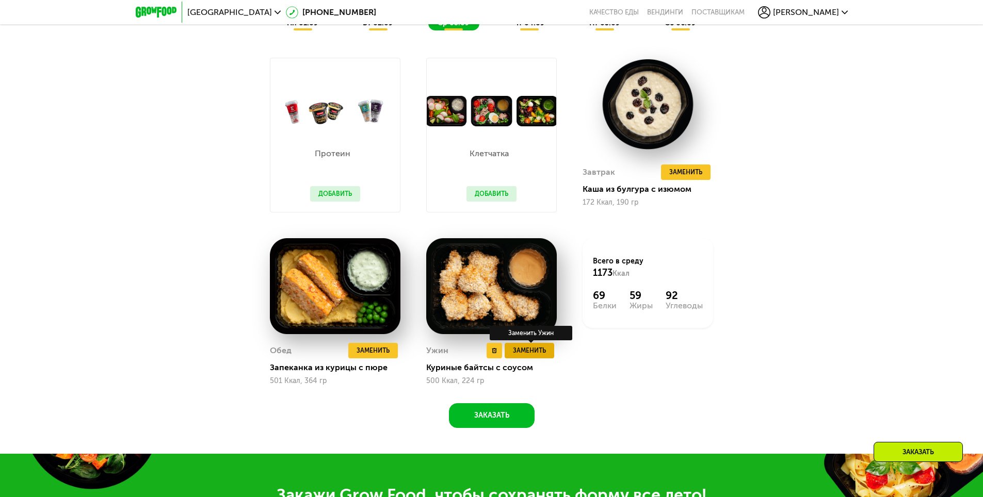
click at [529, 355] on span "Заменить" at bounding box center [529, 351] width 33 height 10
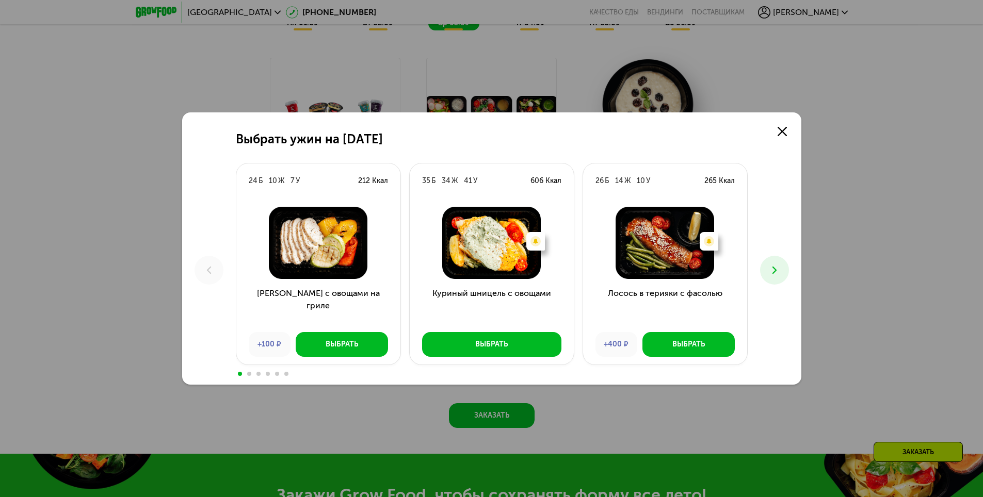
click at [772, 269] on icon at bounding box center [774, 270] width 12 height 12
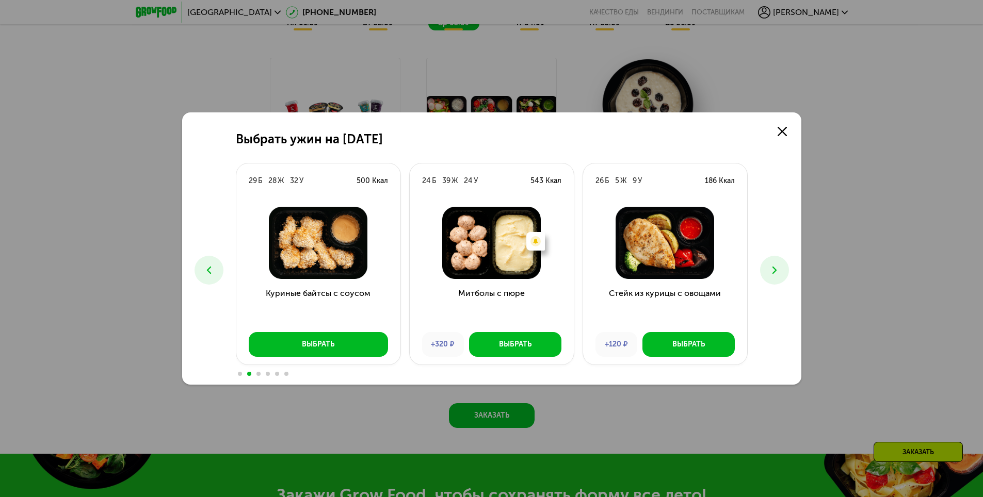
click at [772, 269] on icon at bounding box center [774, 270] width 12 height 12
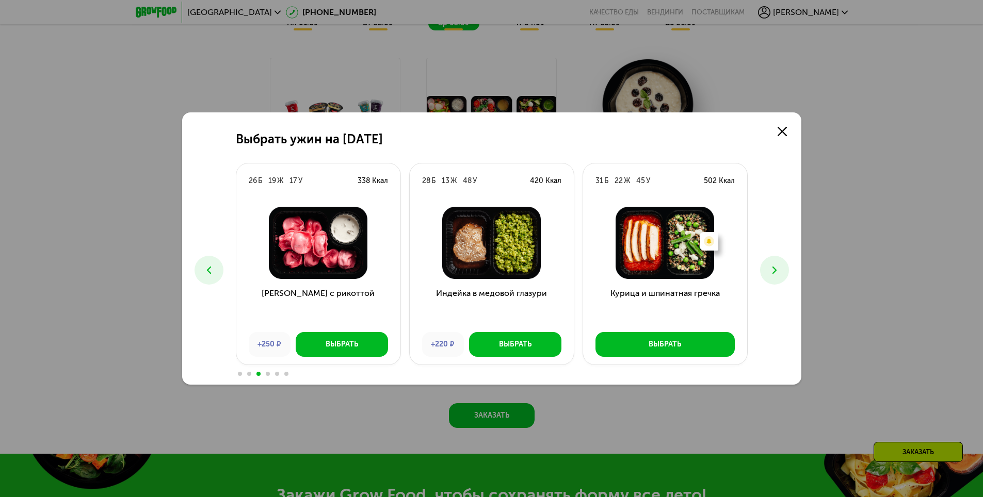
click at [772, 274] on icon at bounding box center [774, 270] width 12 height 12
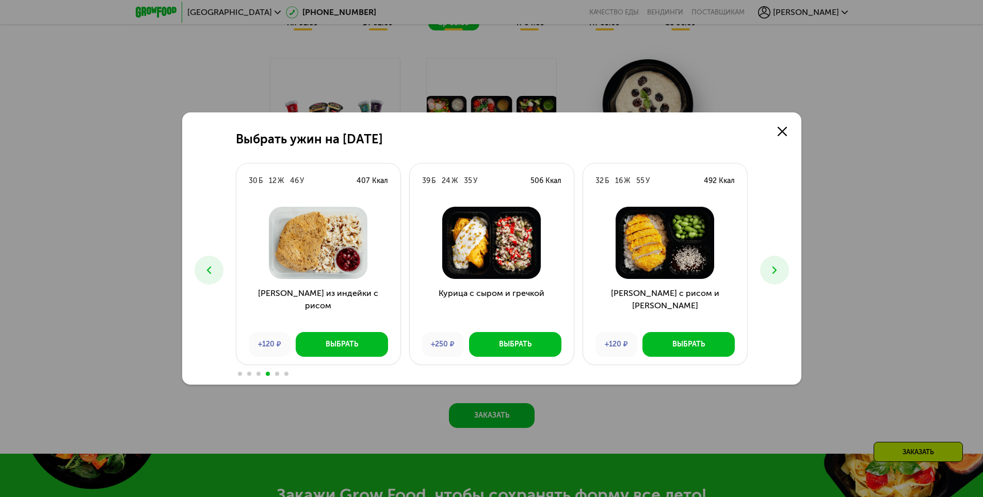
click at [772, 274] on icon at bounding box center [774, 270] width 12 height 12
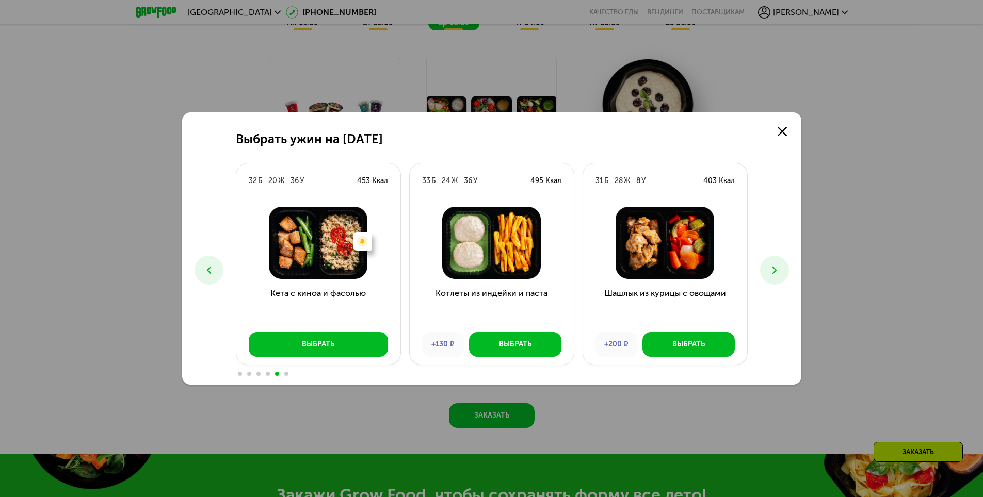
click at [770, 273] on icon at bounding box center [774, 270] width 12 height 12
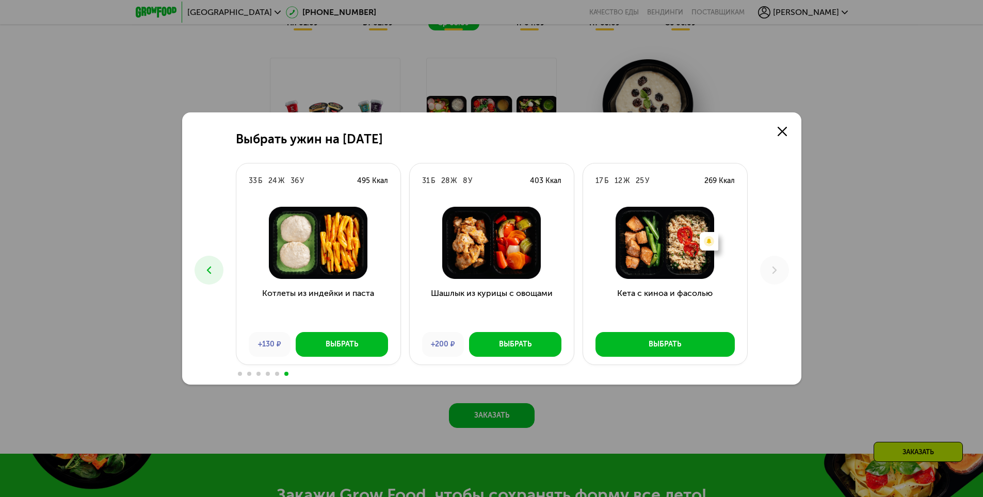
click at [206, 271] on icon at bounding box center [209, 270] width 12 height 12
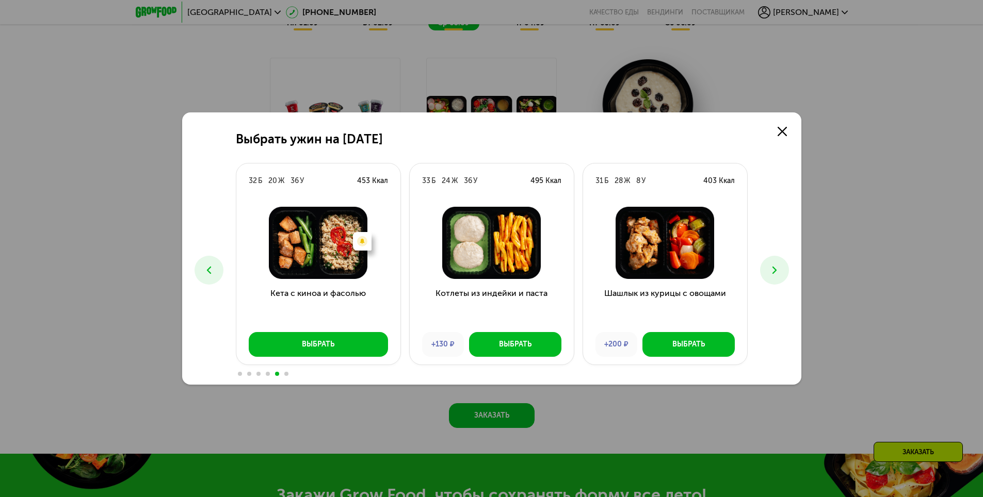
click at [206, 271] on icon at bounding box center [209, 270] width 12 height 12
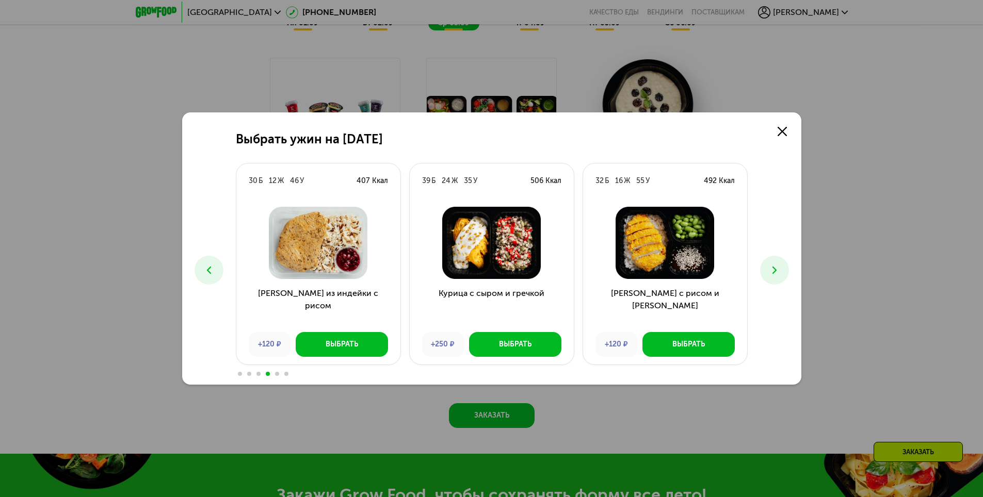
click at [206, 271] on icon at bounding box center [209, 270] width 12 height 12
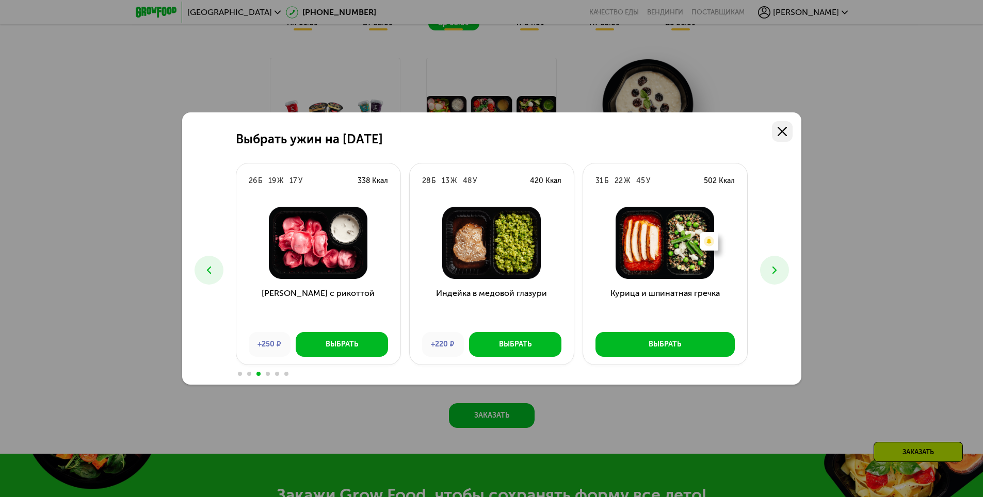
click at [784, 131] on icon at bounding box center [781, 131] width 9 height 9
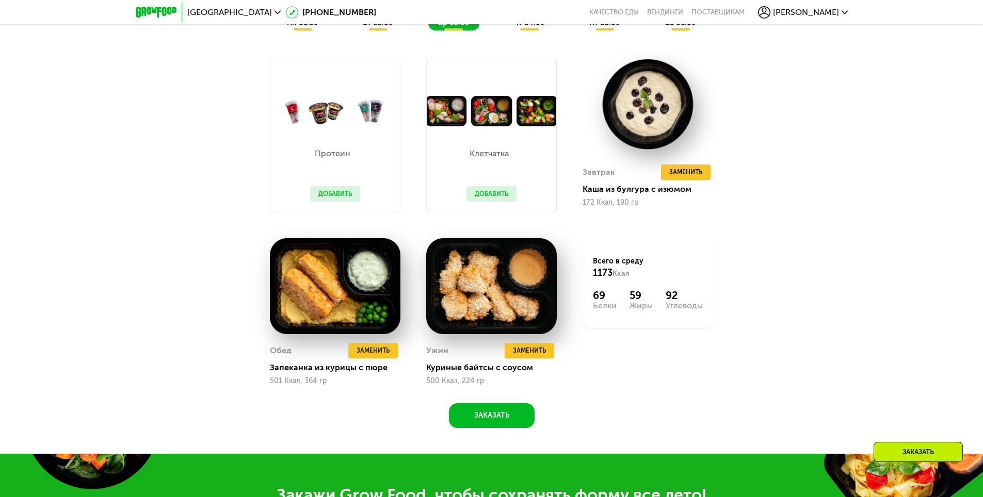
scroll to position [722, 0]
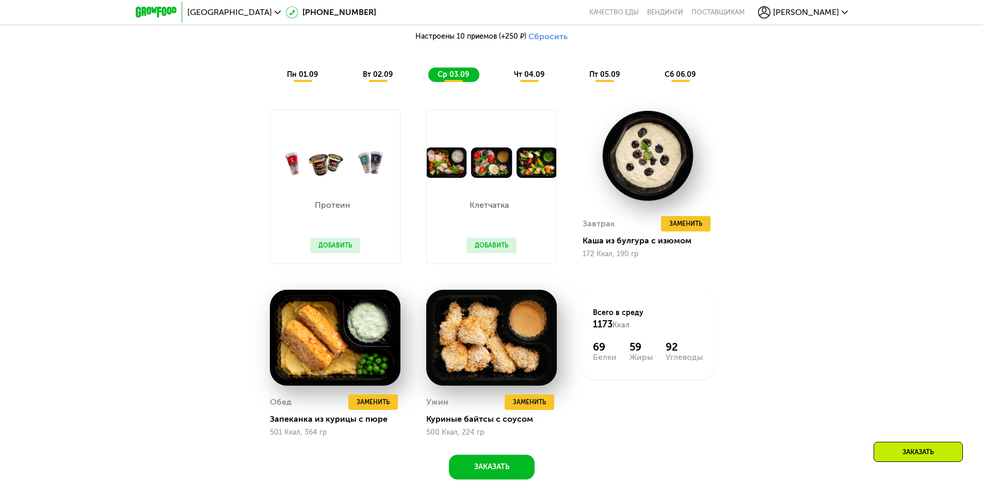
click at [534, 77] on span "чт 04.09" at bounding box center [529, 74] width 30 height 9
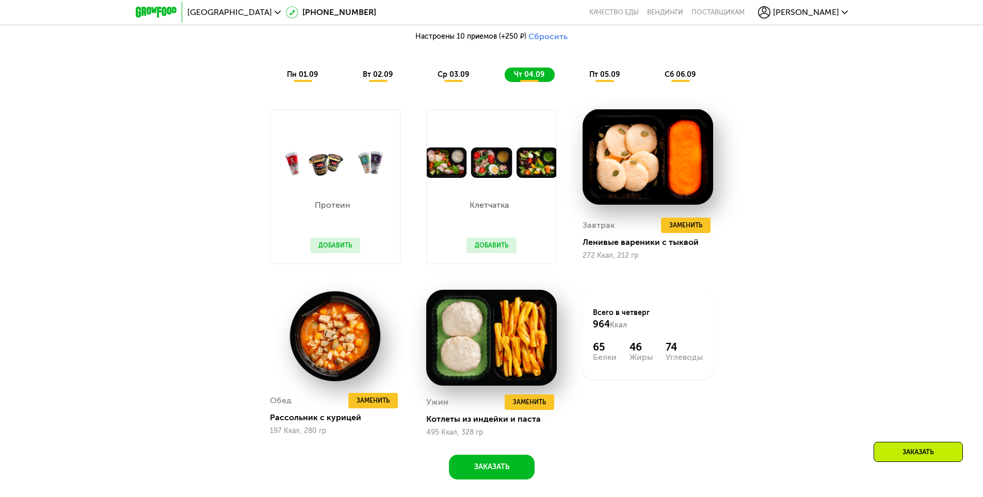
click at [597, 78] on span "пт 05.09" at bounding box center [604, 74] width 30 height 9
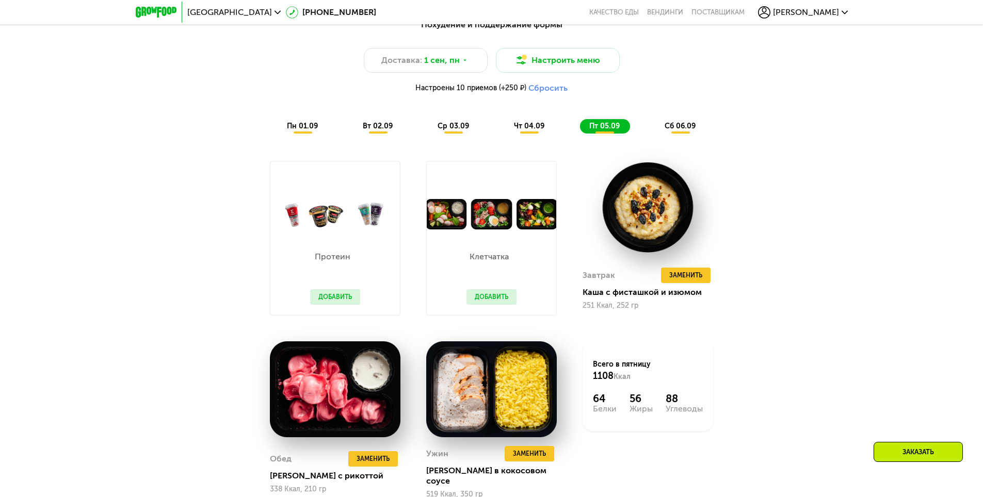
scroll to position [516, 0]
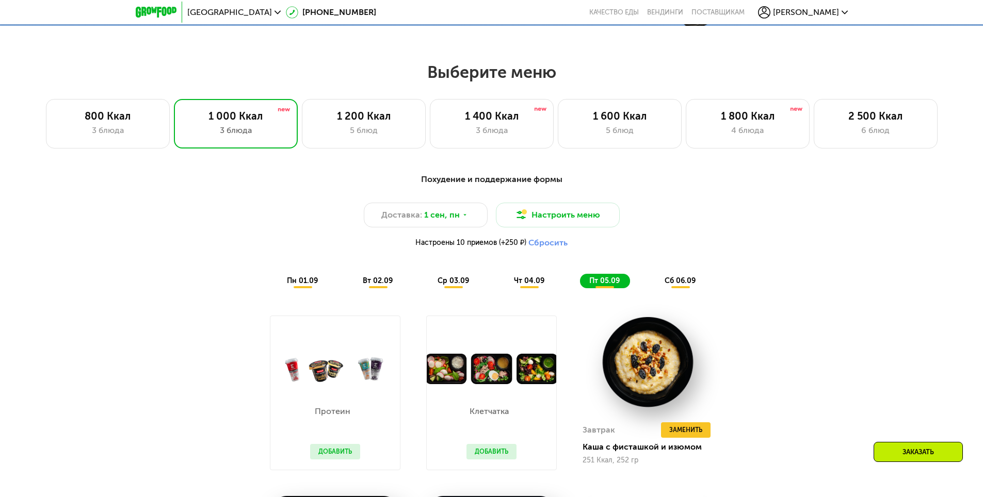
click at [370, 284] on span "вт 02.09" at bounding box center [378, 280] width 30 height 9
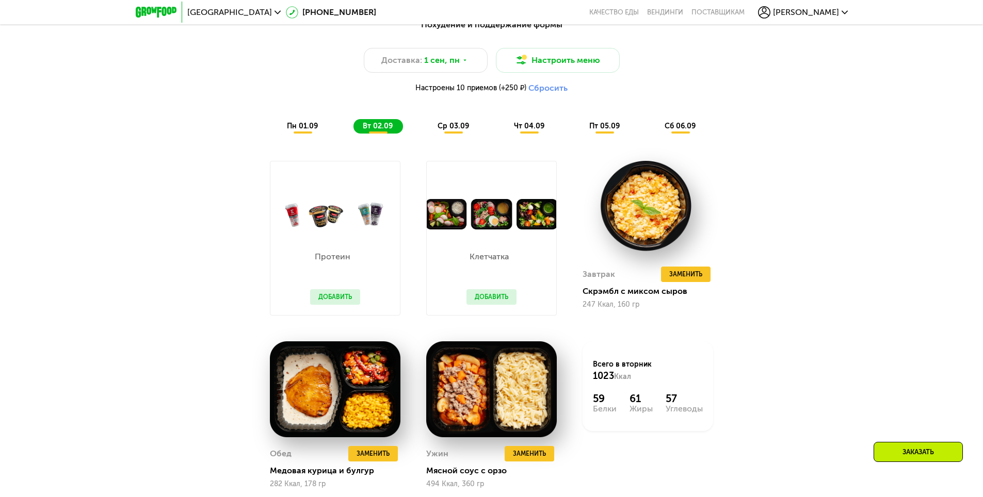
scroll to position [722, 0]
